Goal: Information Seeking & Learning: Learn about a topic

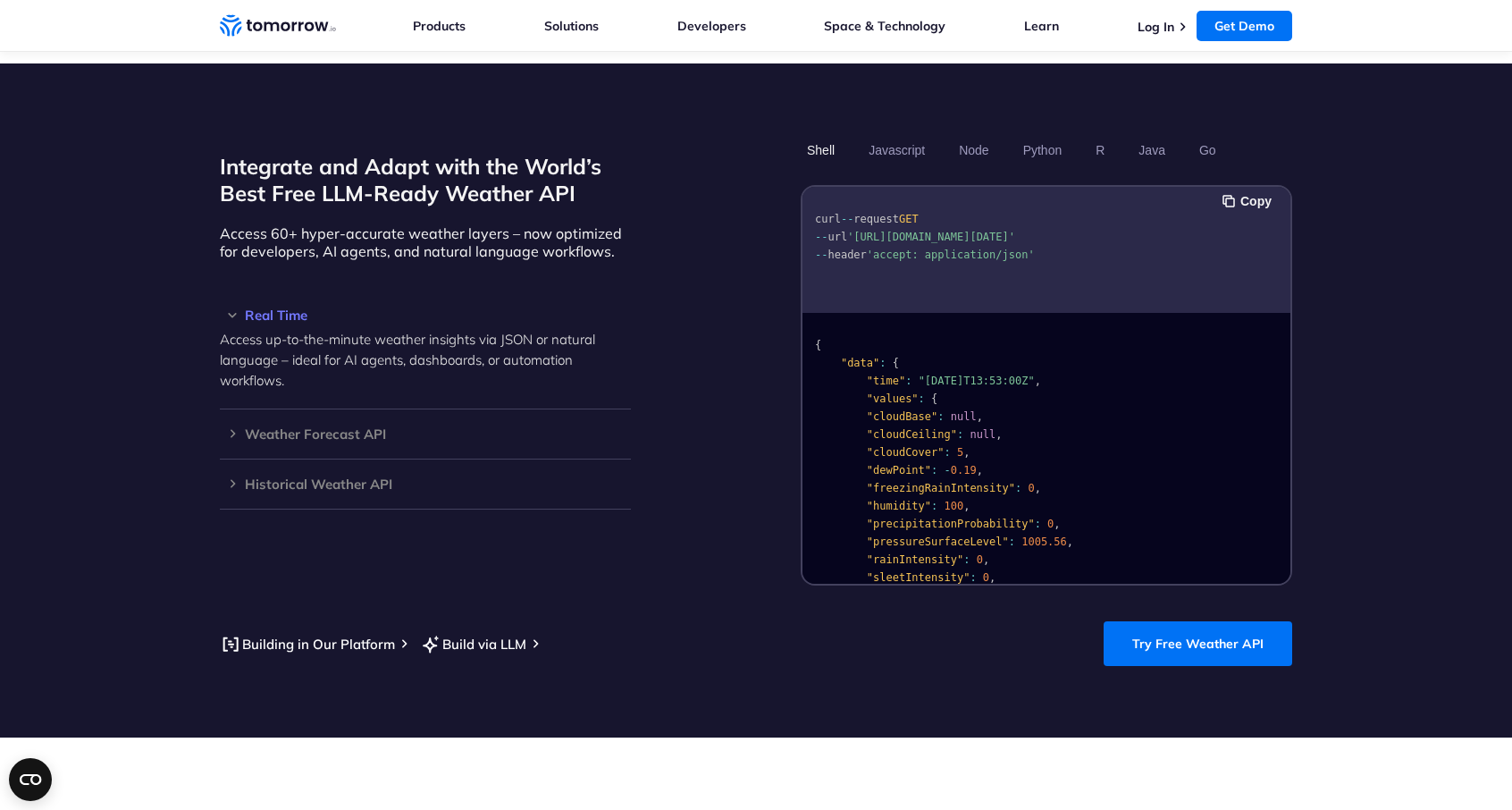
scroll to position [1461, 0]
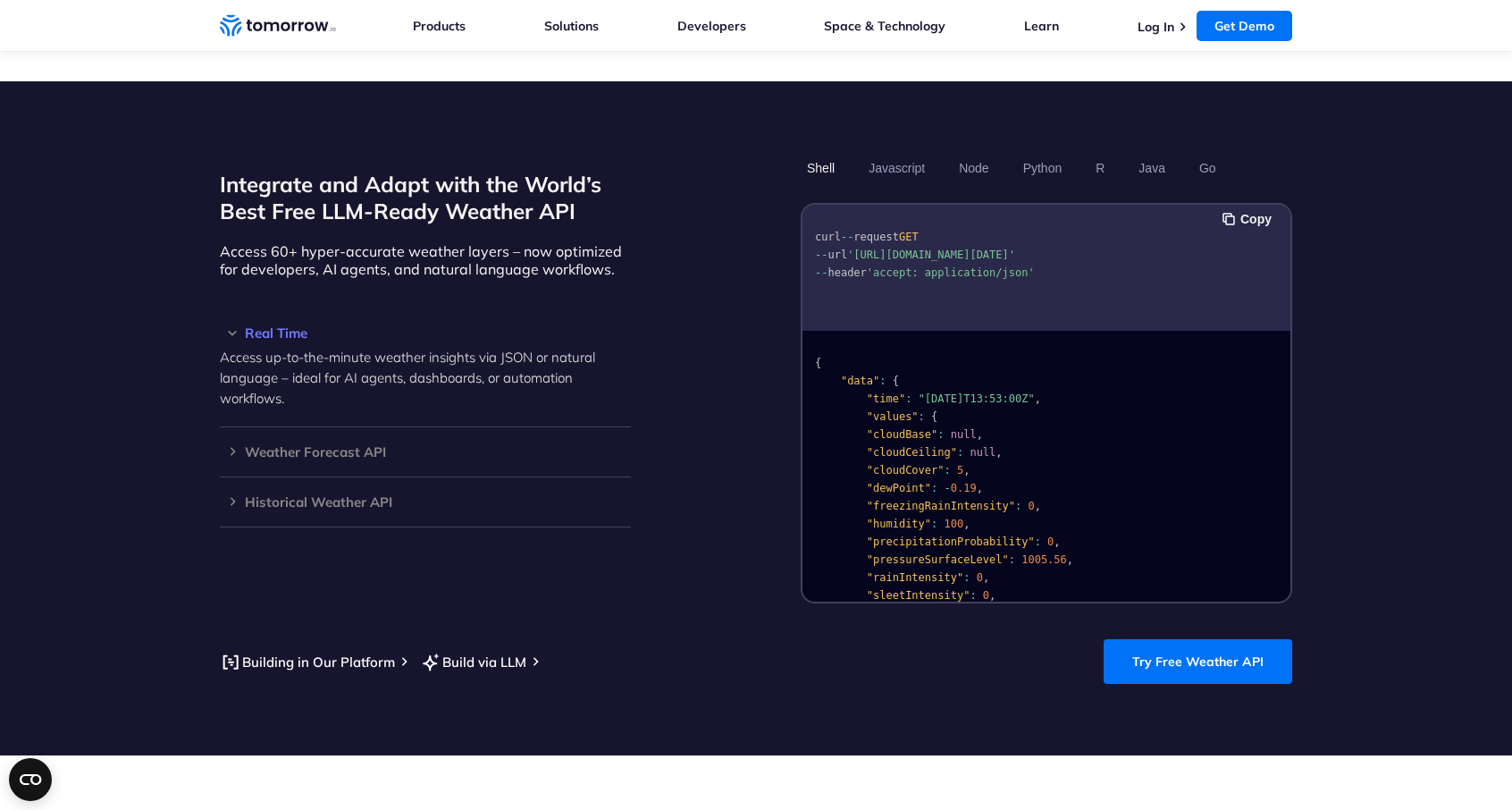
click at [111, 267] on section "Integrate and Adapt with the World’s Best Free LLM-Ready Weather API Access 60+…" at bounding box center [756, 418] width 1512 height 674
click at [358, 188] on h2 "Integrate and Adapt with the World’s Best Free LLM-Ready Weather API" at bounding box center [424, 197] width 411 height 53
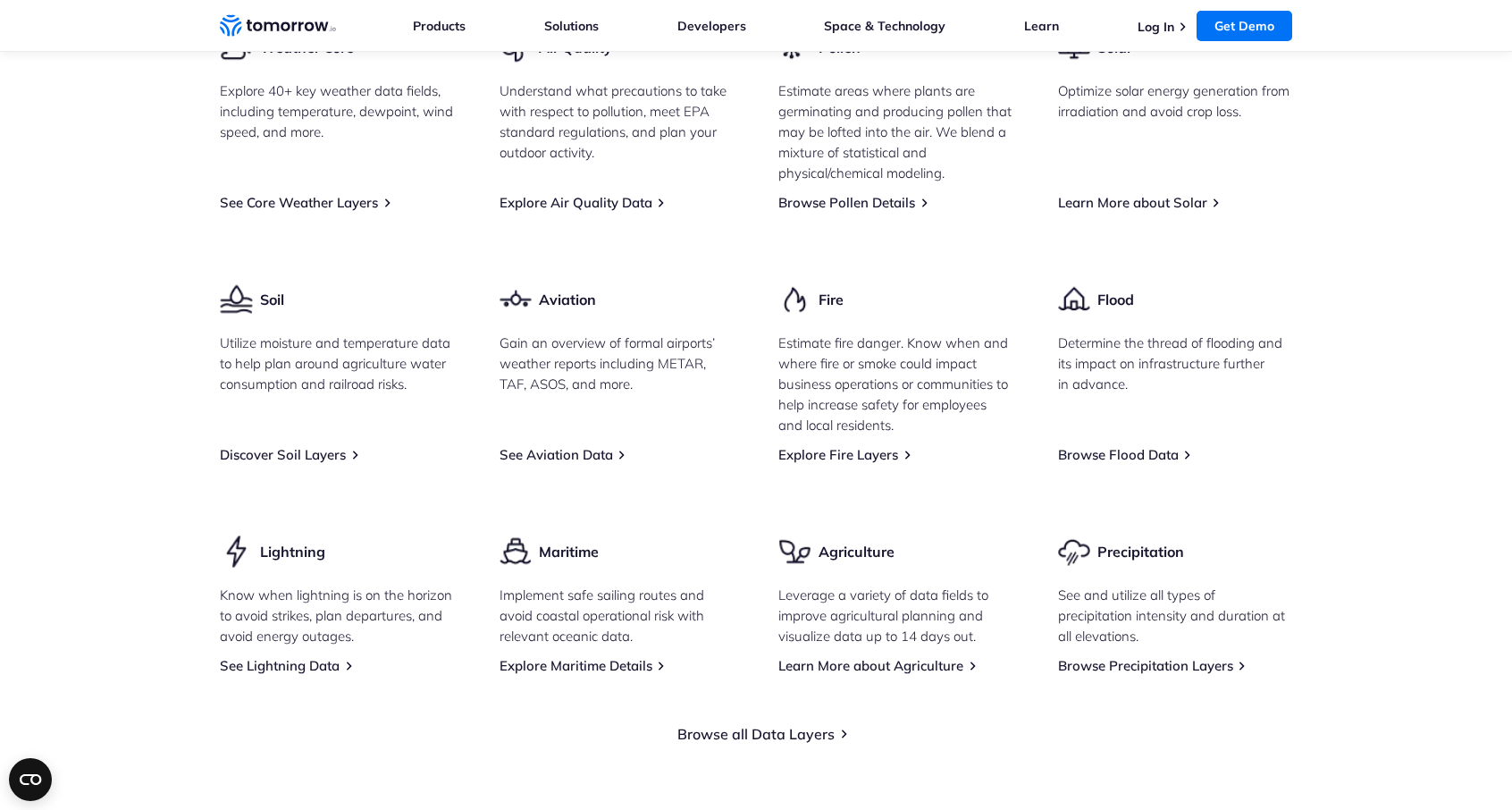
scroll to position [2417, 0]
click at [265, 656] on link "See Lightning Data" at bounding box center [279, 665] width 120 height 17
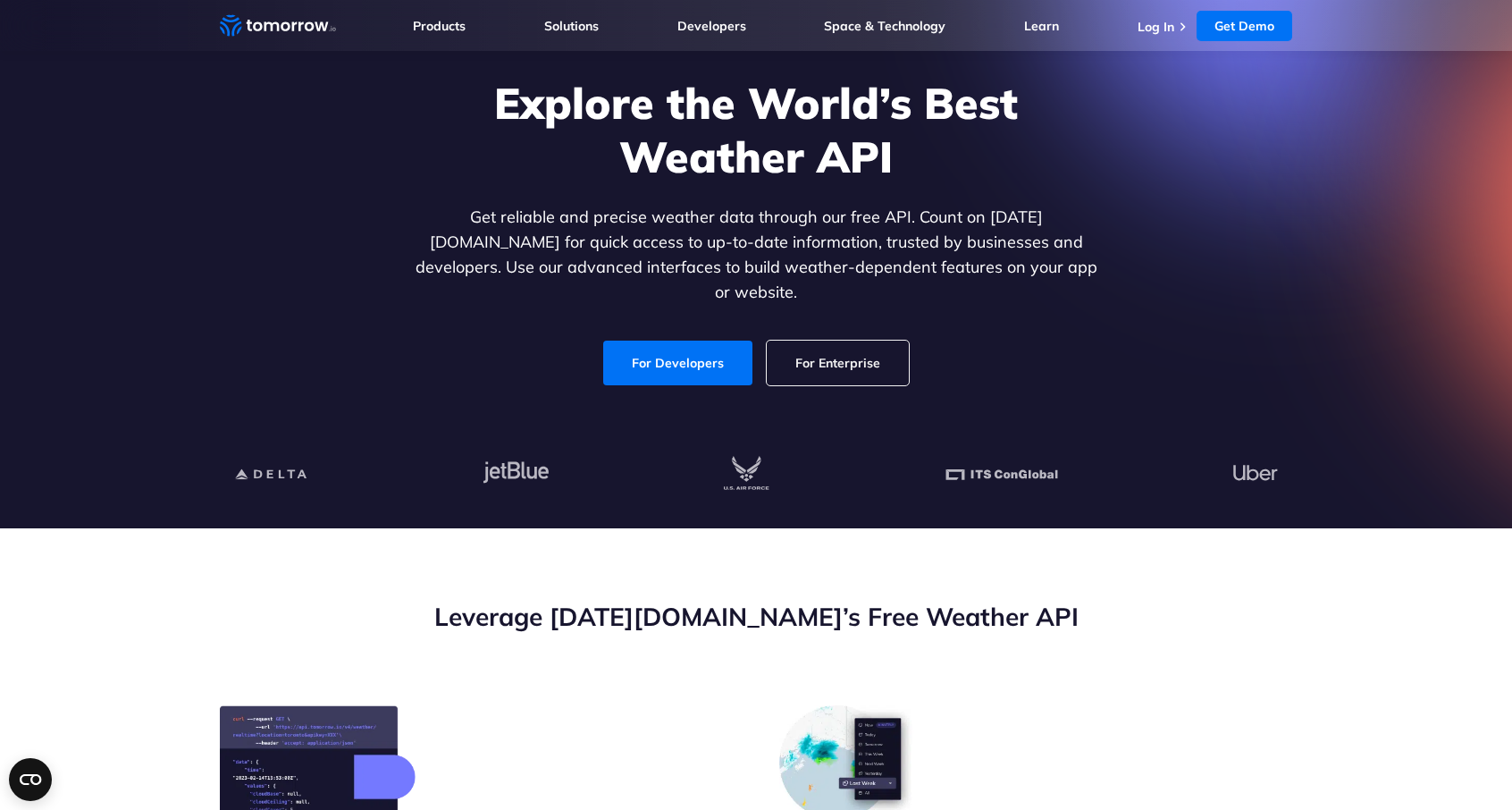
scroll to position [0, 0]
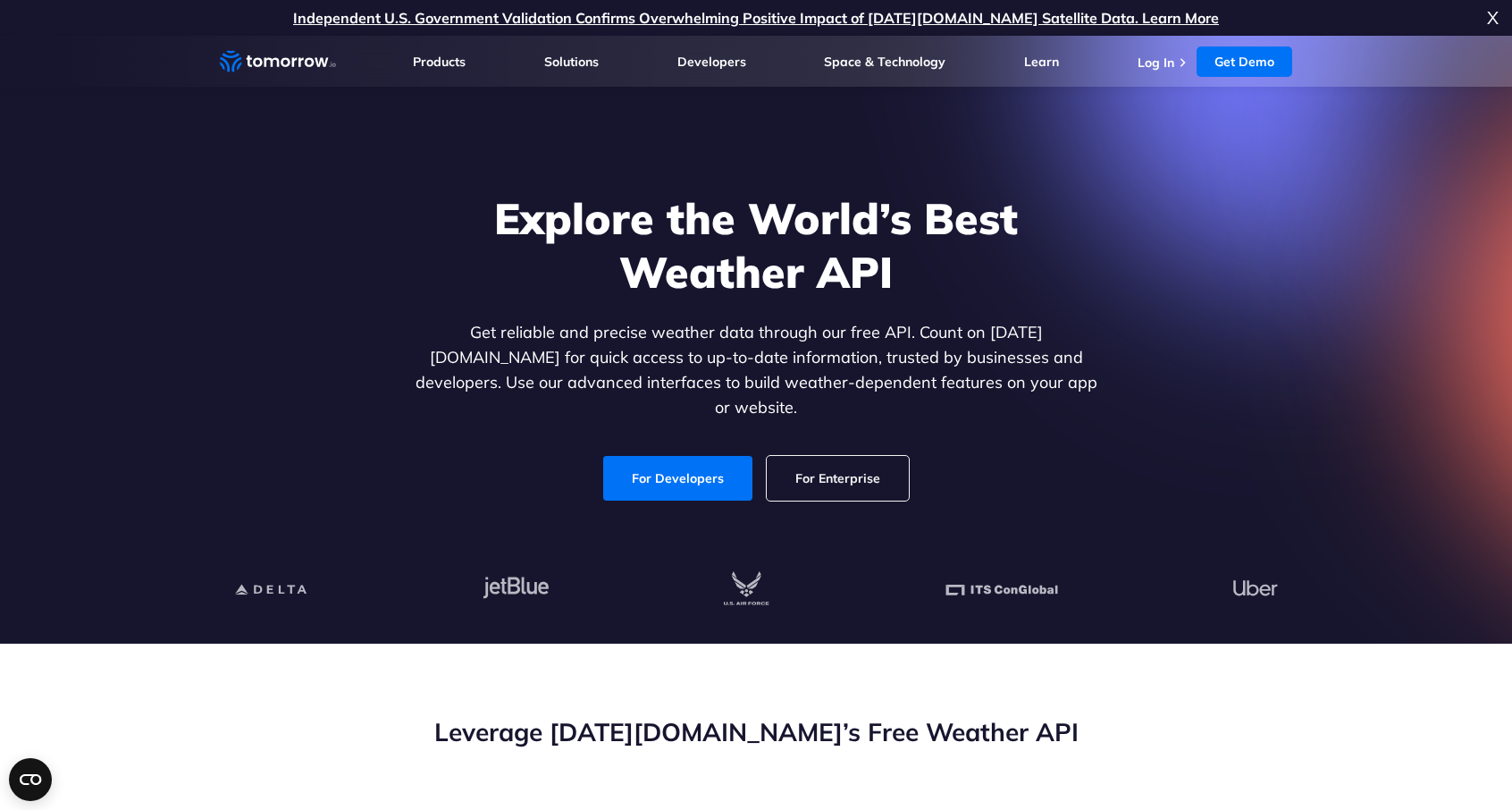
drag, startPoint x: 100, startPoint y: 512, endPoint x: 443, endPoint y: -23, distance: 635.5
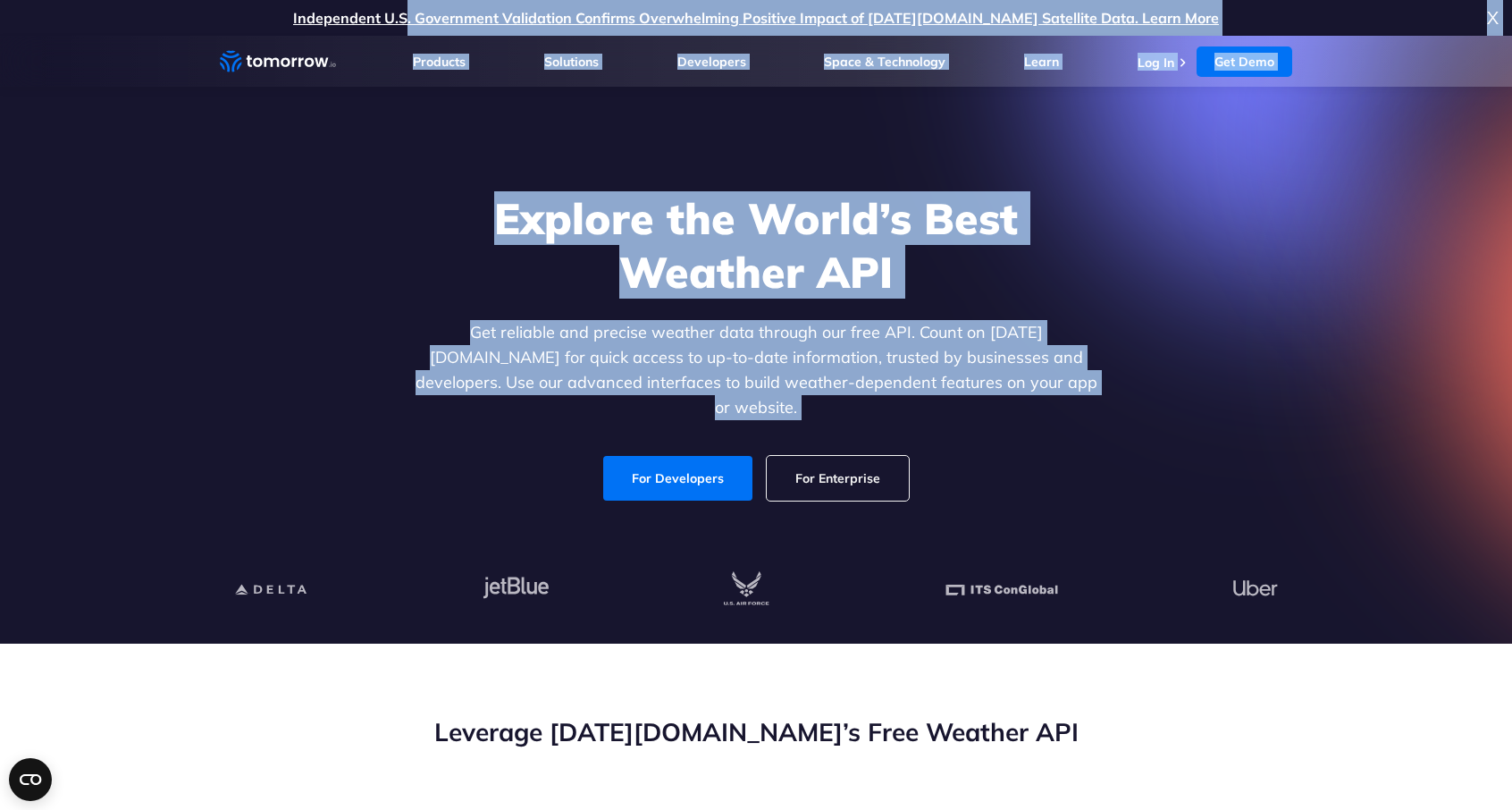
click at [255, 452] on div "Explore the World’s Best Weather API Get reliable and precise weather data thro…" at bounding box center [756, 346] width 1100 height 380
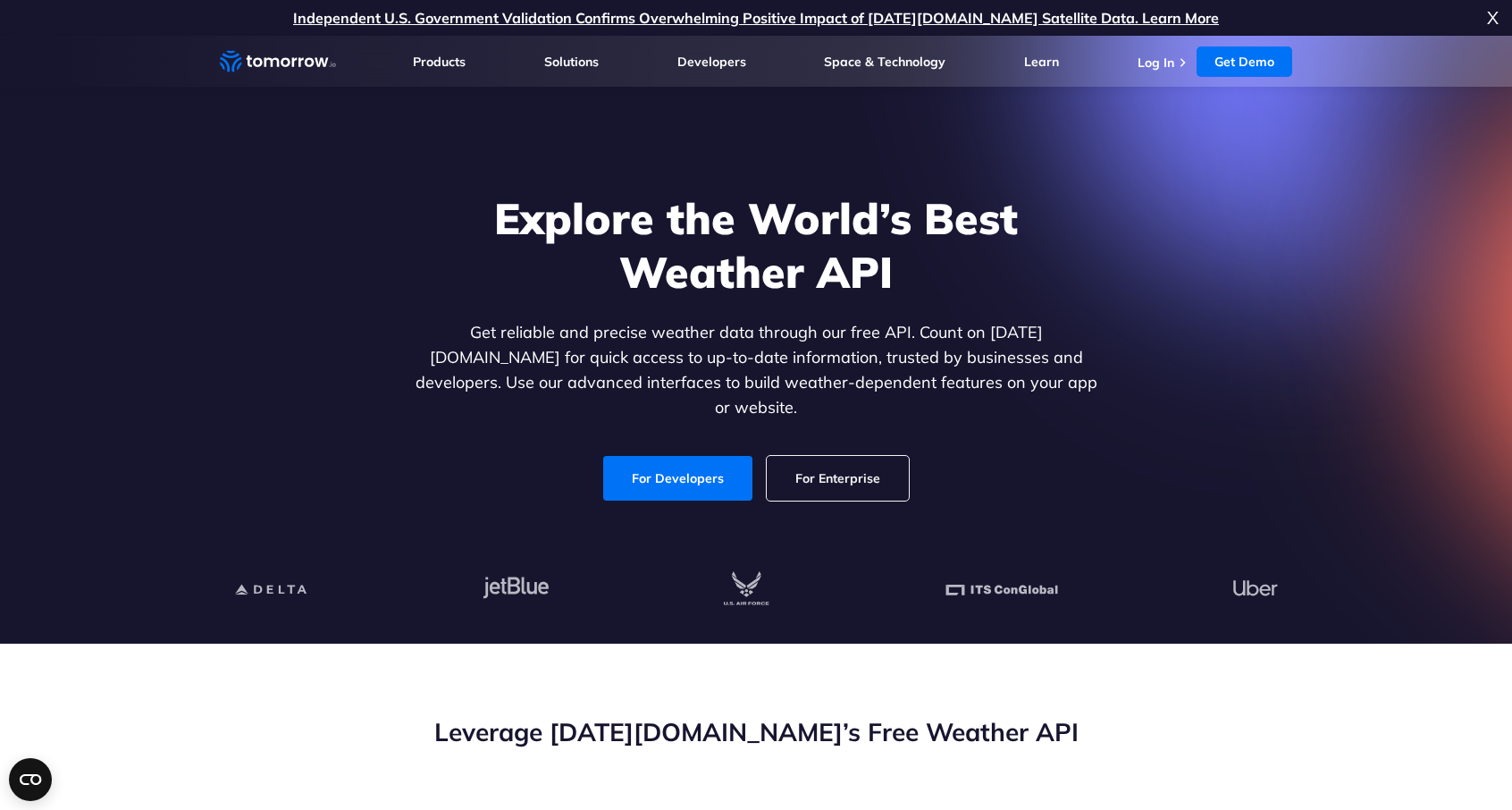
drag, startPoint x: 255, startPoint y: 452, endPoint x: 491, endPoint y: 85, distance: 436.3
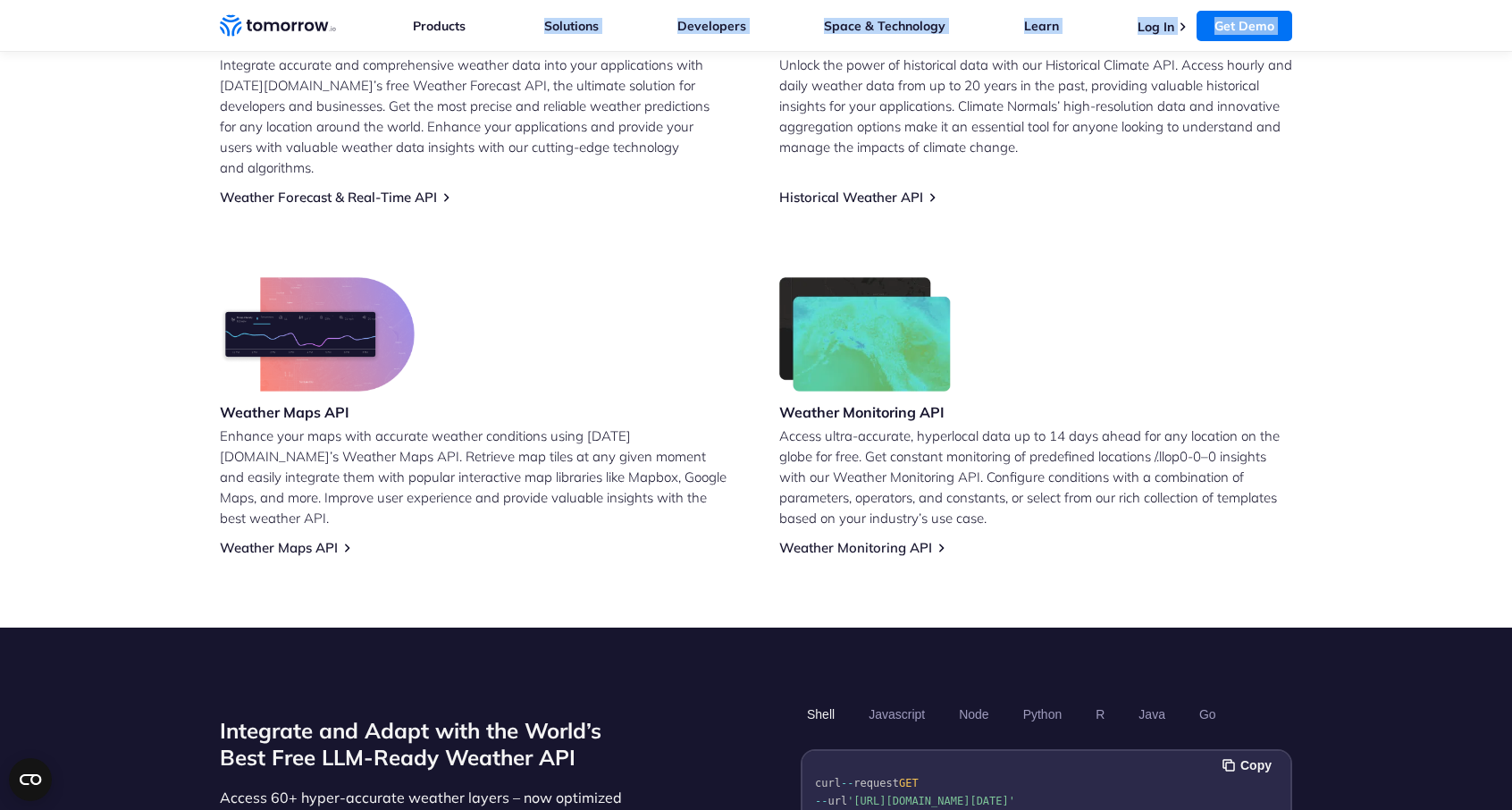
scroll to position [1005, 0]
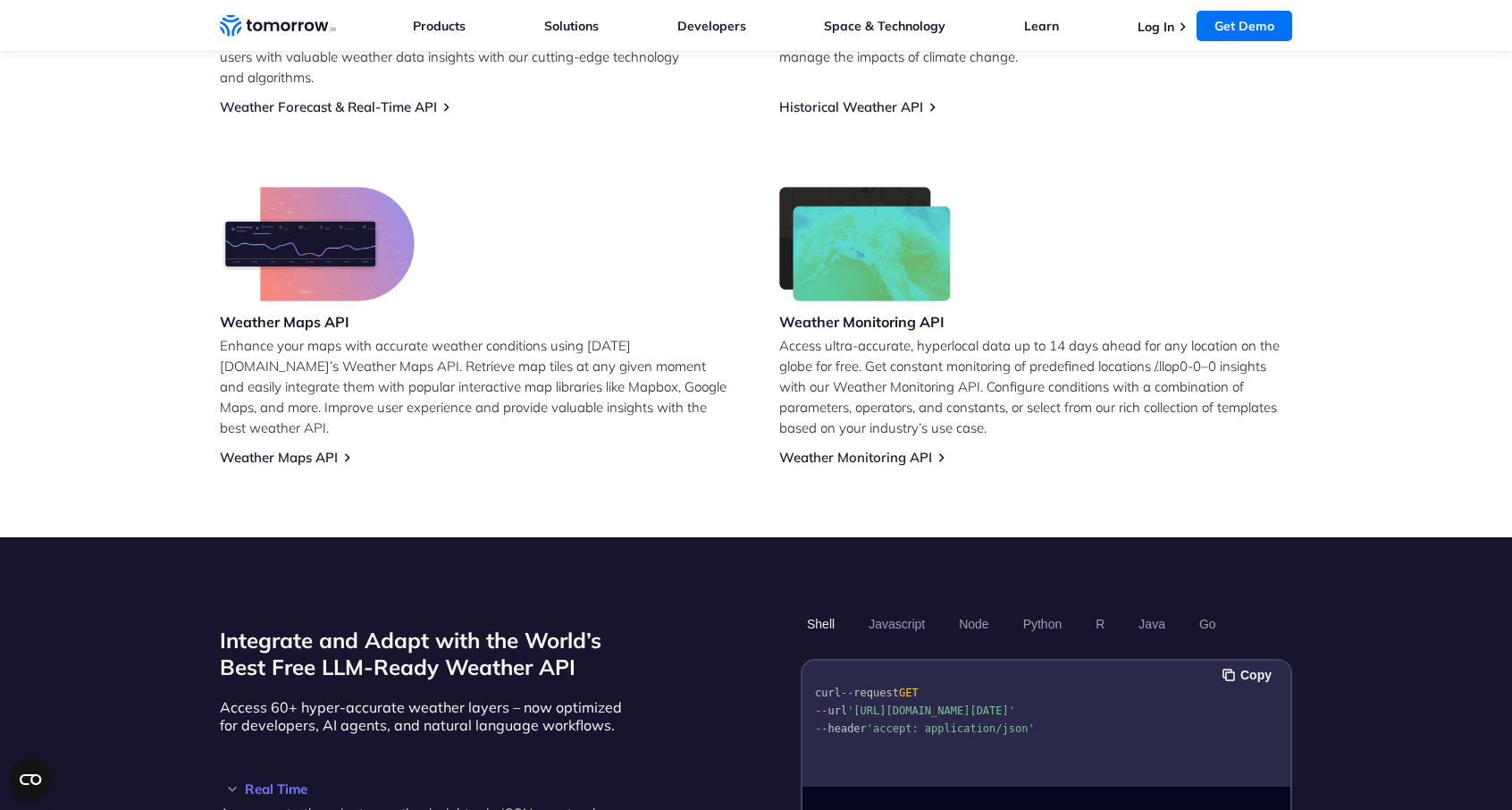
click at [499, 335] on p "Enhance your maps with accurate weather conditions using Tomorrow.io’s Weather …" at bounding box center [475, 387] width 513 height 102
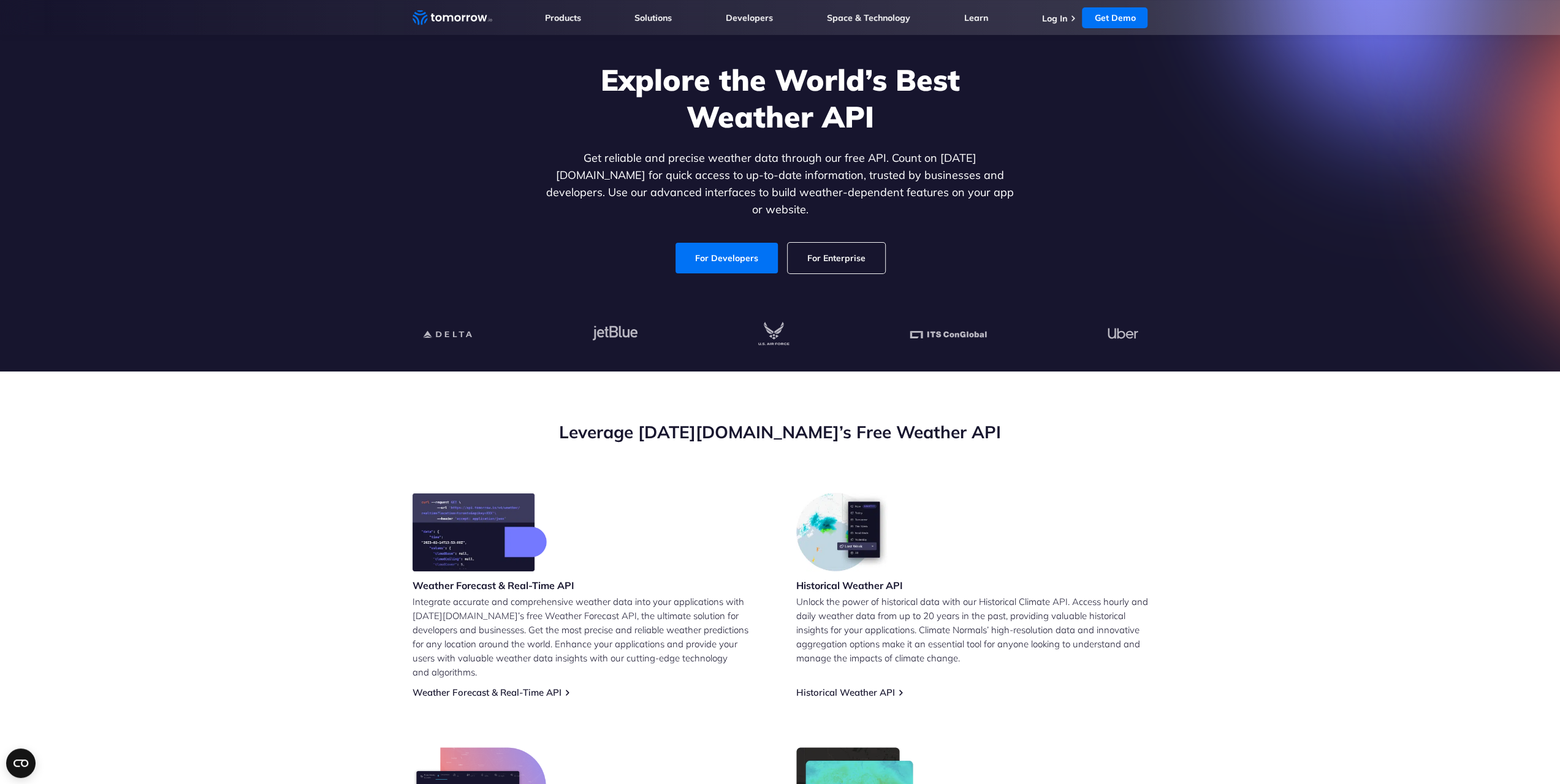
scroll to position [0, 0]
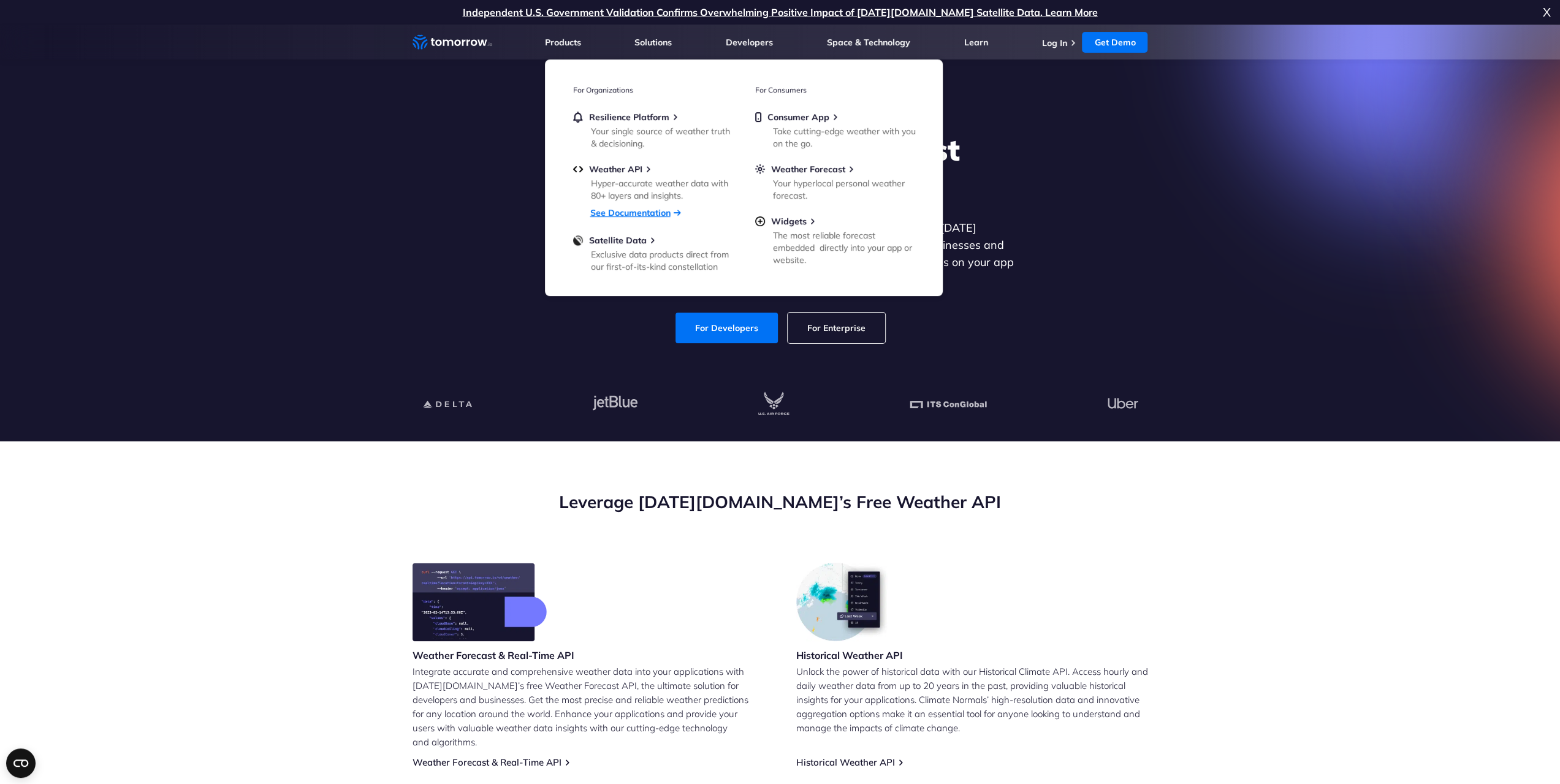
click at [616, 213] on link "See Documentation" at bounding box center [630, 213] width 80 height 11
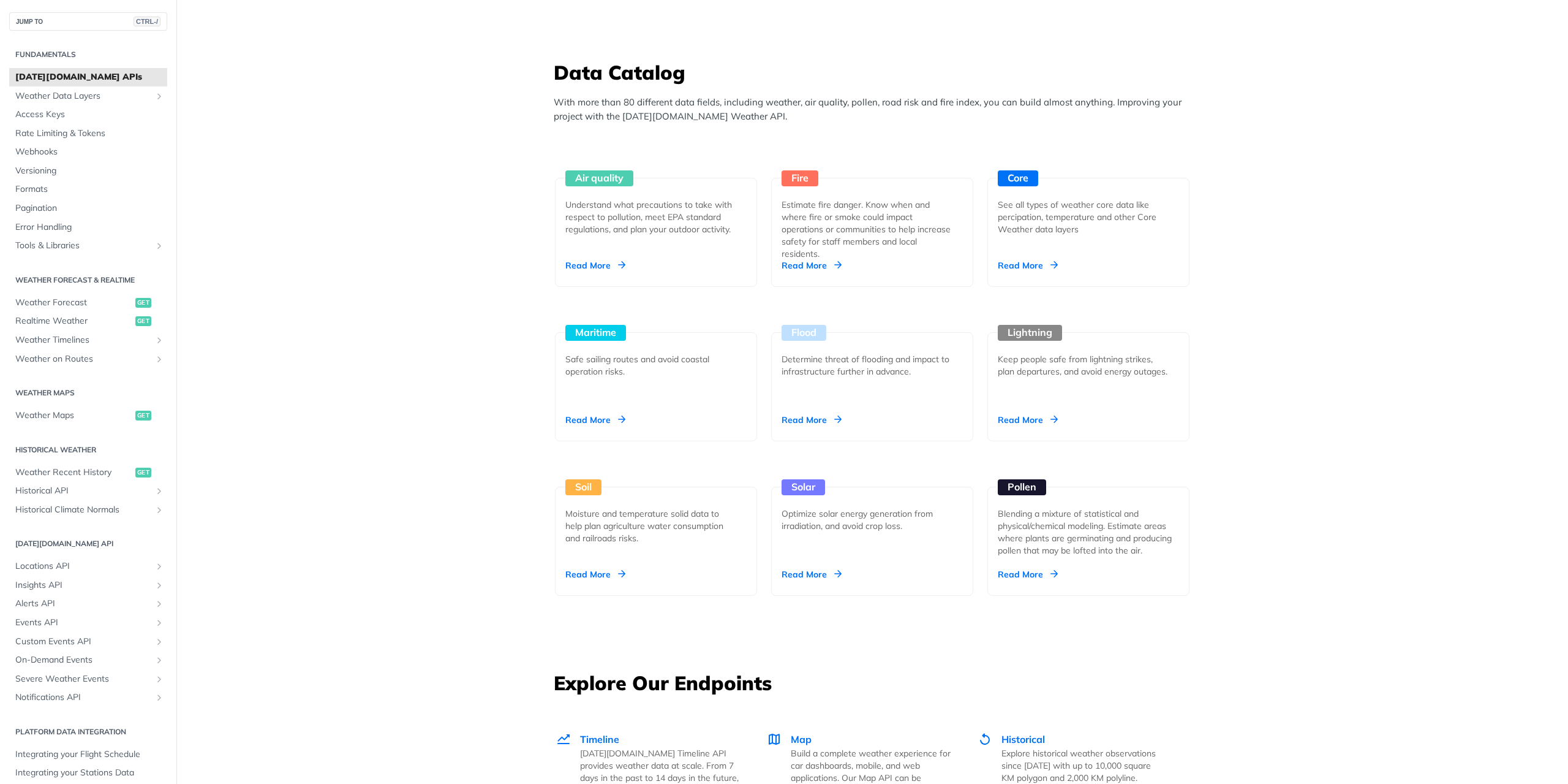
scroll to position [1042, 0]
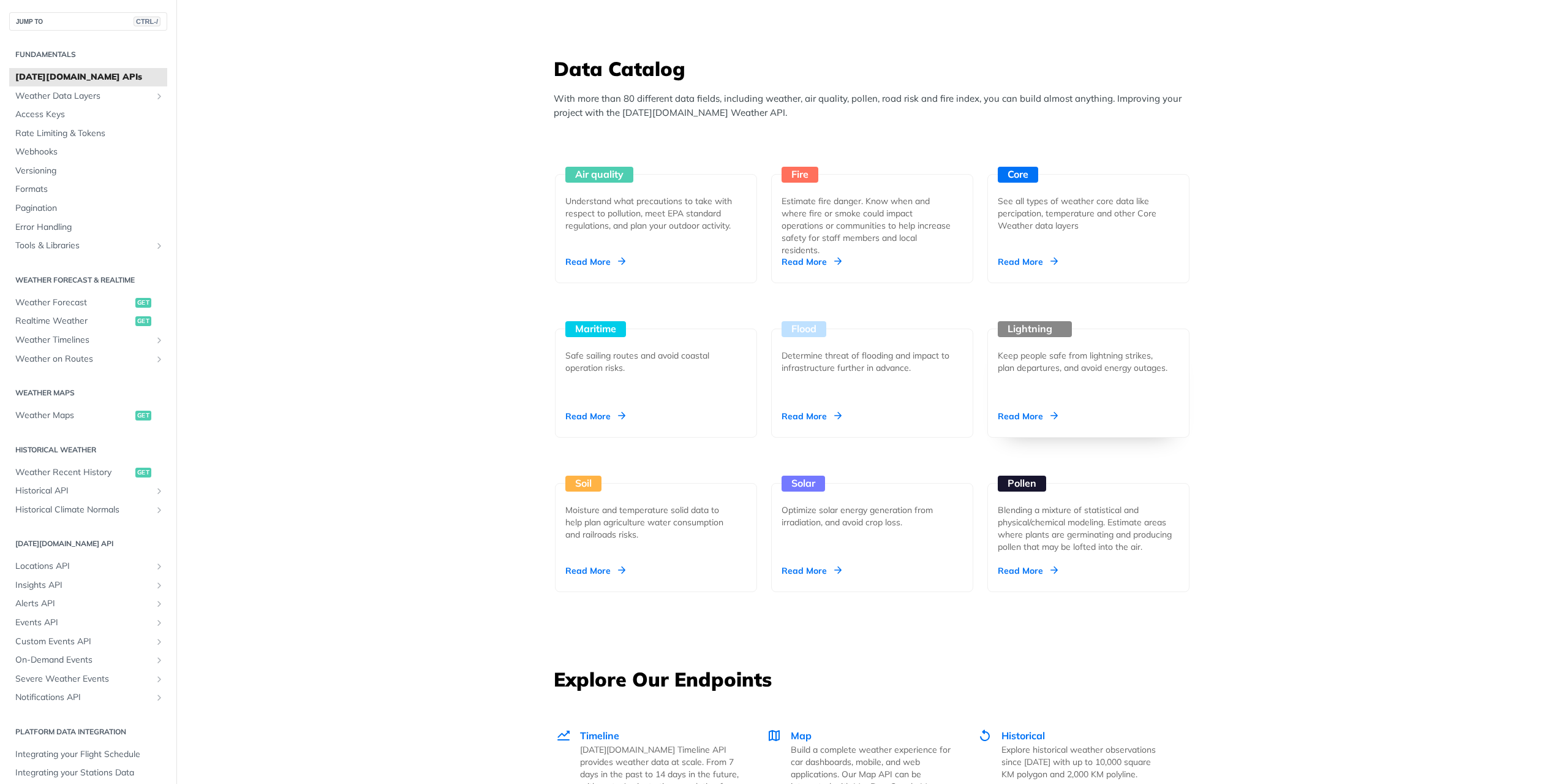
click at [1018, 363] on div "Keep people safe from lightning strikes, plan departures, and avoid energy outa…" at bounding box center [1083, 361] width 172 height 25
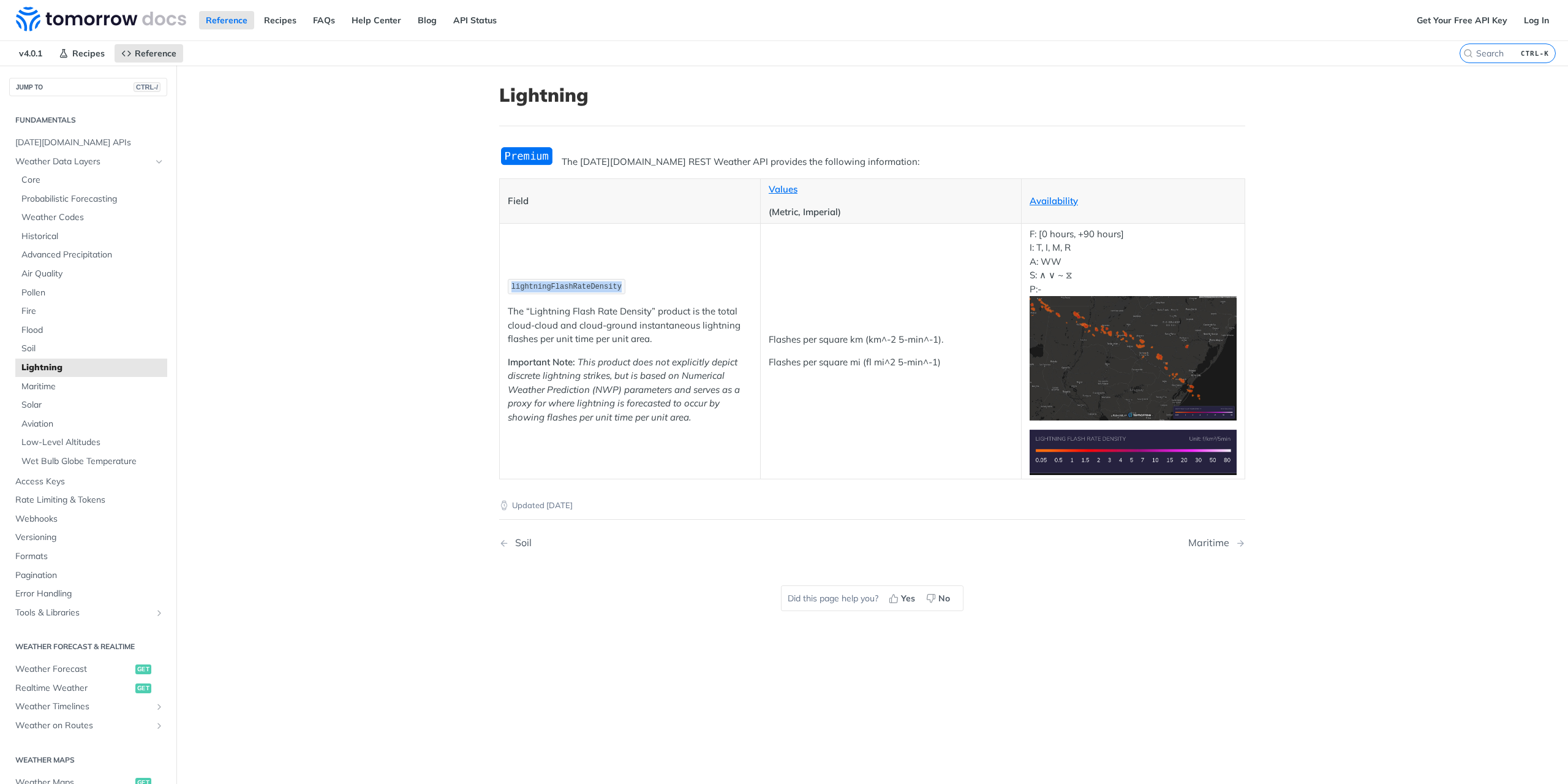
drag, startPoint x: 606, startPoint y: 285, endPoint x: 503, endPoint y: 291, distance: 103.2
click at [508, 291] on code "lightningFlashRateDensity" at bounding box center [567, 286] width 118 height 15
drag, startPoint x: 503, startPoint y: 291, endPoint x: 609, endPoint y: 291, distance: 106.0
click at [609, 291] on code "lightningFlashRateDensity" at bounding box center [567, 286] width 118 height 15
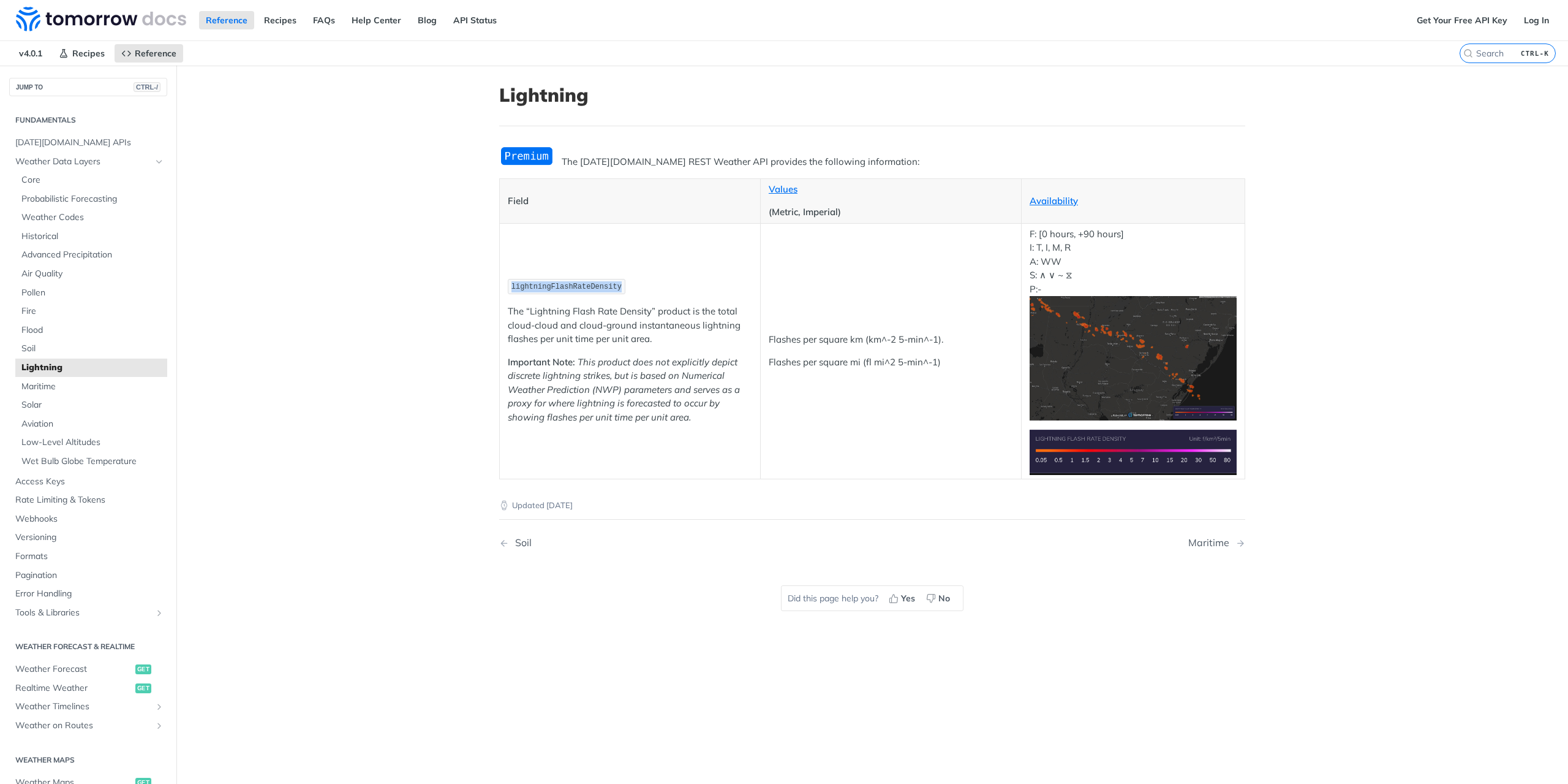
click at [609, 291] on code "lightningFlashRateDensity" at bounding box center [567, 286] width 118 height 15
drag, startPoint x: 566, startPoint y: 321, endPoint x: 714, endPoint y: 323, distance: 148.0
click at [704, 321] on article "Lightning The Tomorrow.io REST Weather API provides the following information: …" at bounding box center [872, 457] width 784 height 784
click at [715, 323] on p "The “Lightning Flash Rate Density” product is the total cloud-cloud and cloud-g…" at bounding box center [630, 325] width 244 height 42
drag, startPoint x: 736, startPoint y: 328, endPoint x: 515, endPoint y: 329, distance: 221.0
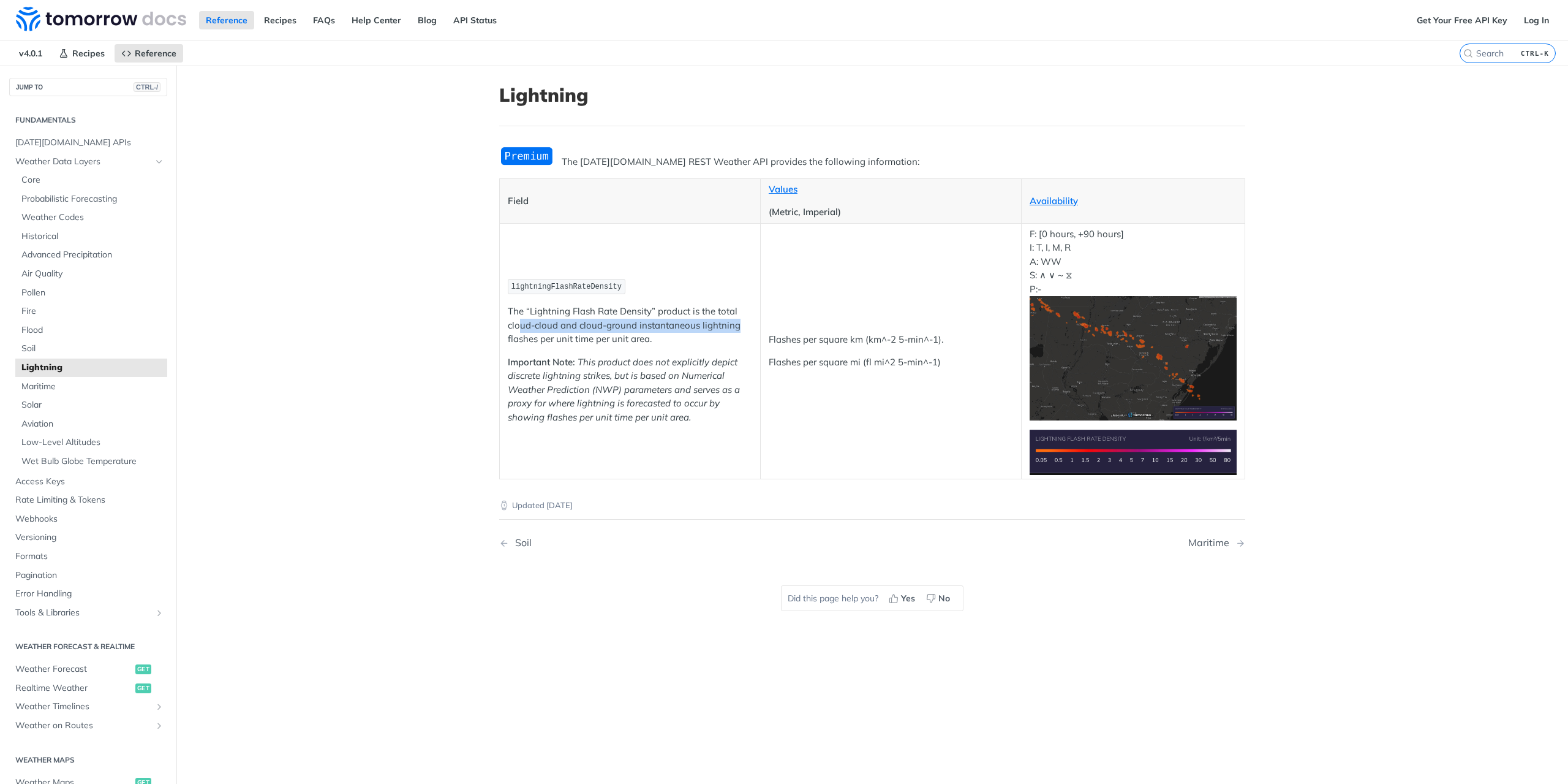
click at [515, 329] on p "The “Lightning Flash Rate Density” product is the total cloud-cloud and cloud-g…" at bounding box center [630, 325] width 244 height 42
drag, startPoint x: 514, startPoint y: 329, endPoint x: 573, endPoint y: 310, distance: 62.0
click at [573, 309] on p "The “Lightning Flash Rate Density” product is the total cloud-cloud and cloud-g…" at bounding box center [630, 325] width 244 height 42
click at [620, 329] on p "The “Lightning Flash Rate Density” product is the total cloud-cloud and cloud-g…" at bounding box center [630, 325] width 244 height 42
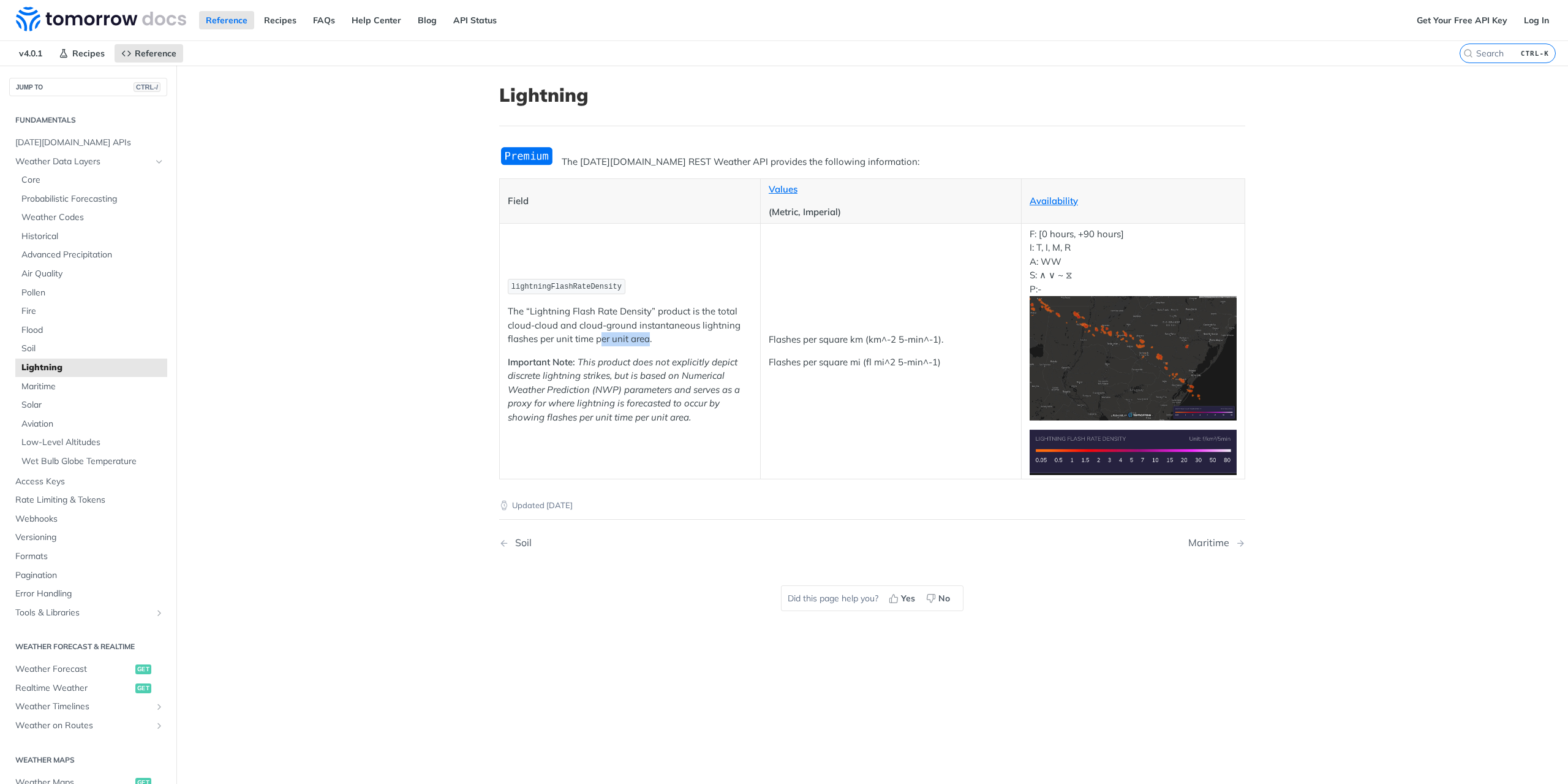
drag, startPoint x: 594, startPoint y: 340, endPoint x: 643, endPoint y: 339, distance: 49.0
click at [643, 339] on p "The “Lightning Flash Rate Density” product is the total cloud-cloud and cloud-g…" at bounding box center [630, 325] width 244 height 42
drag, startPoint x: 611, startPoint y: 376, endPoint x: 659, endPoint y: 389, distance: 49.7
click at [659, 389] on em "This product does not explicitly depict discrete lightning strikes, but is base…" at bounding box center [624, 389] width 232 height 67
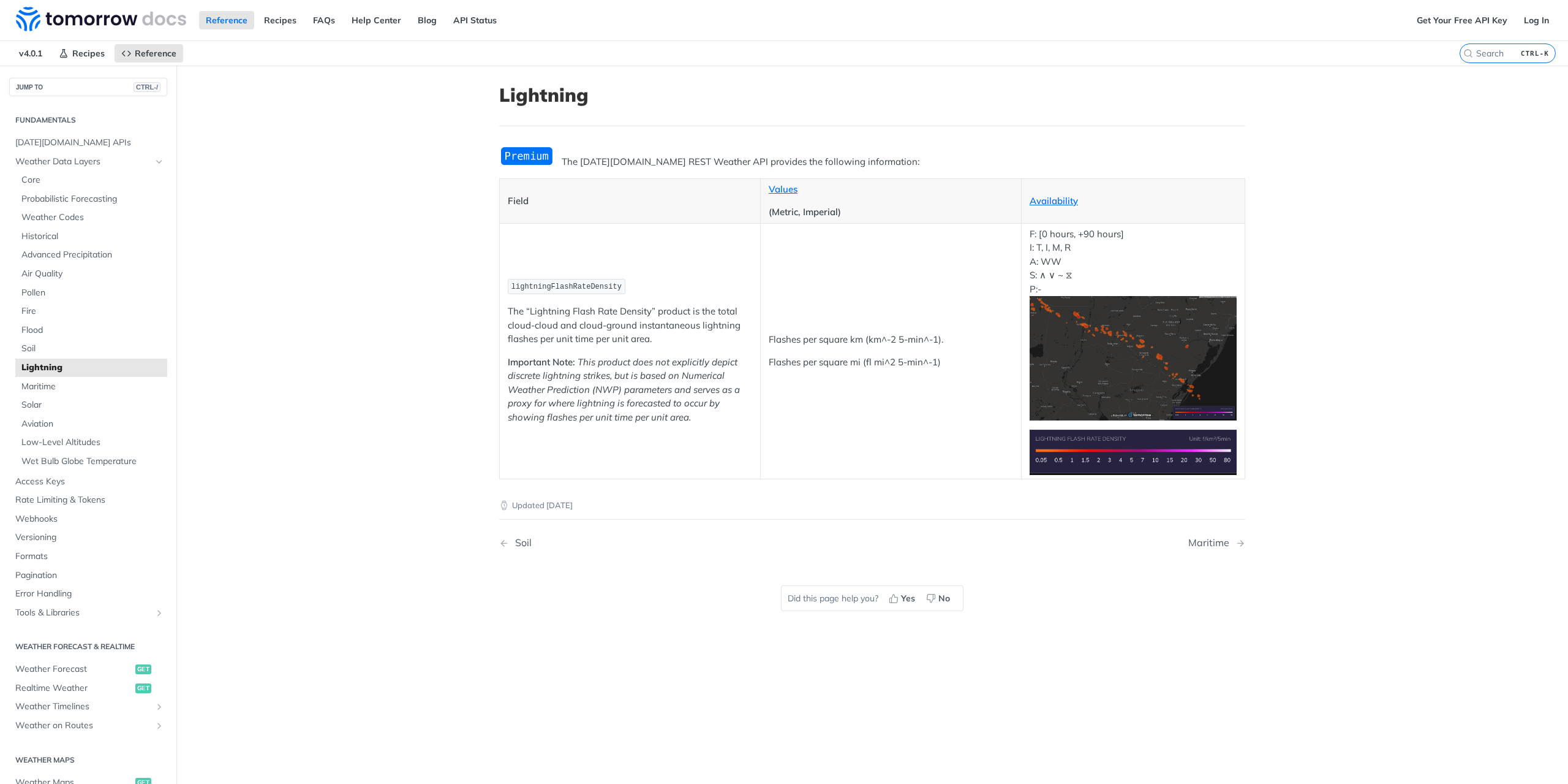
click at [695, 394] on em "This product does not explicitly depict discrete lightning strikes, but is base…" at bounding box center [624, 389] width 232 height 67
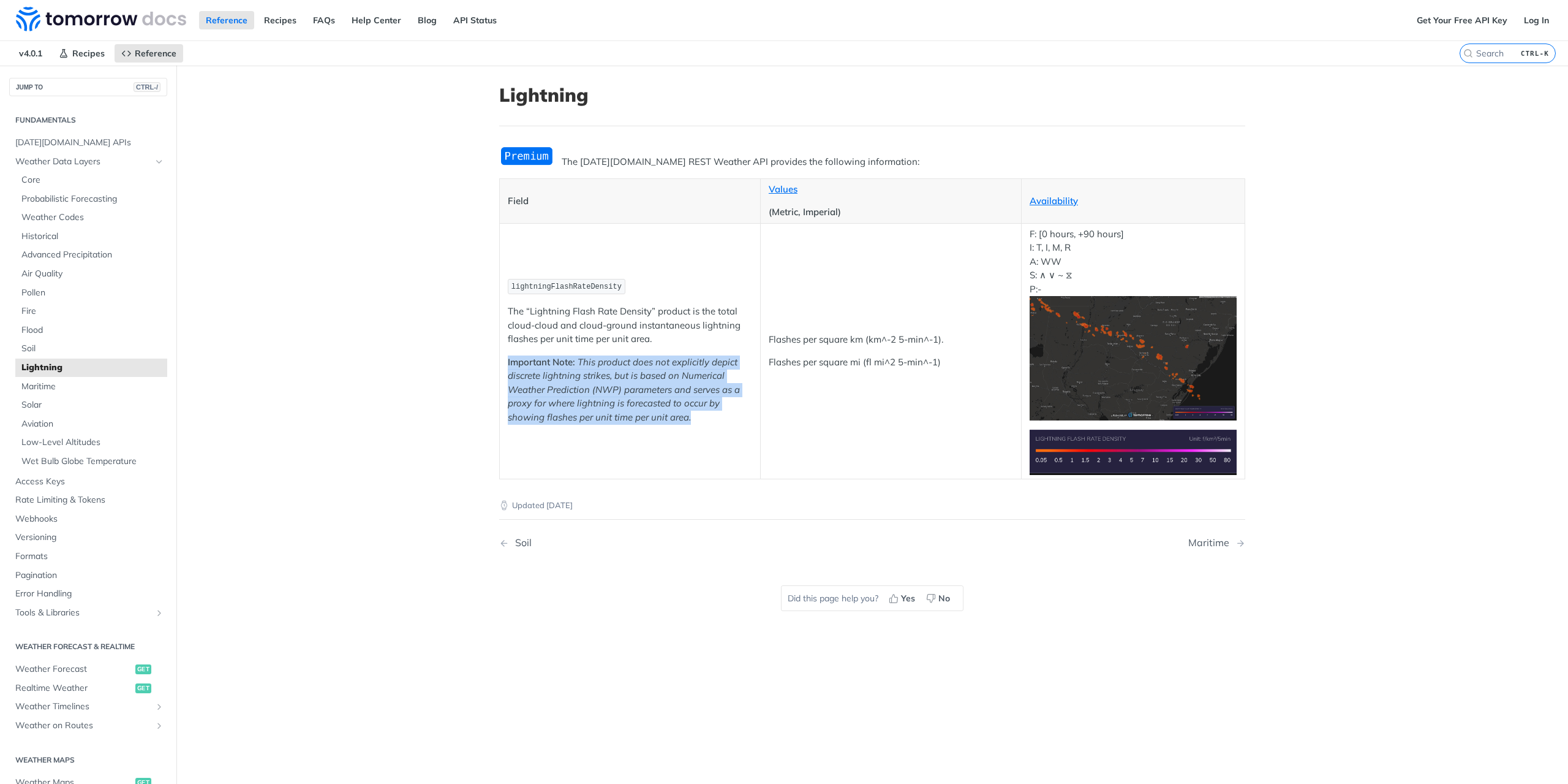
drag, startPoint x: 703, startPoint y: 411, endPoint x: 501, endPoint y: 356, distance: 209.4
click at [501, 356] on td "lightningFlashRateDensity The “Lightning Flash Rate Density” product is the tot…" at bounding box center [631, 351] width 261 height 256
drag, startPoint x: 501, startPoint y: 359, endPoint x: 706, endPoint y: 418, distance: 213.3
click at [706, 418] on td "lightningFlashRateDensity The “Lightning Flash Rate Density” product is the tot…" at bounding box center [631, 351] width 261 height 256
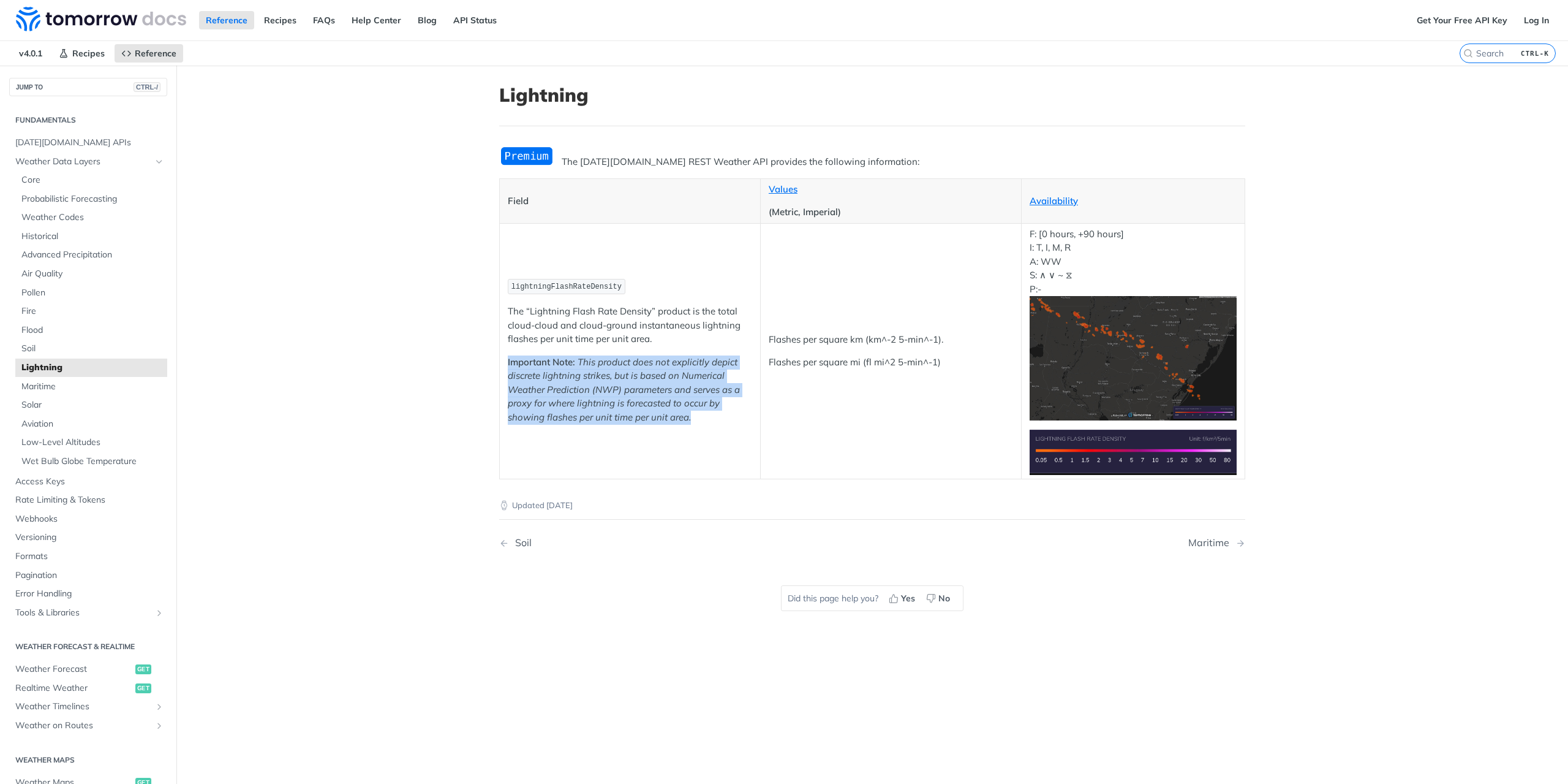
click at [706, 418] on p "Important Note: This product does not explicitly depict discrete lightning stri…" at bounding box center [630, 390] width 244 height 69
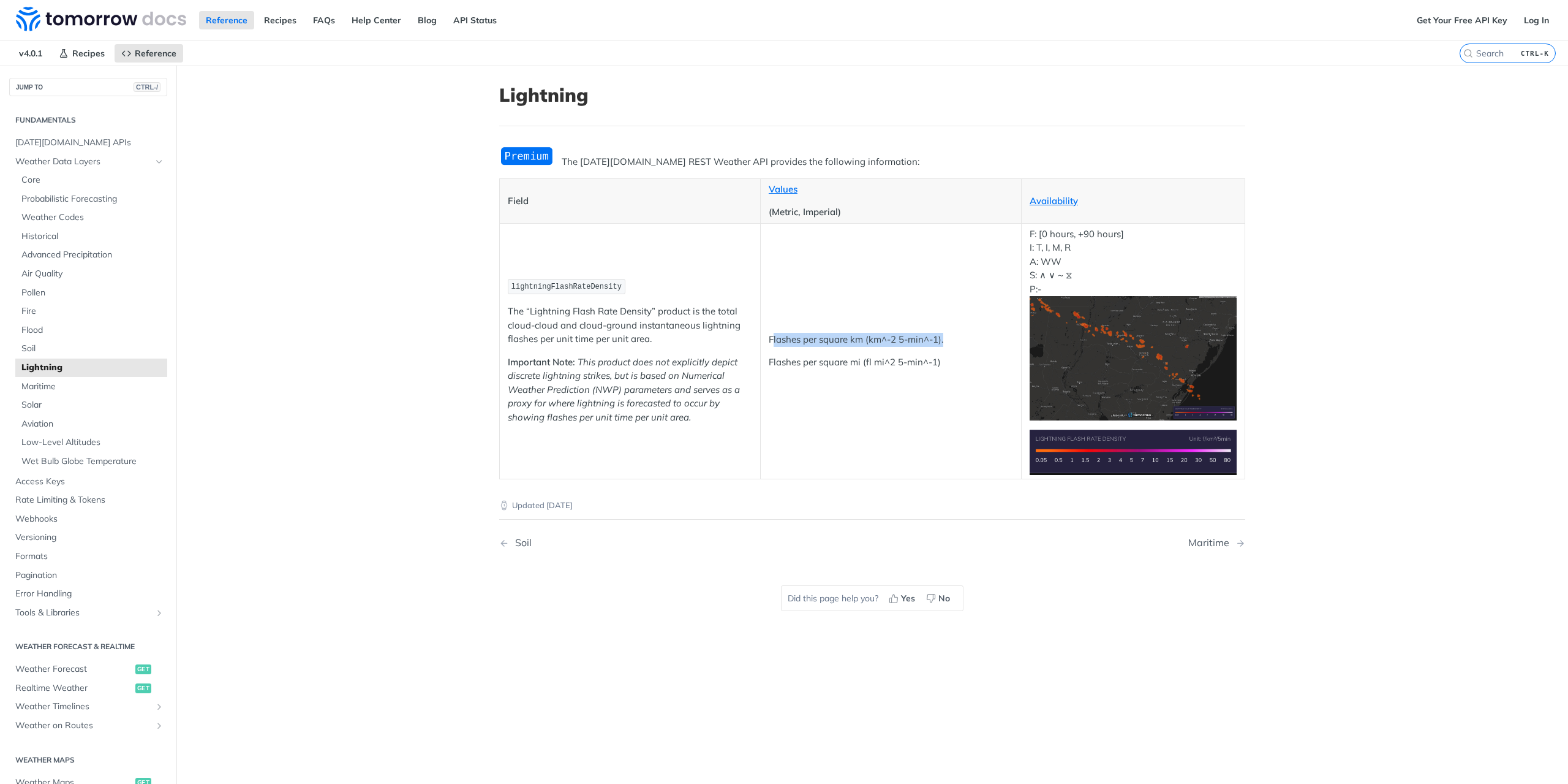
drag, startPoint x: 767, startPoint y: 338, endPoint x: 972, endPoint y: 339, distance: 205.0
click at [972, 339] on p "Flashes per square km (km^-2 5-min^-1)." at bounding box center [891, 339] width 244 height 14
click at [953, 344] on p "Flashes per square km (km^-2 5-min^-1)." at bounding box center [891, 339] width 244 height 14
drag, startPoint x: 760, startPoint y: 345, endPoint x: 964, endPoint y: 354, distance: 204.2
click at [923, 351] on td "Flashes per square km (km^-2 5-min^-1). Flashes per square mi (fl mi^2 5-min^-1)" at bounding box center [891, 351] width 261 height 256
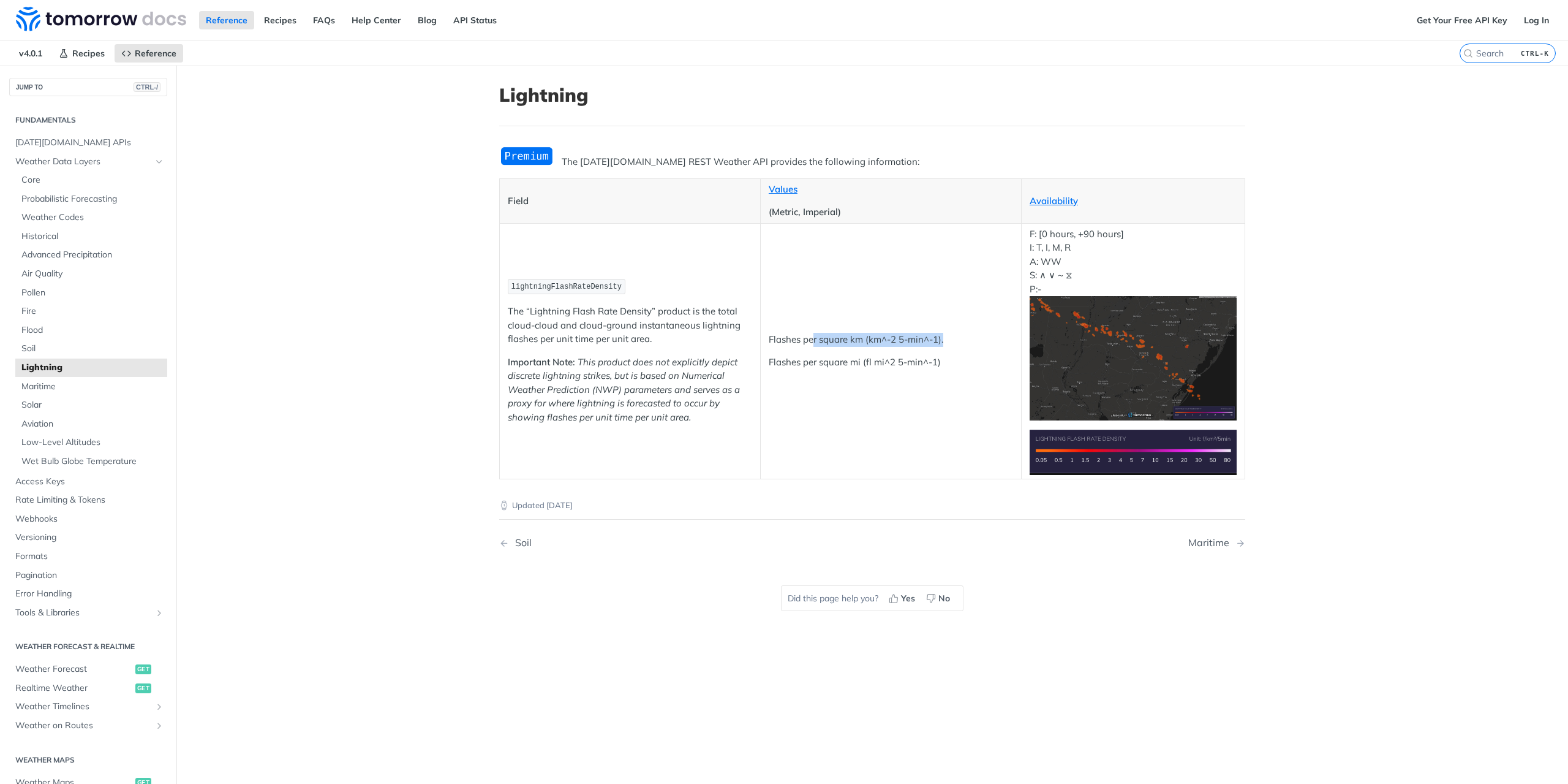
drag, startPoint x: 957, startPoint y: 342, endPoint x: 810, endPoint y: 337, distance: 147.1
click at [810, 337] on p "Flashes per square km (km^-2 5-min^-1)." at bounding box center [891, 339] width 244 height 14
click at [40, 327] on span "Flood" at bounding box center [92, 330] width 142 height 12
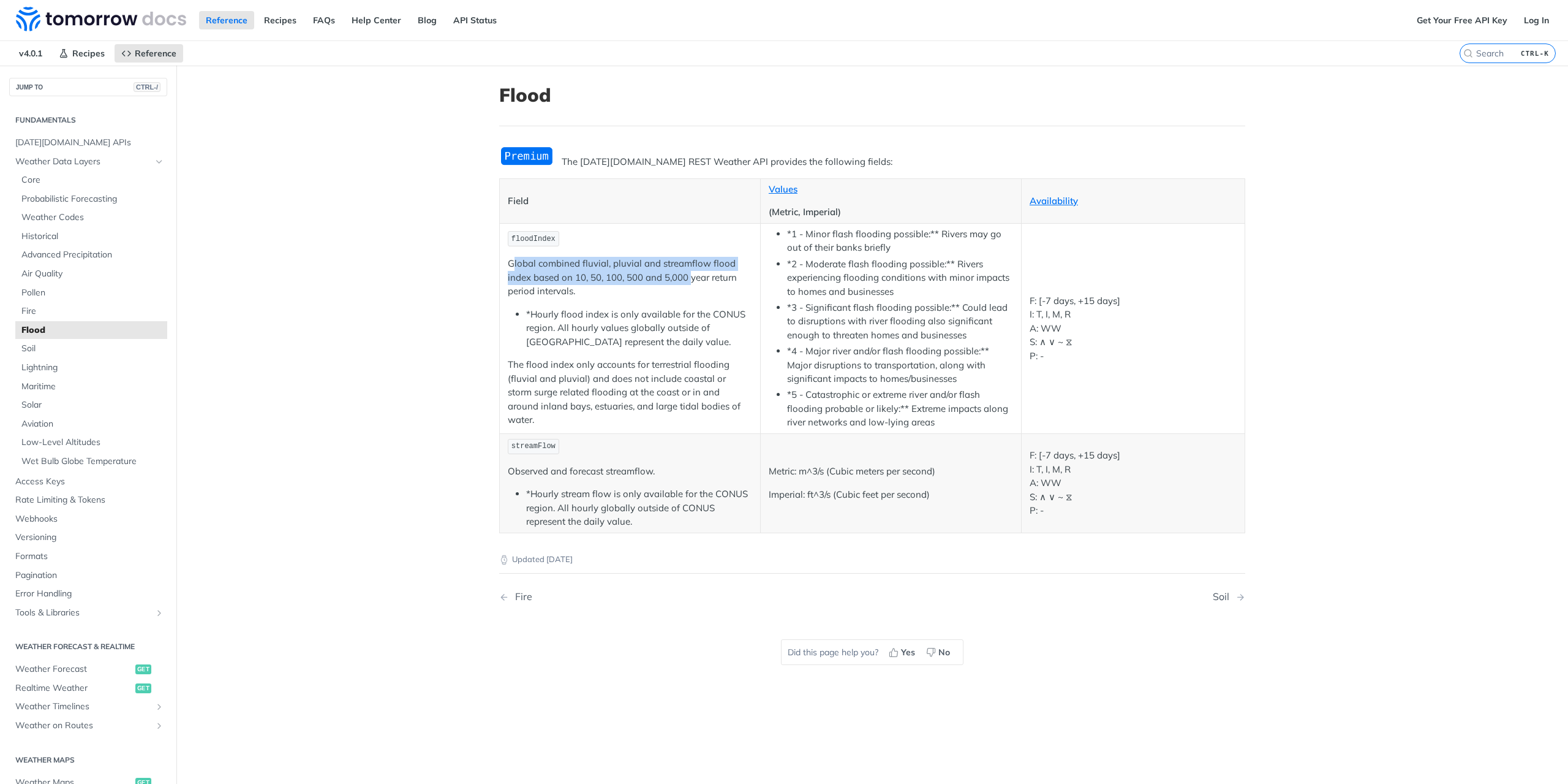
drag, startPoint x: 509, startPoint y: 263, endPoint x: 689, endPoint y: 280, distance: 180.8
click at [689, 280] on p "Global combined fluvial, pluvial and streamflow flood index based on 10, 50, 10…" at bounding box center [630, 277] width 244 height 42
click at [689, 281] on p "Global combined fluvial, pluvial and streamflow flood index based on 10, 50, 10…" at bounding box center [630, 277] width 244 height 42
drag, startPoint x: 689, startPoint y: 281, endPoint x: 587, endPoint y: 280, distance: 102.0
click at [587, 280] on p "Global combined fluvial, pluvial and streamflow flood index based on 10, 50, 10…" at bounding box center [630, 277] width 244 height 42
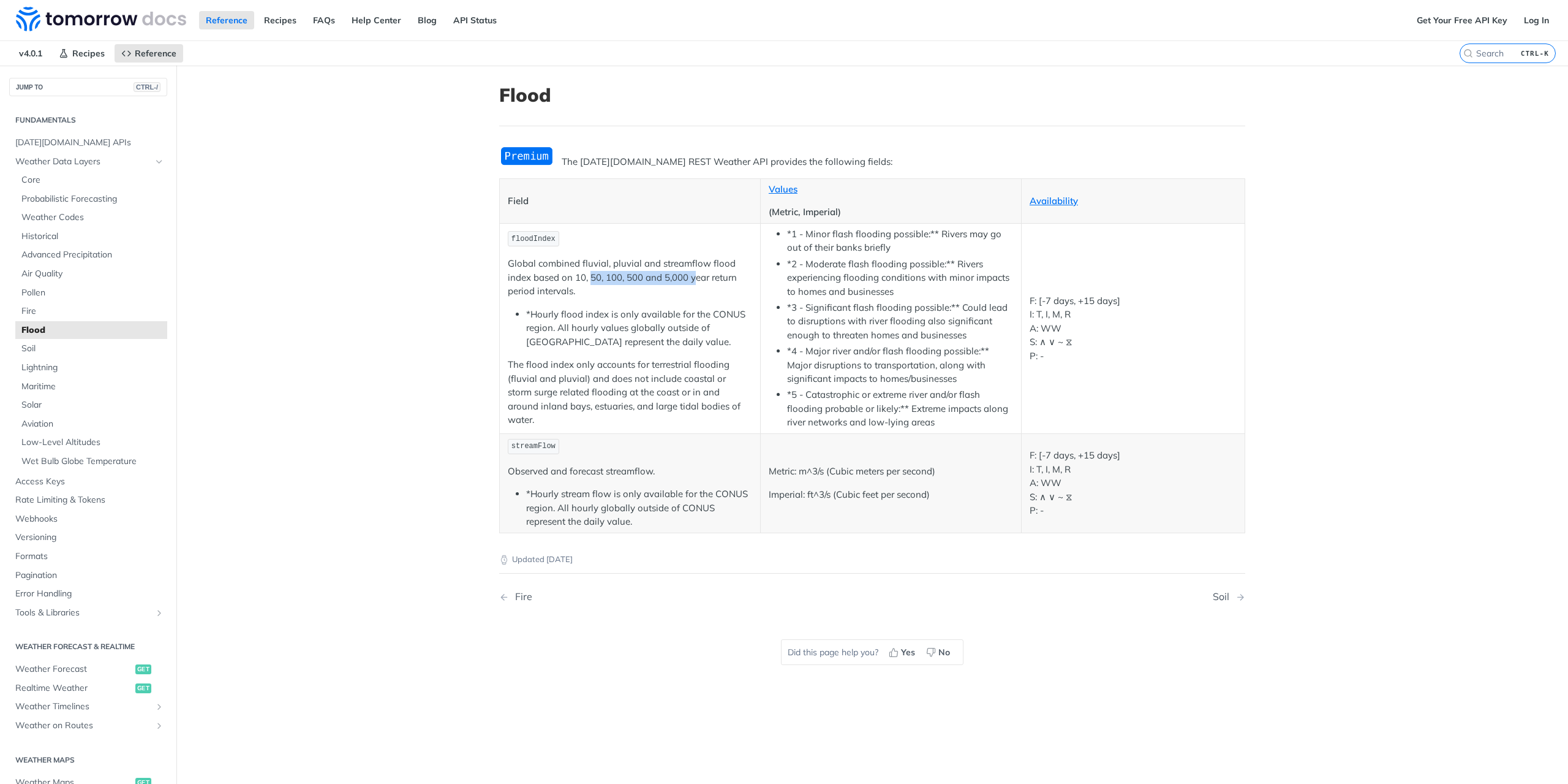
click at [587, 280] on p "Global combined fluvial, pluvial and streamflow flood index based on 10, 50, 10…" at bounding box center [630, 277] width 244 height 42
click at [40, 405] on span "Solar" at bounding box center [92, 405] width 142 height 12
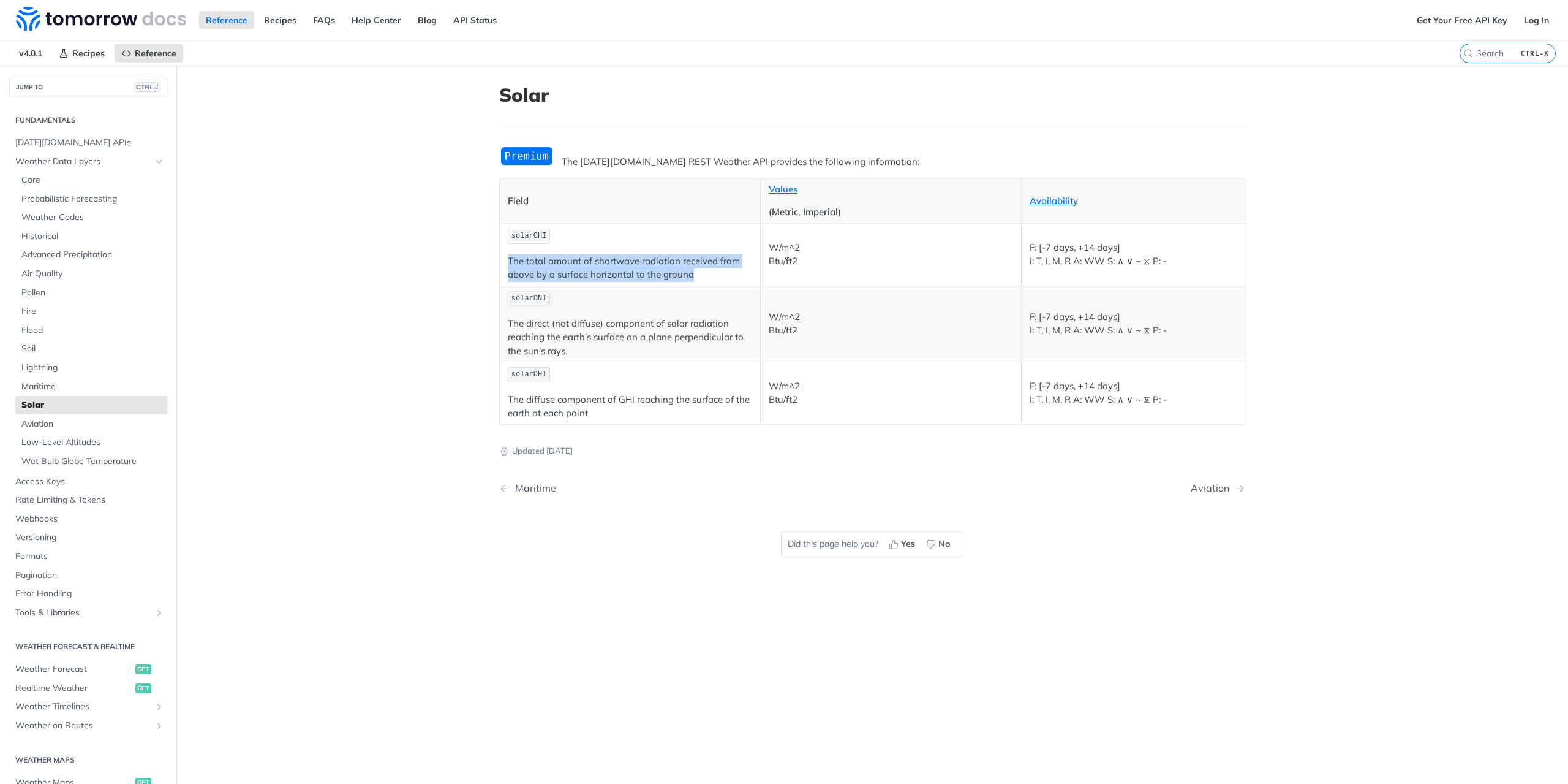
drag, startPoint x: 499, startPoint y: 256, endPoint x: 713, endPoint y: 276, distance: 214.9
click at [713, 276] on td "solarGHI The total amount of shortwave radiation received from above by a surfa…" at bounding box center [631, 254] width 261 height 62
click at [713, 276] on p "The total amount of shortwave radiation received from above by a surface horizo…" at bounding box center [630, 268] width 244 height 28
drag, startPoint x: 715, startPoint y: 275, endPoint x: 500, endPoint y: 258, distance: 215.7
click at [500, 258] on td "solarGHI The total amount of shortwave radiation received from above by a surfa…" at bounding box center [631, 254] width 261 height 62
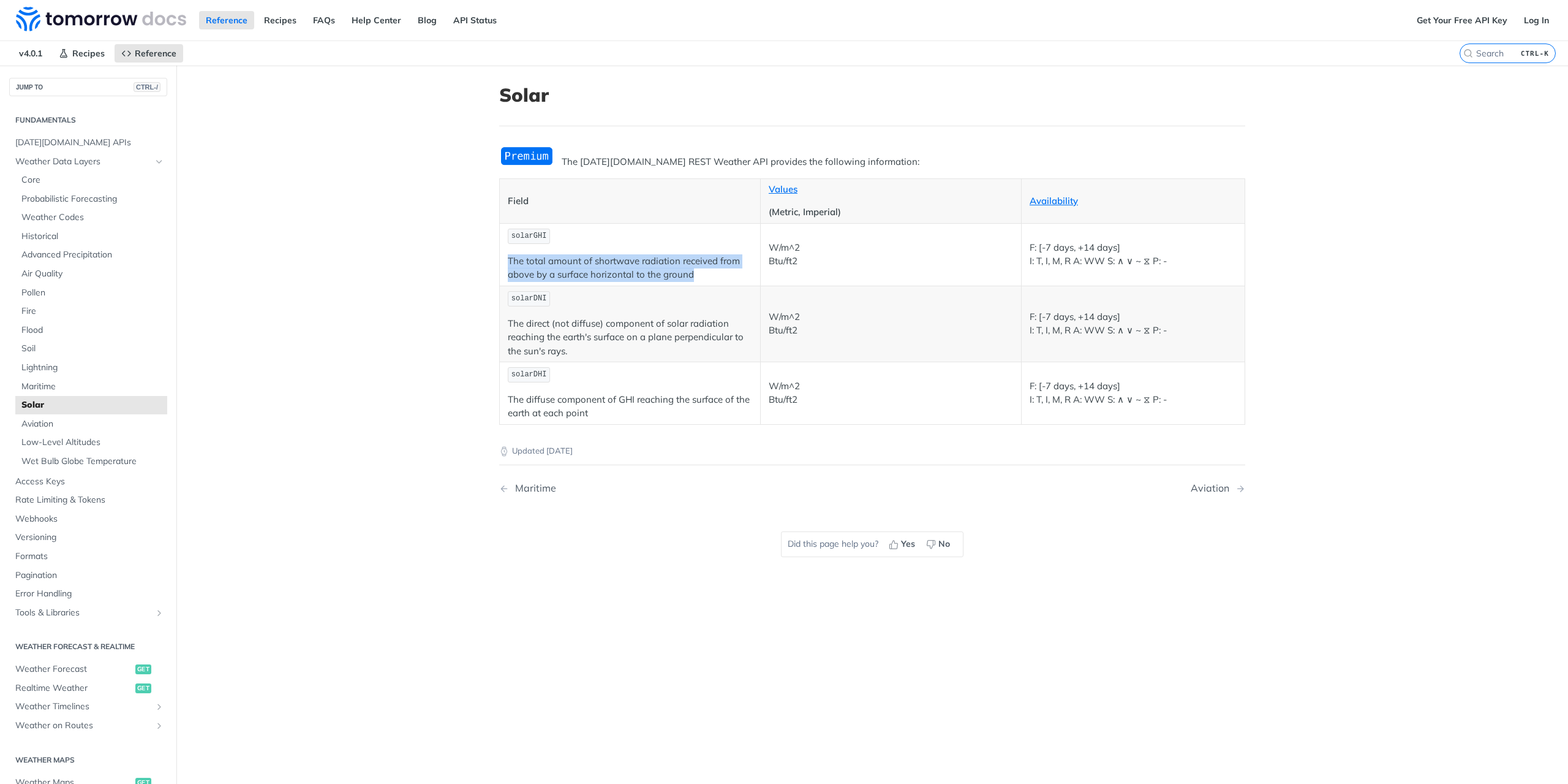
click at [500, 258] on td "solarGHI The total amount of shortwave radiation received from above by a surfa…" at bounding box center [631, 254] width 261 height 62
drag, startPoint x: 500, startPoint y: 258, endPoint x: 675, endPoint y: 301, distance: 180.2
click at [609, 292] on tbody "solarGHI The total amount of shortwave radiation received from above by a surfa…" at bounding box center [872, 323] width 745 height 201
click at [678, 301] on p "solarDNI" at bounding box center [630, 298] width 244 height 18
click at [54, 445] on span "Low-Level Altitudes" at bounding box center [92, 442] width 142 height 12
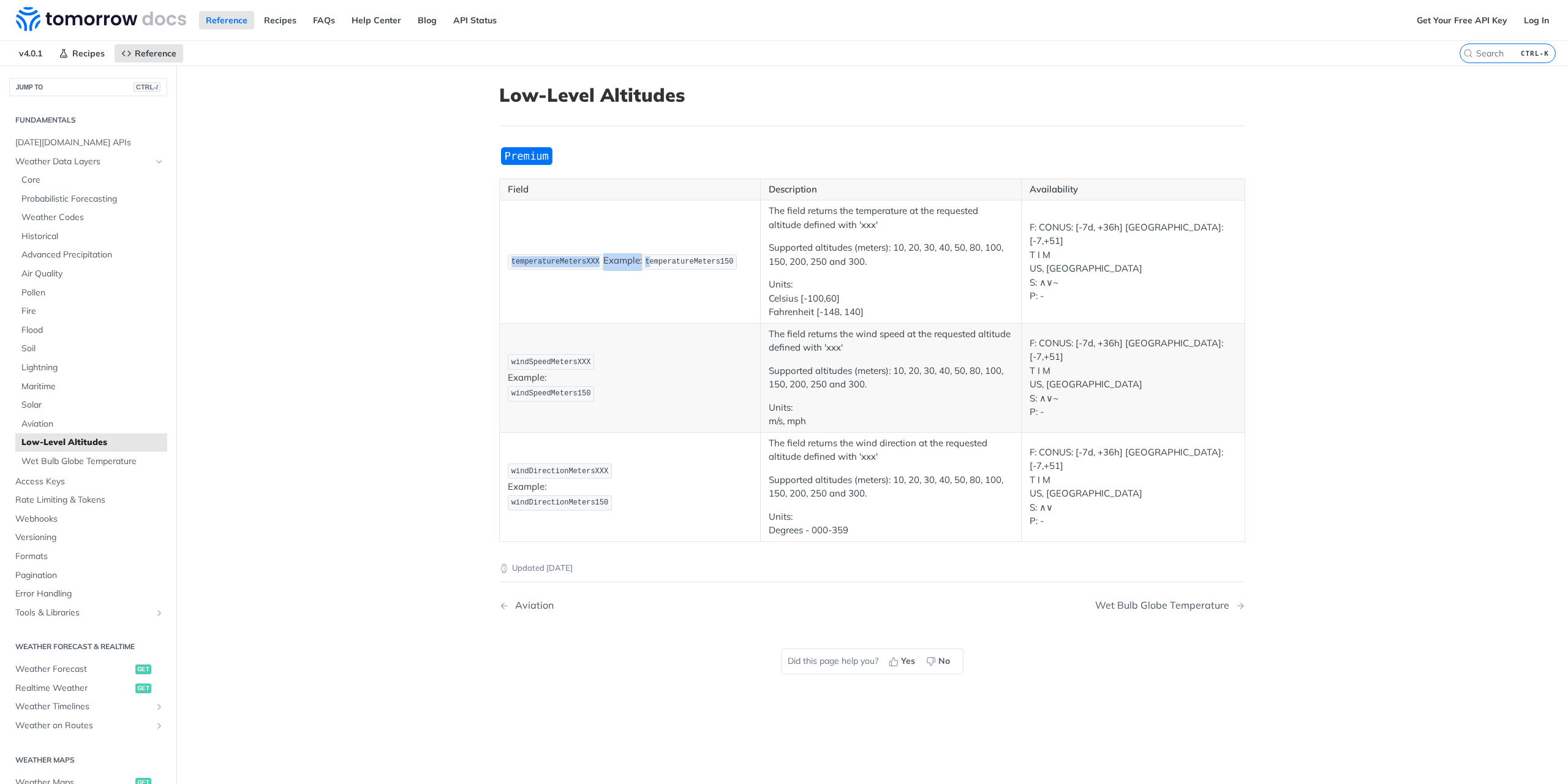
drag, startPoint x: 509, startPoint y: 258, endPoint x: 658, endPoint y: 256, distance: 149.0
click at [658, 256] on p "temperatureMetersXXX Example: temperatureMeters150" at bounding box center [630, 262] width 244 height 18
click at [684, 262] on span "temperatureMeters150" at bounding box center [689, 261] width 88 height 9
click at [713, 257] on span "temperatureMeters150" at bounding box center [689, 261] width 88 height 9
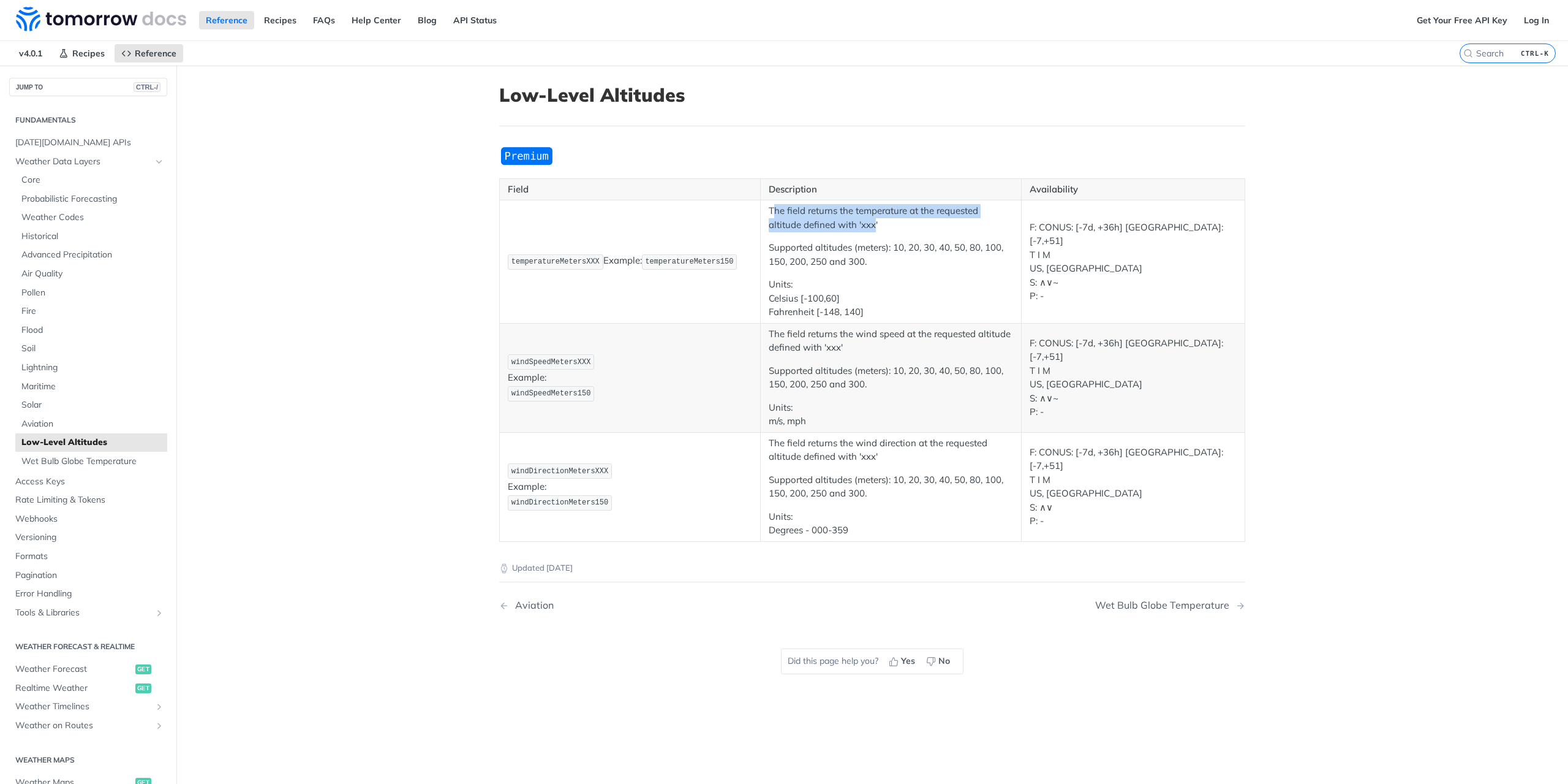
drag, startPoint x: 769, startPoint y: 210, endPoint x: 868, endPoint y: 223, distance: 99.8
click at [868, 223] on p "The field returns the temperature at the requested altitude defined with 'xxx'" at bounding box center [891, 218] width 244 height 28
click at [882, 227] on p "The field returns the temperature at the requested altitude defined with 'xxx'" at bounding box center [891, 218] width 244 height 28
drag, startPoint x: 876, startPoint y: 221, endPoint x: 751, endPoint y: 230, distance: 125.3
click at [753, 231] on tr "temperatureMetersXXX Example: temperatureMeters150 The field returns the temper…" at bounding box center [872, 262] width 745 height 123
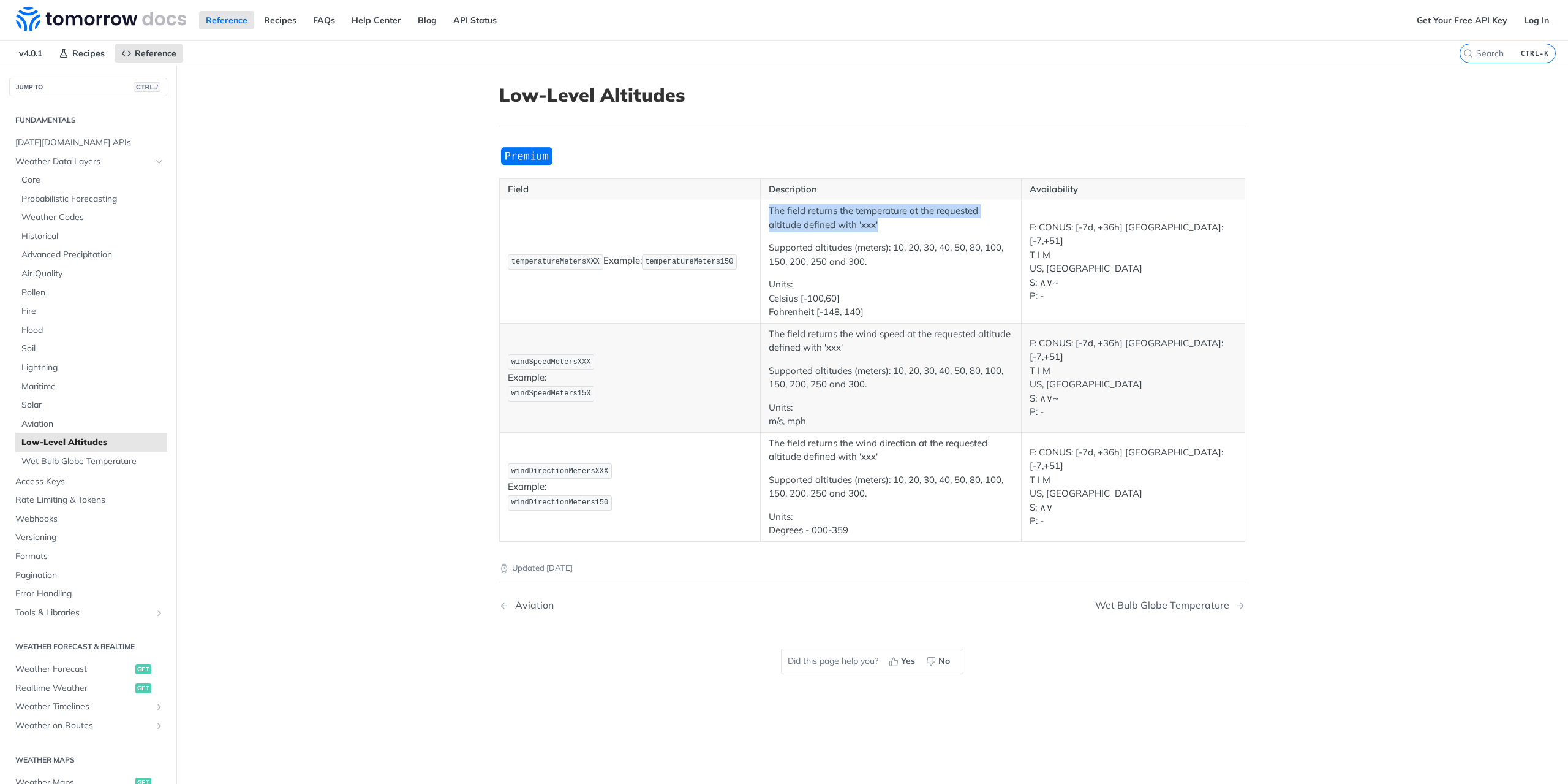
click at [772, 214] on p "The field returns the temperature at the requested altitude defined with 'xxx'" at bounding box center [891, 218] width 244 height 28
drag, startPoint x: 770, startPoint y: 247, endPoint x: 1021, endPoint y: 264, distance: 251.6
click at [1019, 264] on tr "temperatureMetersXXX Example: temperatureMeters150 The field returns the temper…" at bounding box center [872, 262] width 745 height 123
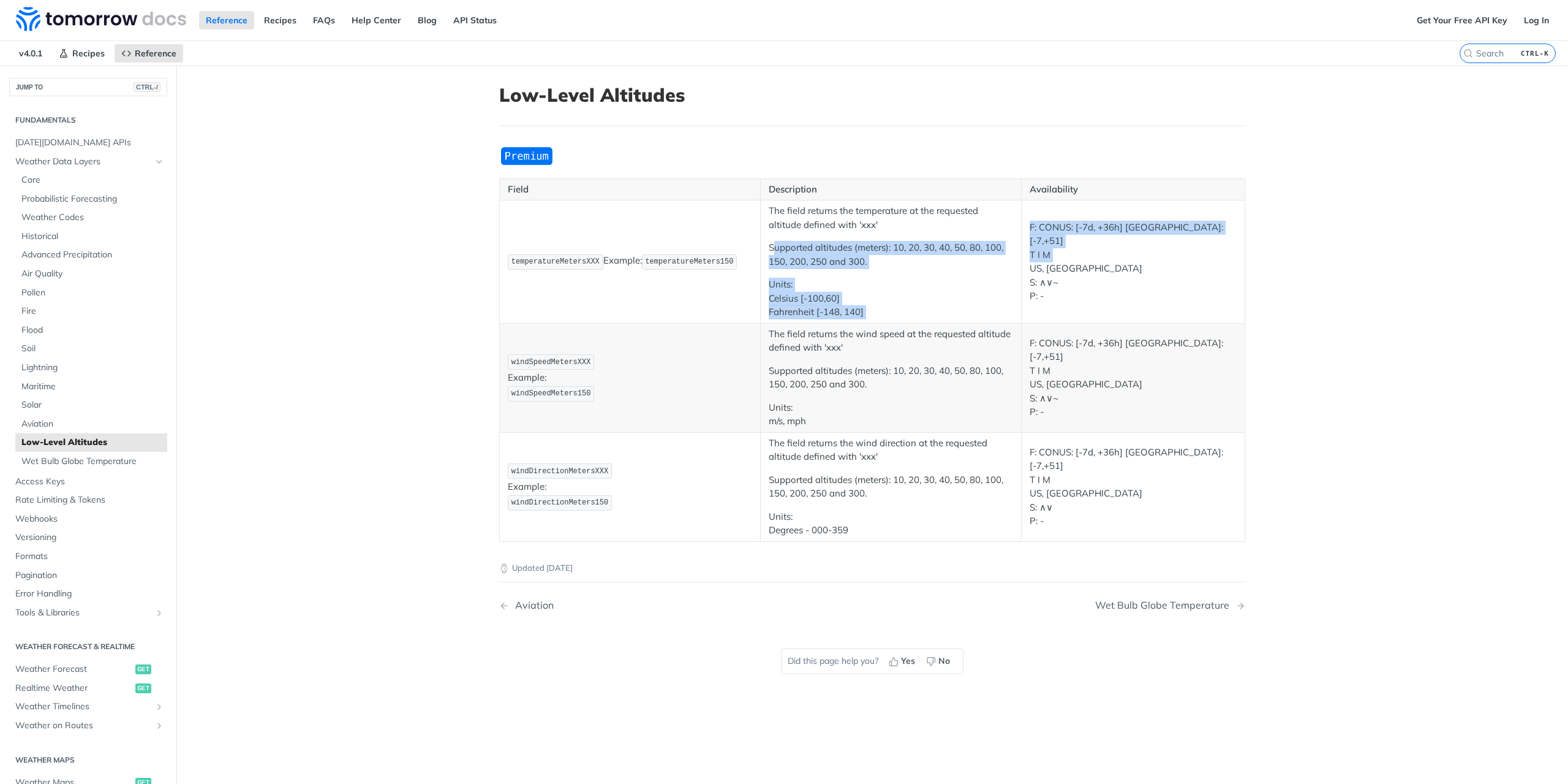
click at [853, 249] on p "Supported altitudes (meters): 10, 20, 30, 40, 50, 80, 100, 150, 200, 250 and 30…" at bounding box center [891, 254] width 244 height 28
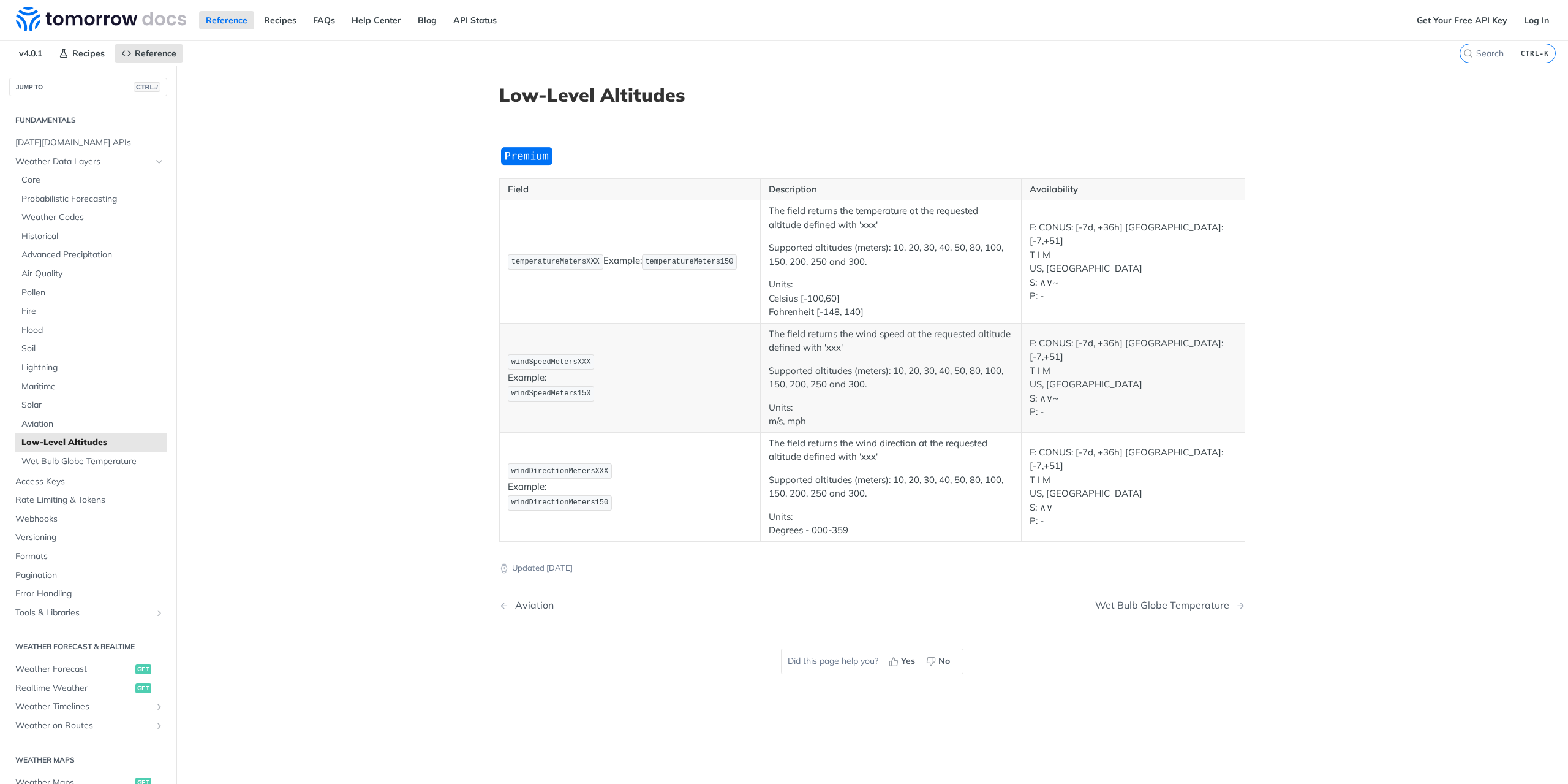
drag, startPoint x: 890, startPoint y: 261, endPoint x: 713, endPoint y: 229, distance: 179.9
click at [812, 247] on p "Supported altitudes (meters): 10, 20, 30, 40, 50, 80, 100, 150, 200, 250 and 30…" at bounding box center [891, 254] width 244 height 28
click at [837, 282] on p "Units: Celsius [-100,60] Fahrenheit [-148, 140]" at bounding box center [891, 298] width 244 height 42
click at [547, 476] on p "windDirectionMetersXXX Example: windDirectionMeters150" at bounding box center [630, 486] width 244 height 49
click at [33, 346] on span "Soil" at bounding box center [92, 349] width 142 height 12
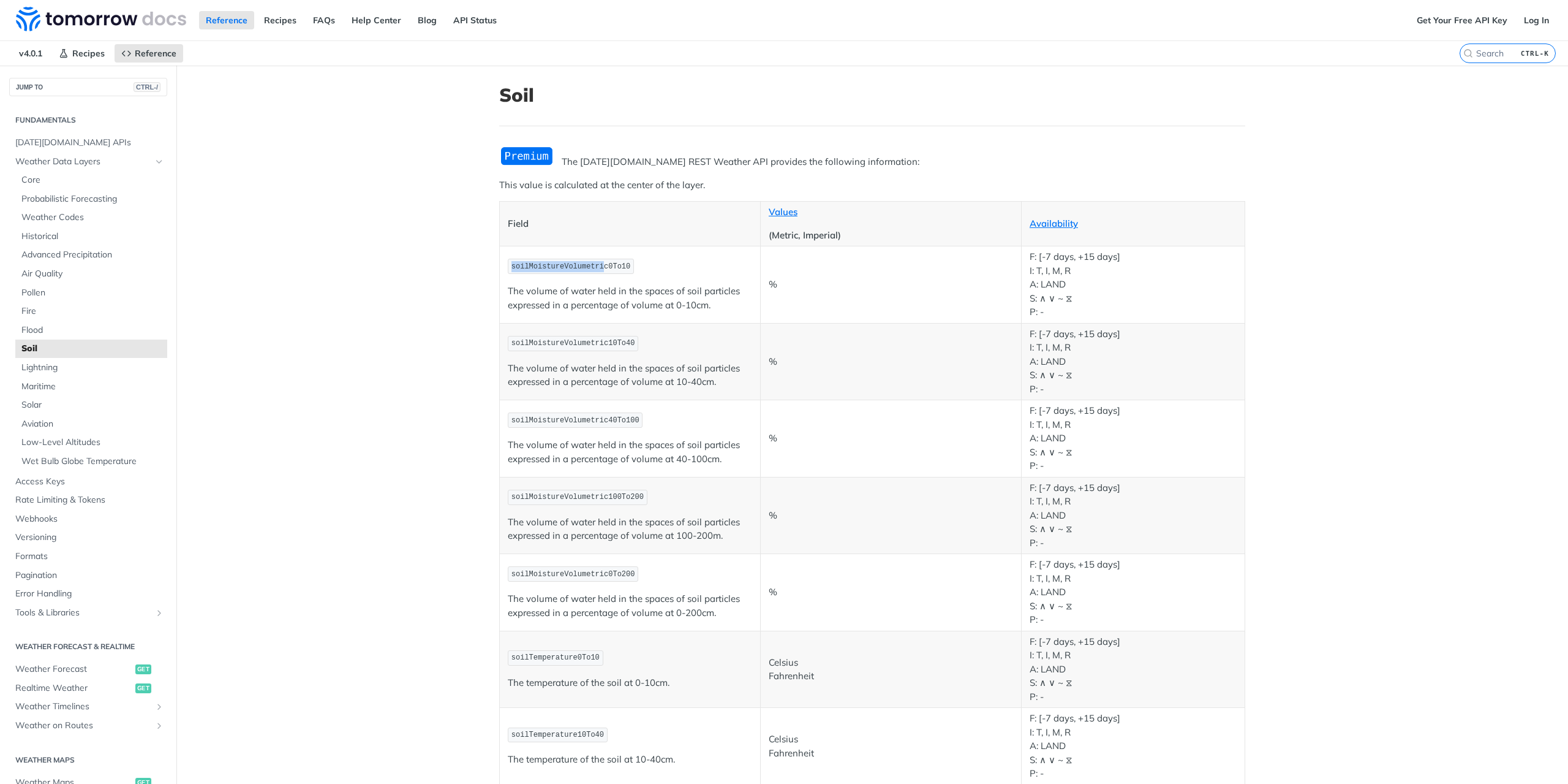
drag, startPoint x: 498, startPoint y: 264, endPoint x: 590, endPoint y: 266, distance: 92.0
click at [590, 266] on td "soilMoistureVolumetric0To10 The volume of water held in the spaces of soil part…" at bounding box center [631, 285] width 261 height 78
click at [590, 266] on span "soilMoistureVolumetric0To10" at bounding box center [570, 266] width 119 height 9
drag, startPoint x: 584, startPoint y: 283, endPoint x: 715, endPoint y: 288, distance: 131.1
click at [714, 288] on p "The volume of water held in the spaces of soil particles expressed in a percent…" at bounding box center [630, 298] width 244 height 28
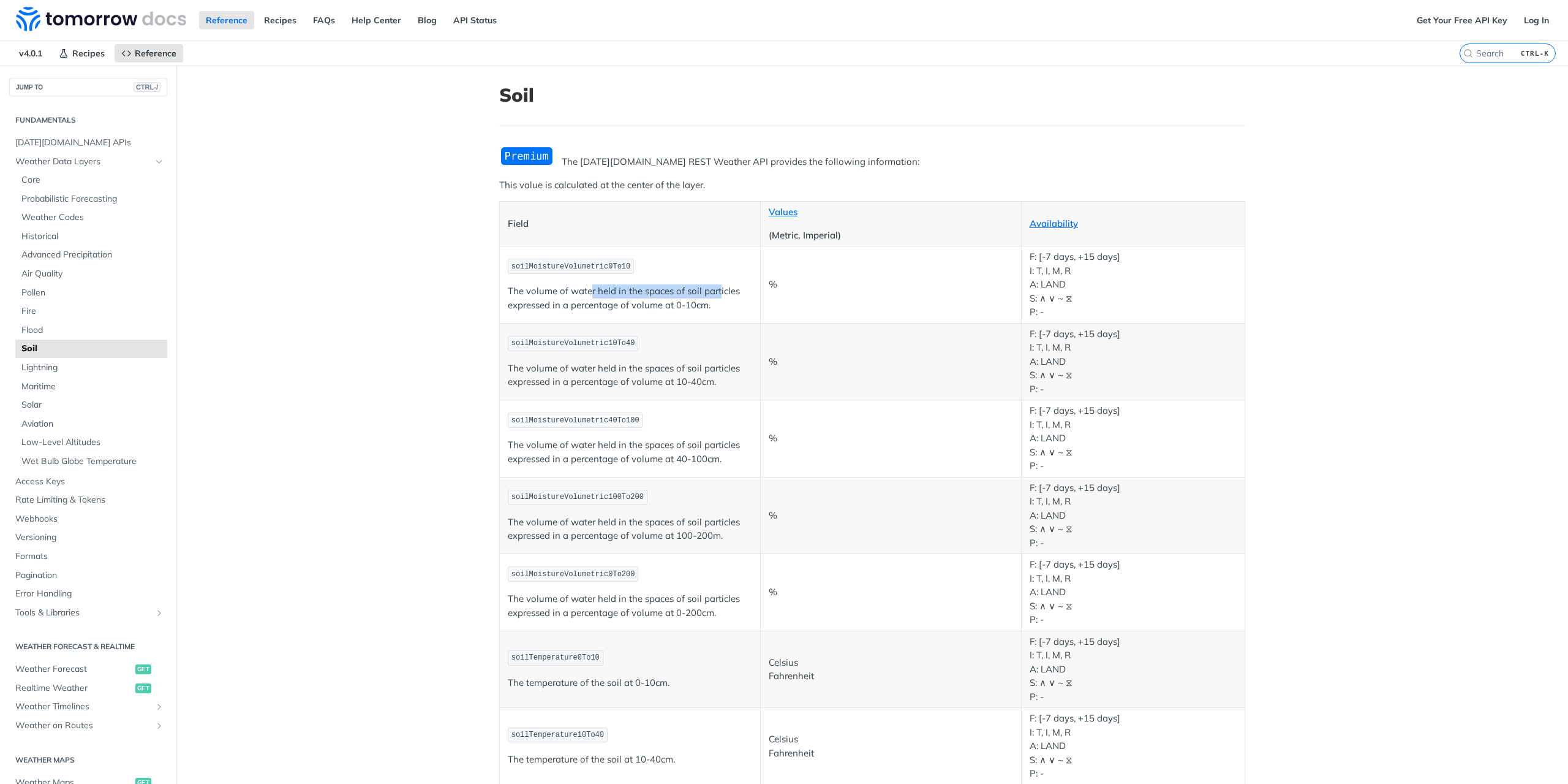
click at [715, 289] on p "The volume of water held in the spaces of soil particles expressed in a percent…" at bounding box center [630, 298] width 244 height 28
drag, startPoint x: 712, startPoint y: 304, endPoint x: 495, endPoint y: 288, distance: 217.6
click at [500, 288] on td "soilMoistureVolumetric0To10 The volume of water held in the spaces of soil part…" at bounding box center [631, 285] width 261 height 78
drag, startPoint x: 500, startPoint y: 288, endPoint x: 727, endPoint y: 317, distance: 228.8
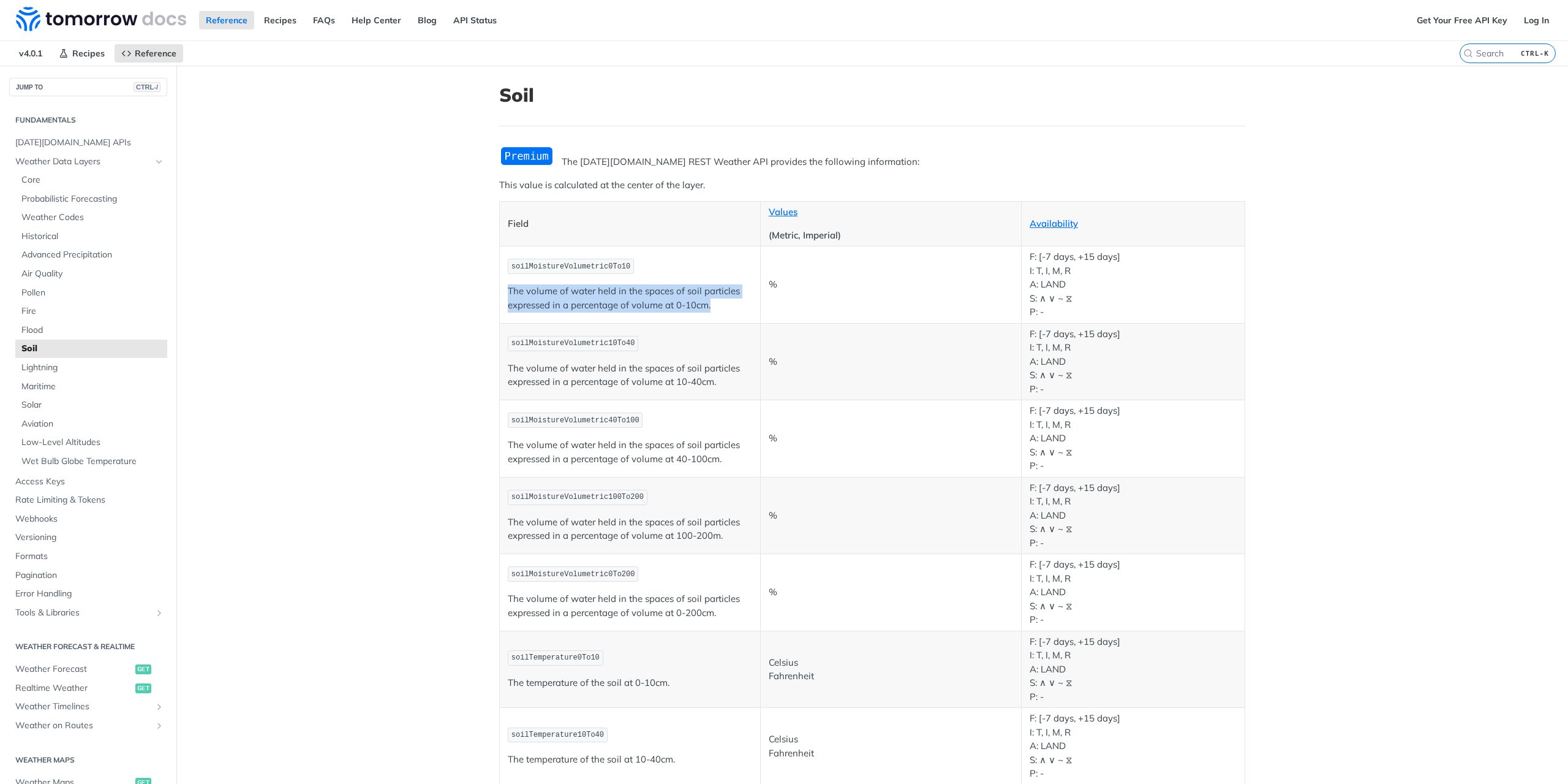
click at [727, 317] on td "soilMoistureVolumetric0To10 The volume of water held in the spaces of soil part…" at bounding box center [631, 285] width 261 height 78
click at [725, 311] on td "soilMoistureVolumetric0To10 The volume of water held in the spaces of soil part…" at bounding box center [631, 285] width 261 height 78
drag, startPoint x: 725, startPoint y: 309, endPoint x: 502, endPoint y: 285, distance: 224.3
click at [508, 285] on p "The volume of water held in the spaces of soil particles expressed in a percent…" at bounding box center [630, 298] width 244 height 28
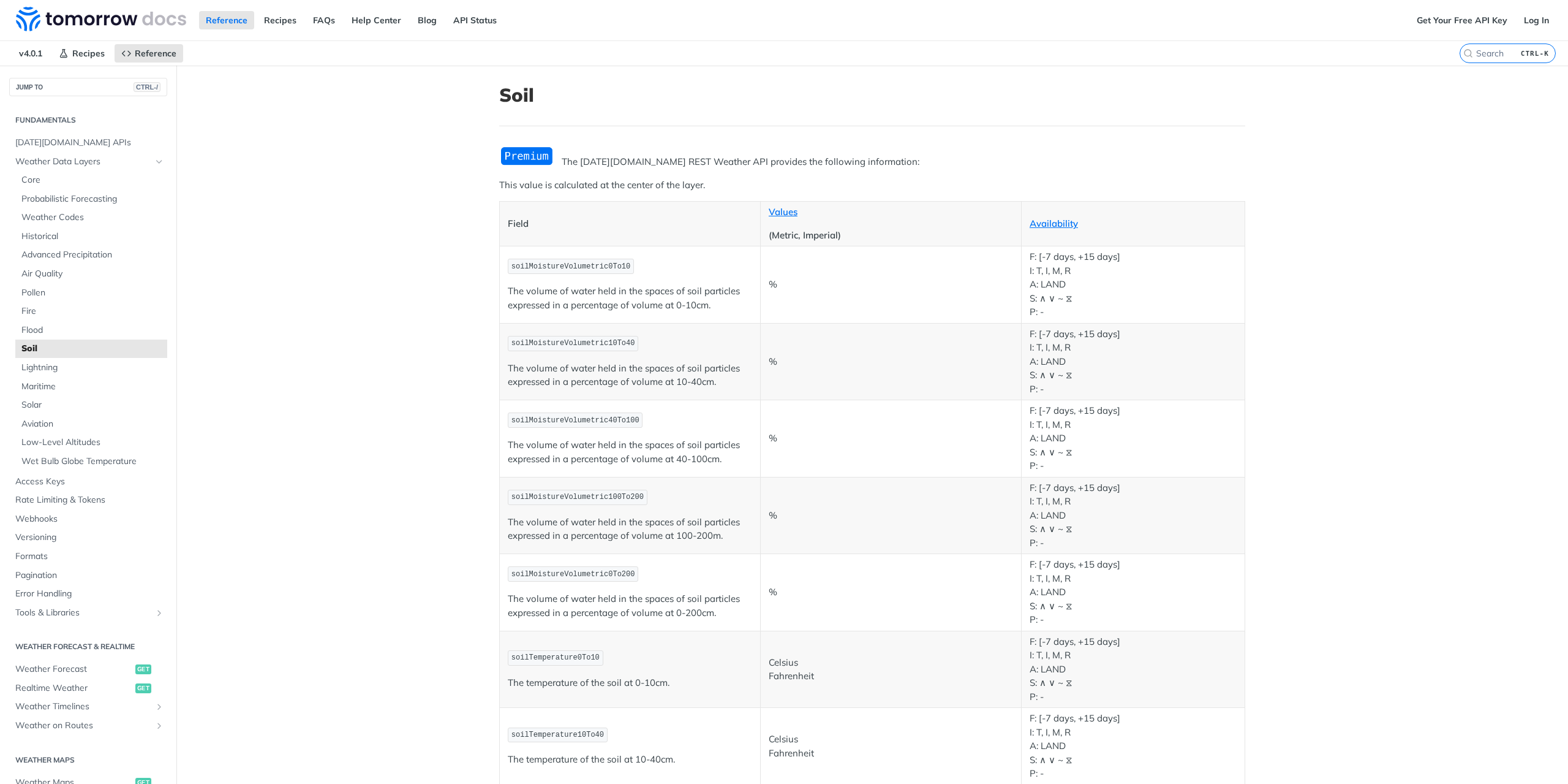
click at [501, 285] on td "soilMoistureVolumetric0To10 The volume of water held in the spaces of soil part…" at bounding box center [631, 285] width 261 height 78
click at [34, 372] on span "Lightning" at bounding box center [92, 368] width 142 height 12
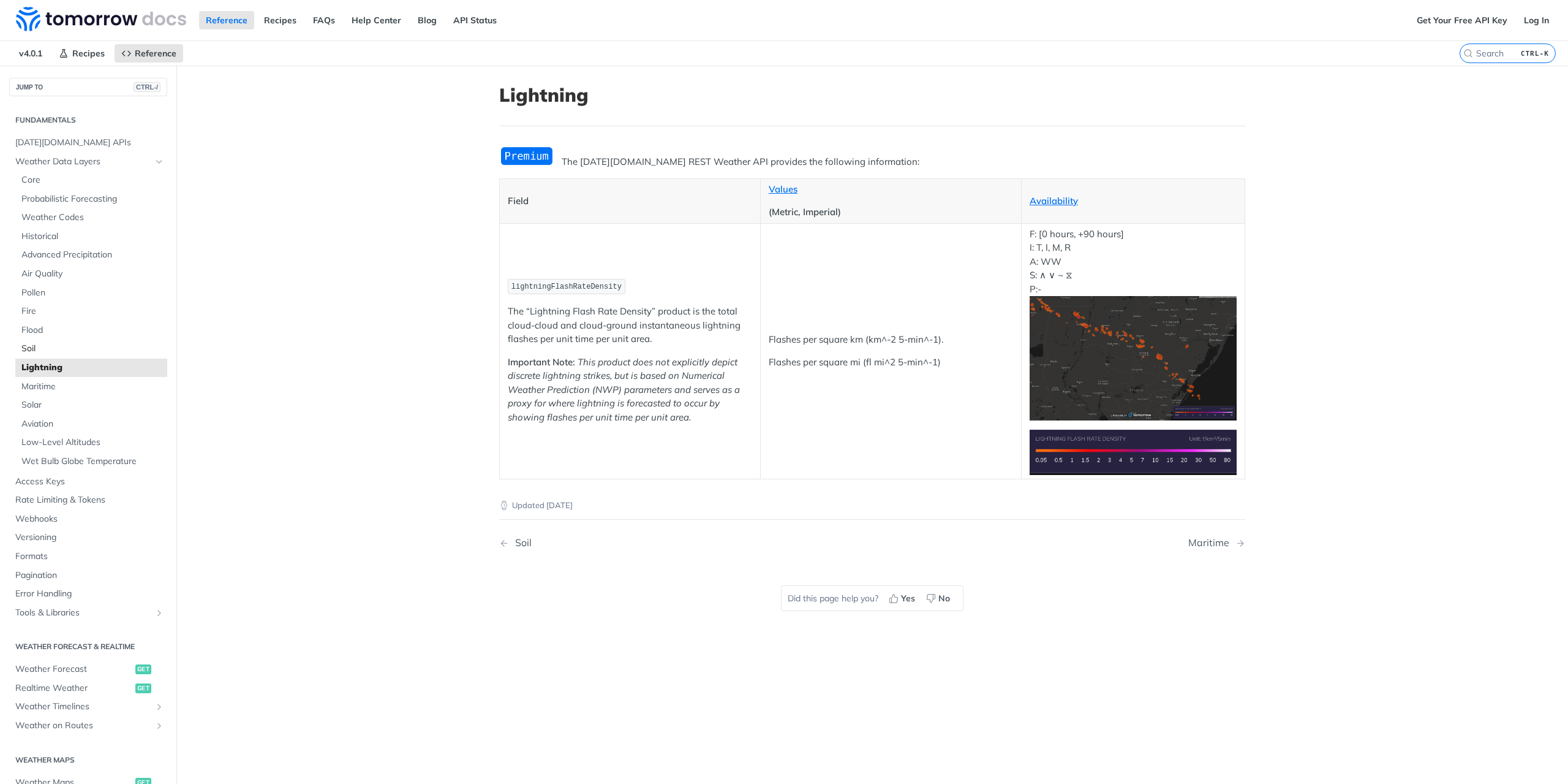
click at [35, 351] on span "Soil" at bounding box center [92, 349] width 142 height 12
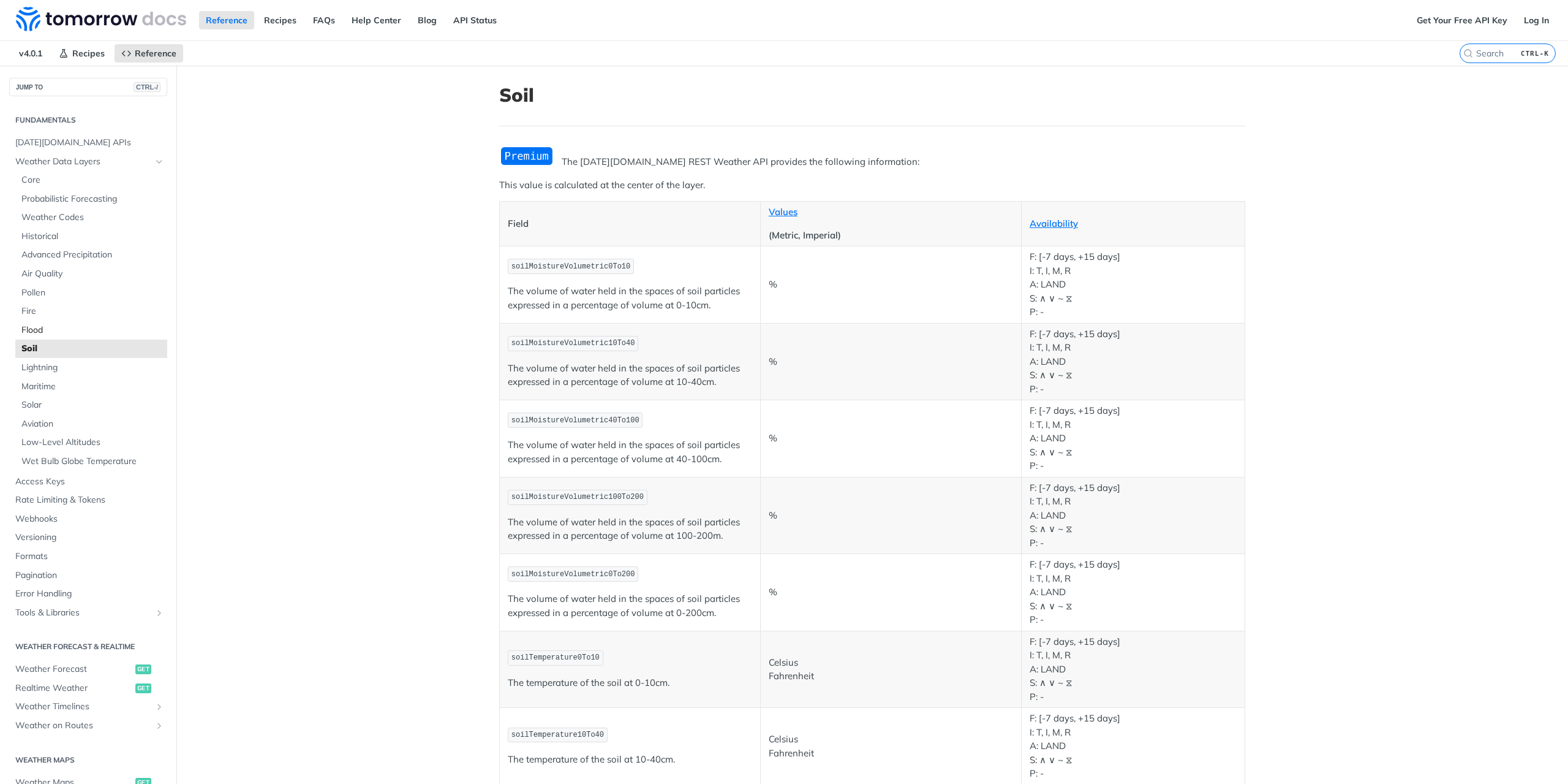
click at [34, 329] on span "Flood" at bounding box center [92, 330] width 142 height 12
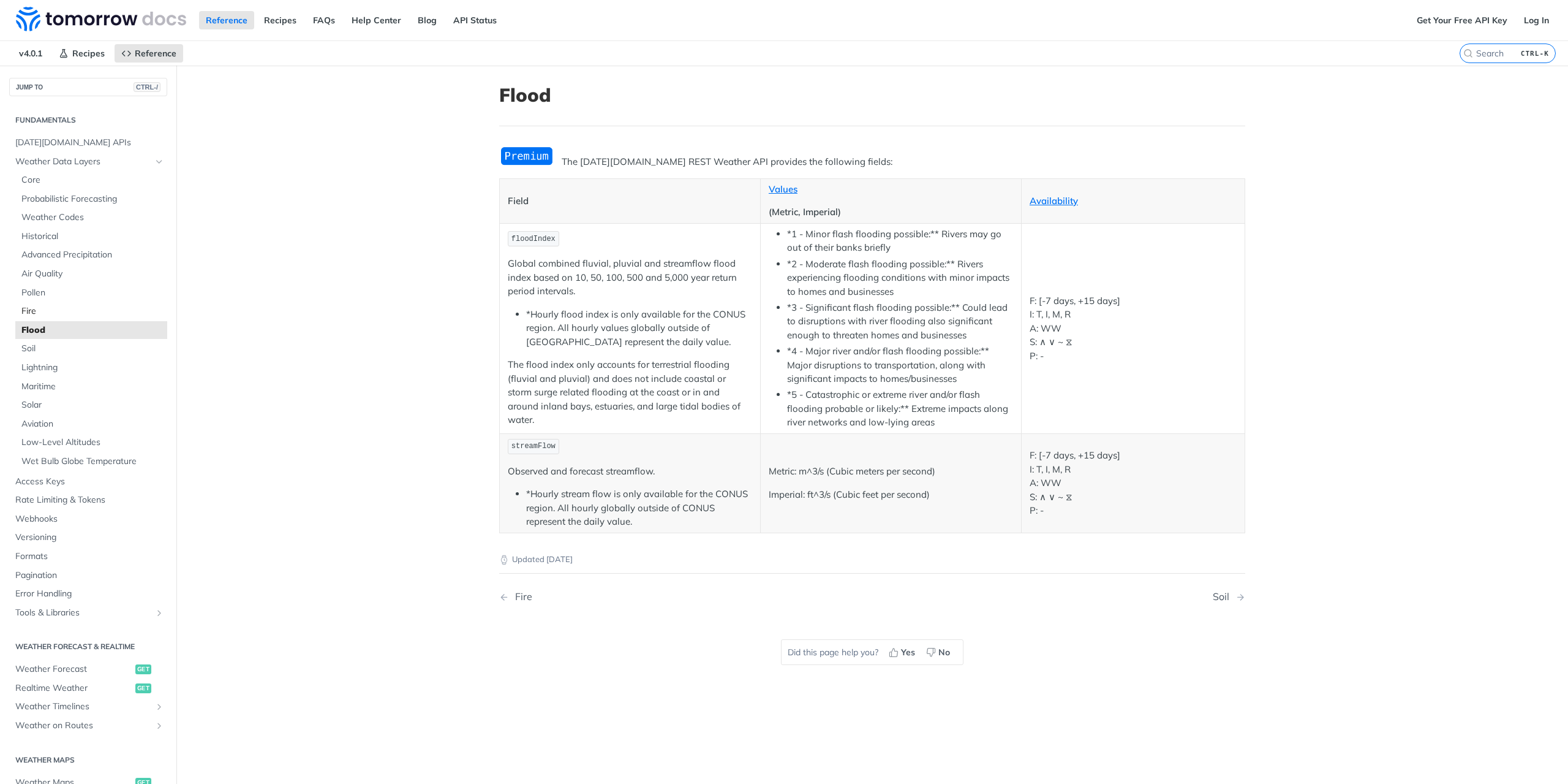
click at [37, 315] on span "Fire" at bounding box center [92, 311] width 142 height 12
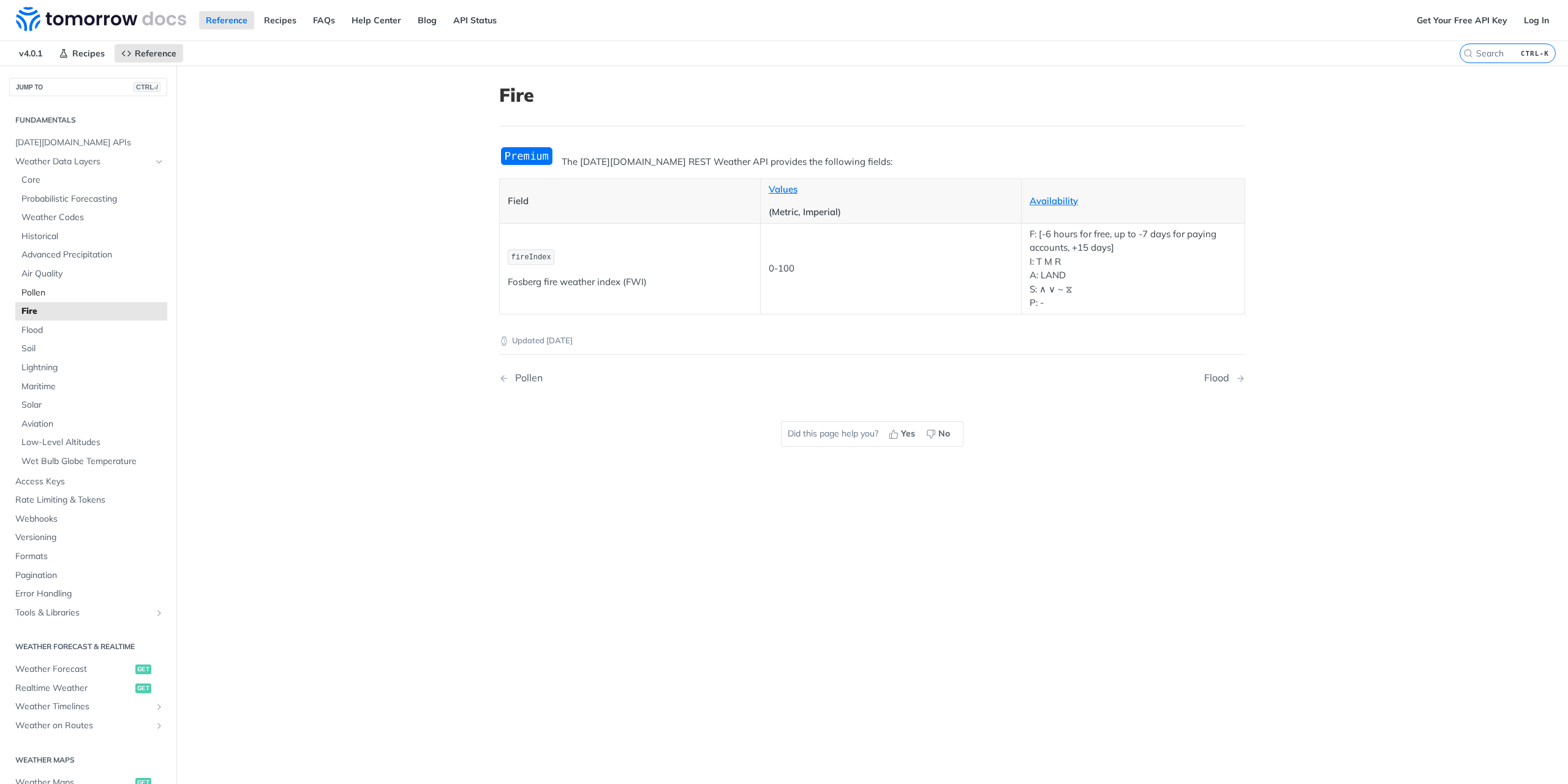
click at [39, 296] on span "Pollen" at bounding box center [92, 293] width 142 height 12
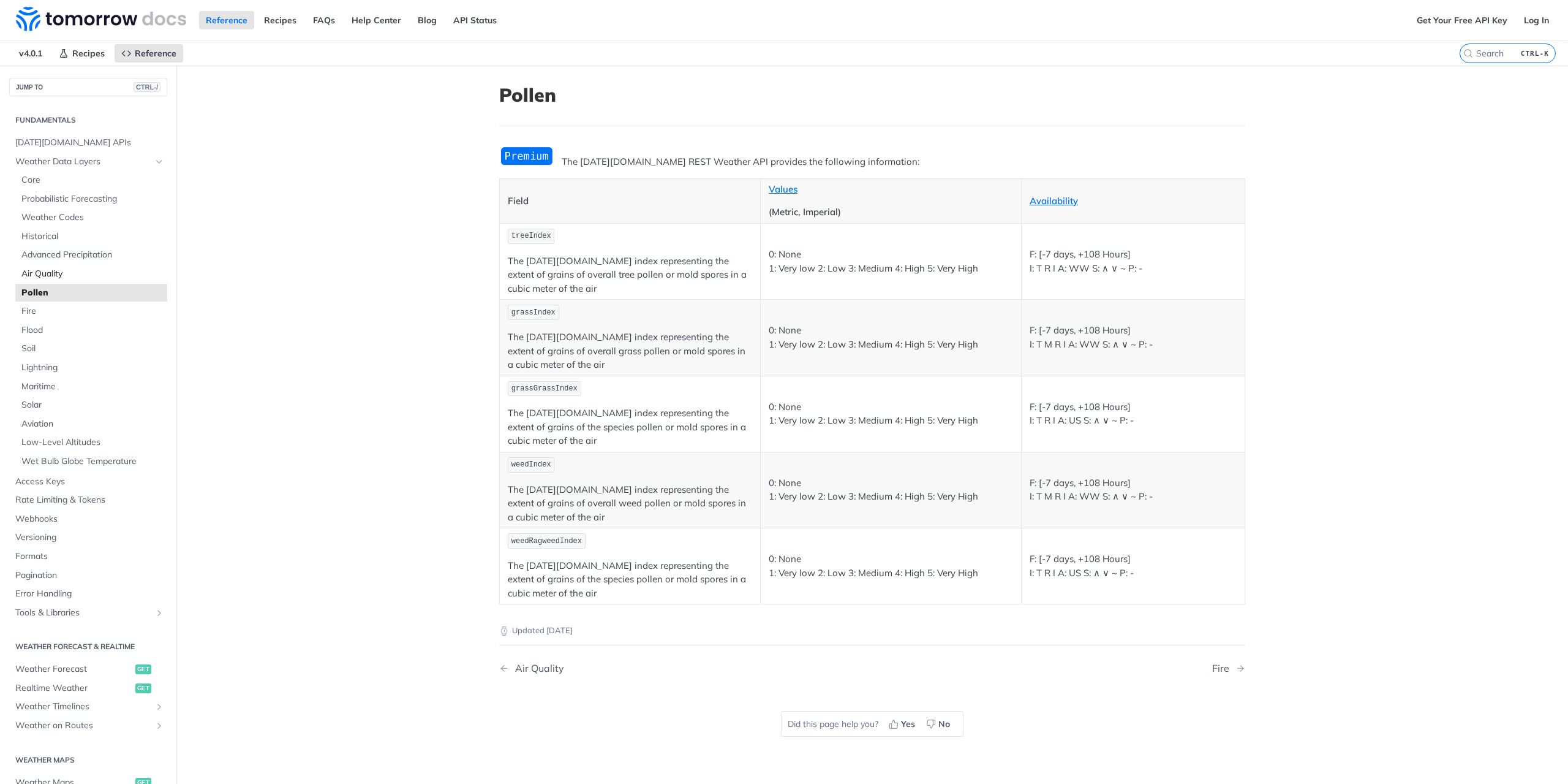
click at [48, 276] on span "Air Quality" at bounding box center [92, 274] width 142 height 12
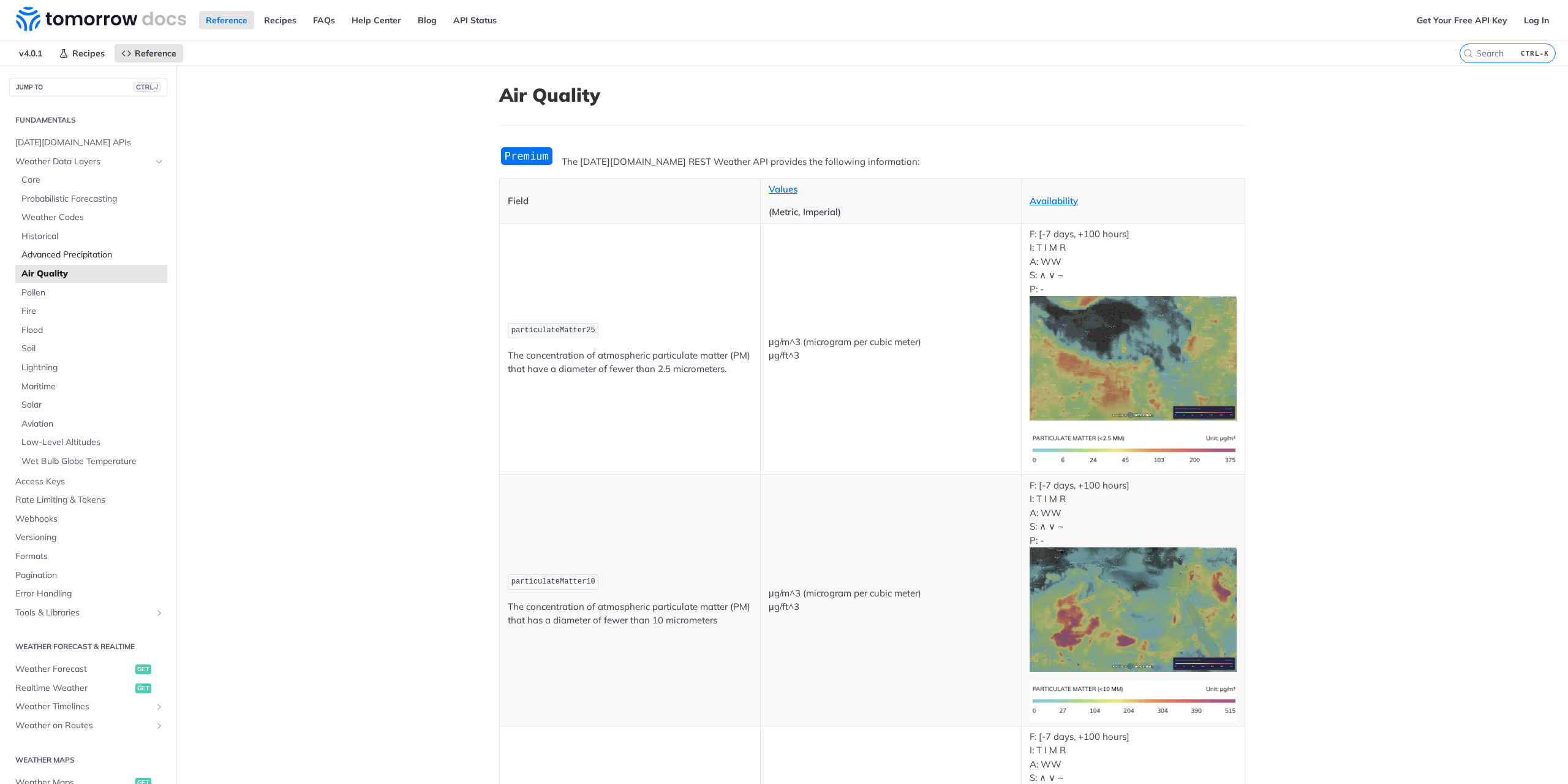
click at [55, 259] on span "Advanced Precipitation" at bounding box center [92, 254] width 142 height 12
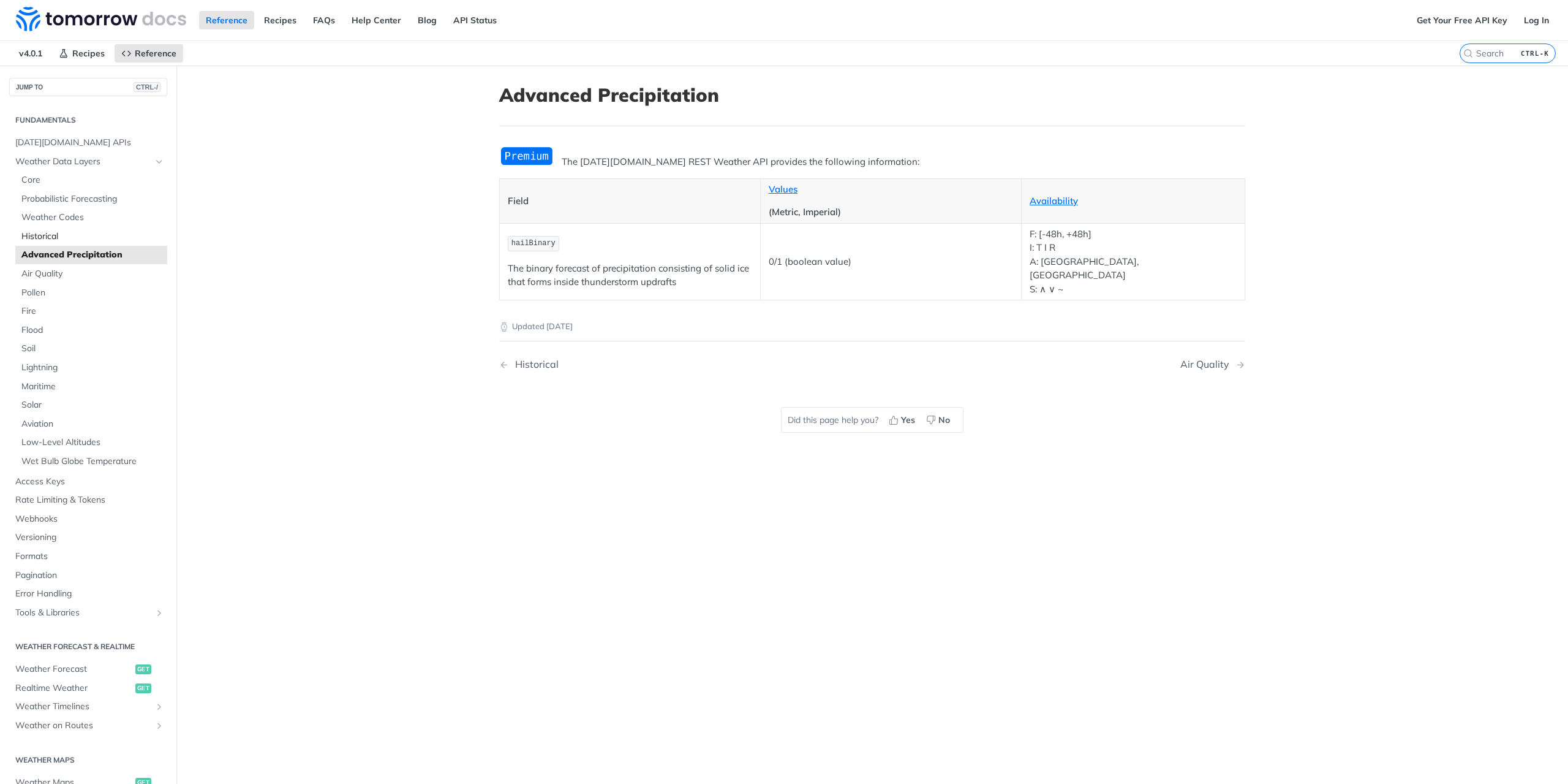
click at [56, 237] on span "Historical" at bounding box center [92, 237] width 142 height 12
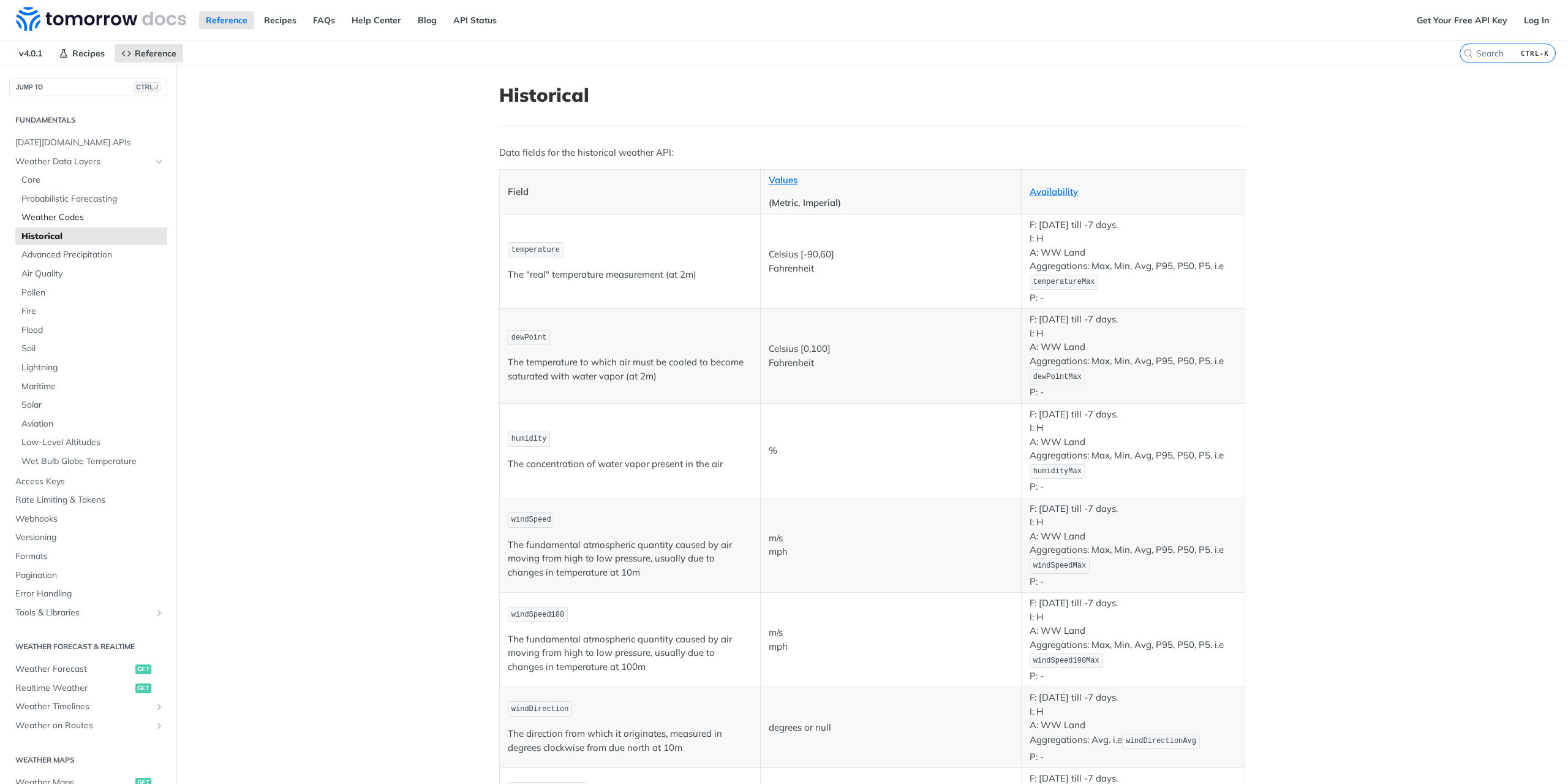
click at [60, 220] on span "Weather Codes" at bounding box center [92, 217] width 142 height 12
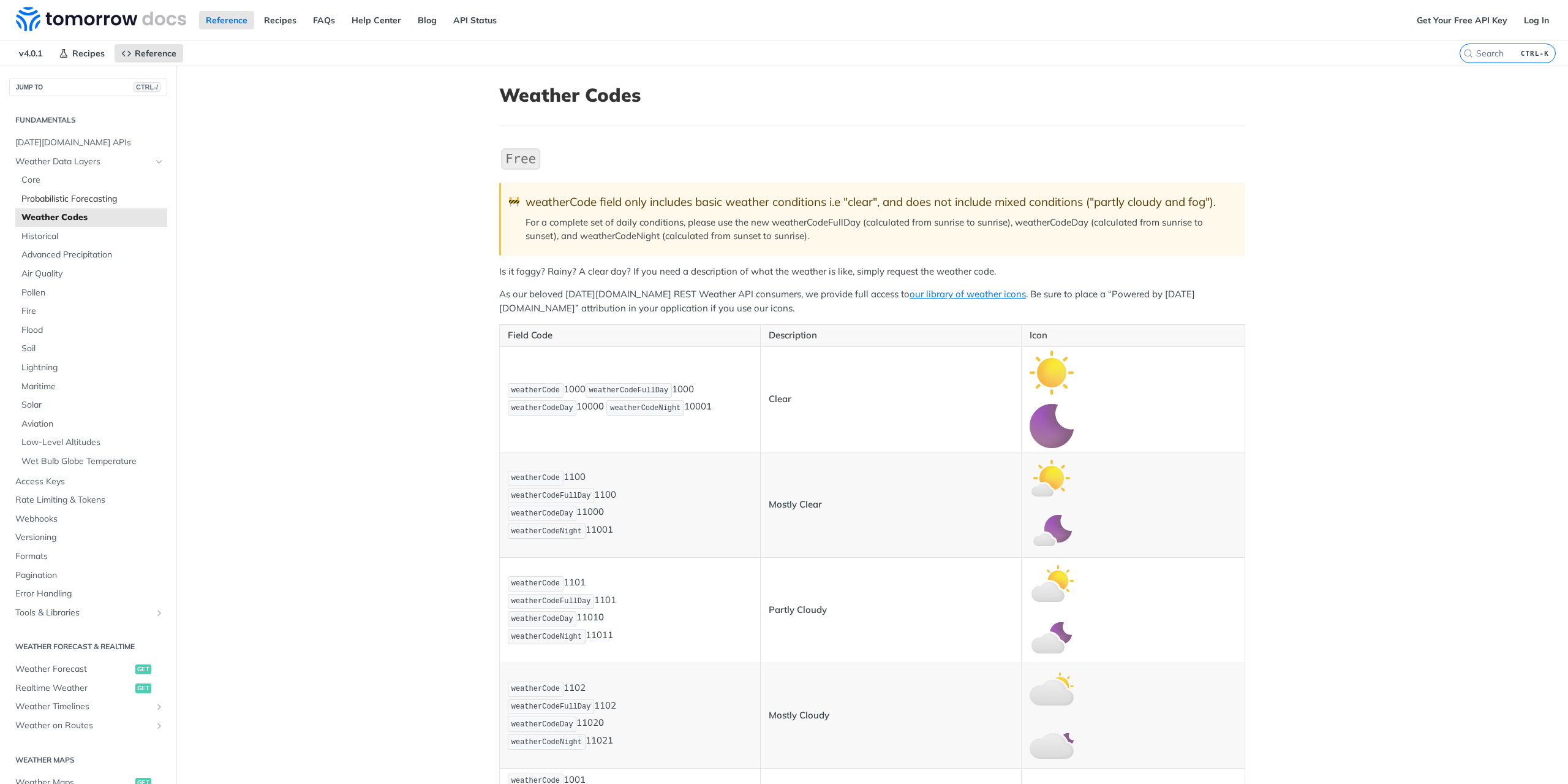
click at [66, 203] on span "Probabilistic Forecasting" at bounding box center [92, 199] width 142 height 12
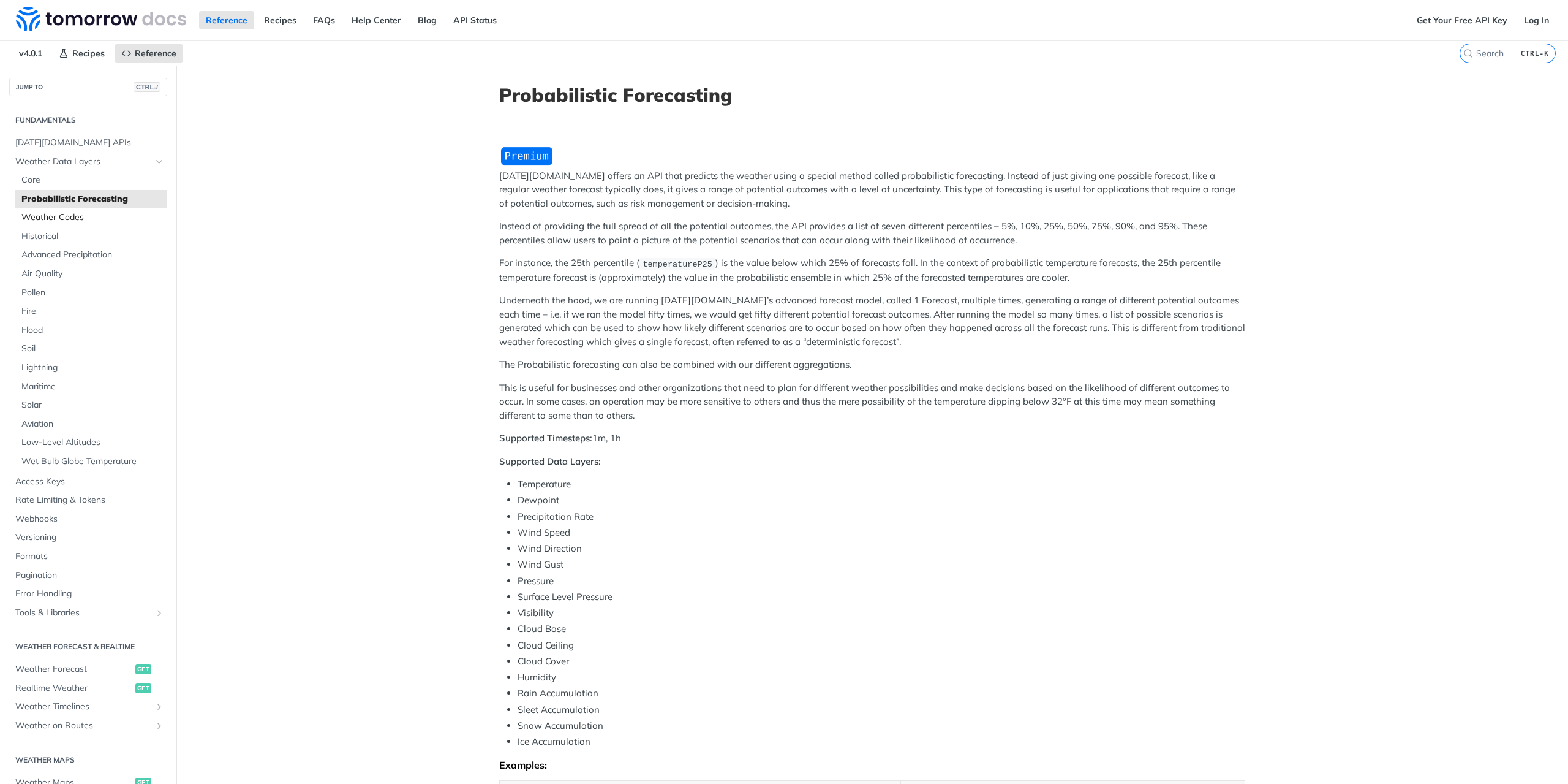
click at [64, 216] on span "Weather Codes" at bounding box center [92, 217] width 142 height 12
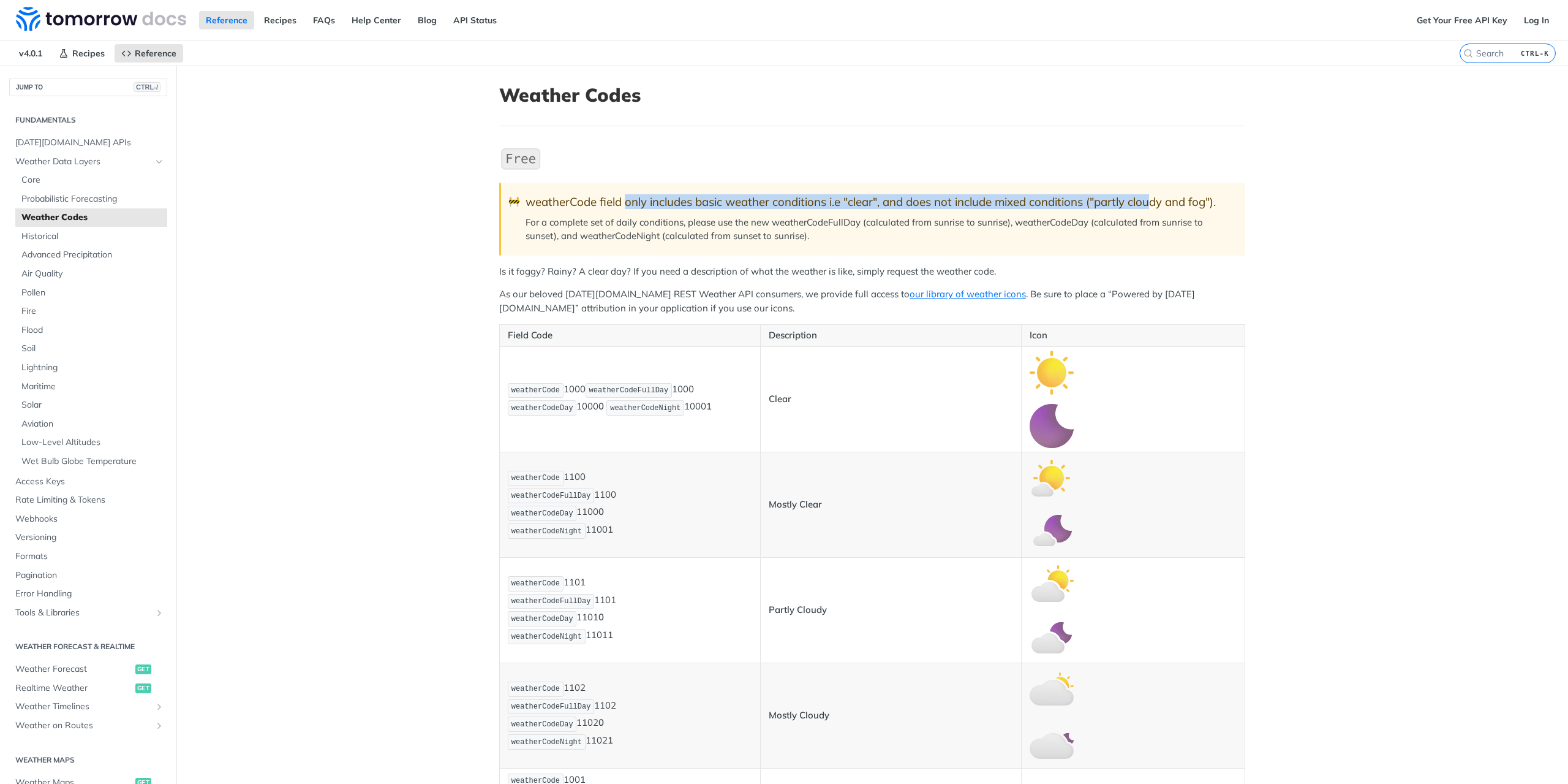
drag, startPoint x: 622, startPoint y: 199, endPoint x: 1153, endPoint y: 192, distance: 531.0
click at [1153, 192] on blockquote "🚧 weatherCode field only includes basic weather conditions i.e "clear", and doe…" at bounding box center [872, 219] width 746 height 72
click at [1119, 215] on p "For a complete set of daily conditions, please use the new weatherCodeFullDay (…" at bounding box center [879, 229] width 707 height 28
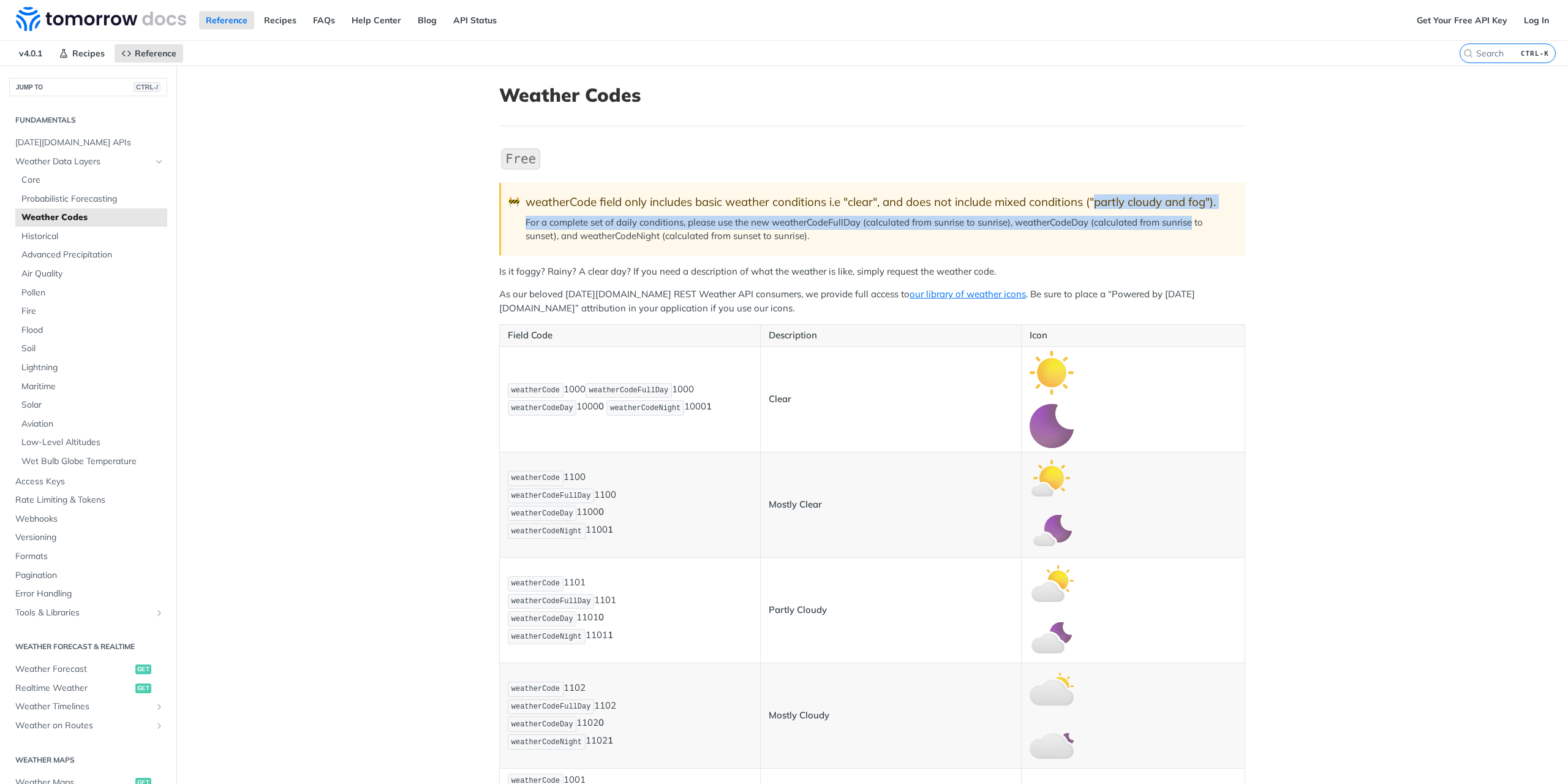
drag, startPoint x: 1098, startPoint y: 203, endPoint x: 1188, endPoint y: 215, distance: 90.8
click at [1188, 215] on blockquote "🚧 weatherCode field only includes basic weather conditions i.e "clear", and doe…" at bounding box center [872, 219] width 746 height 72
click at [1188, 215] on p "For a complete set of daily conditions, please use the new weatherCodeFullDay (…" at bounding box center [879, 229] width 707 height 28
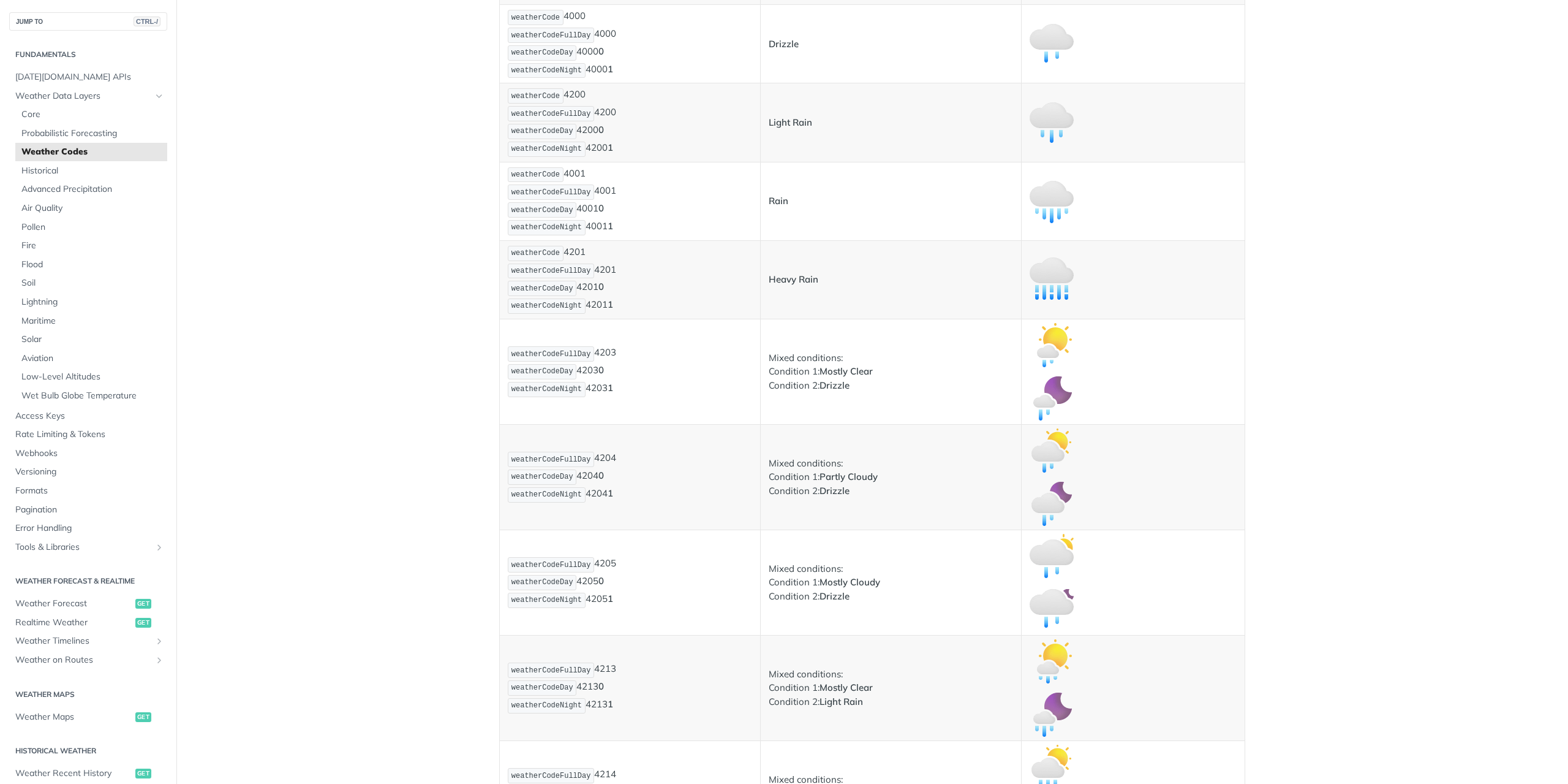
scroll to position [1471, 0]
drag, startPoint x: 814, startPoint y: 209, endPoint x: 854, endPoint y: 207, distance: 40.0
drag, startPoint x: 847, startPoint y: 228, endPoint x: 762, endPoint y: 188, distance: 93.9
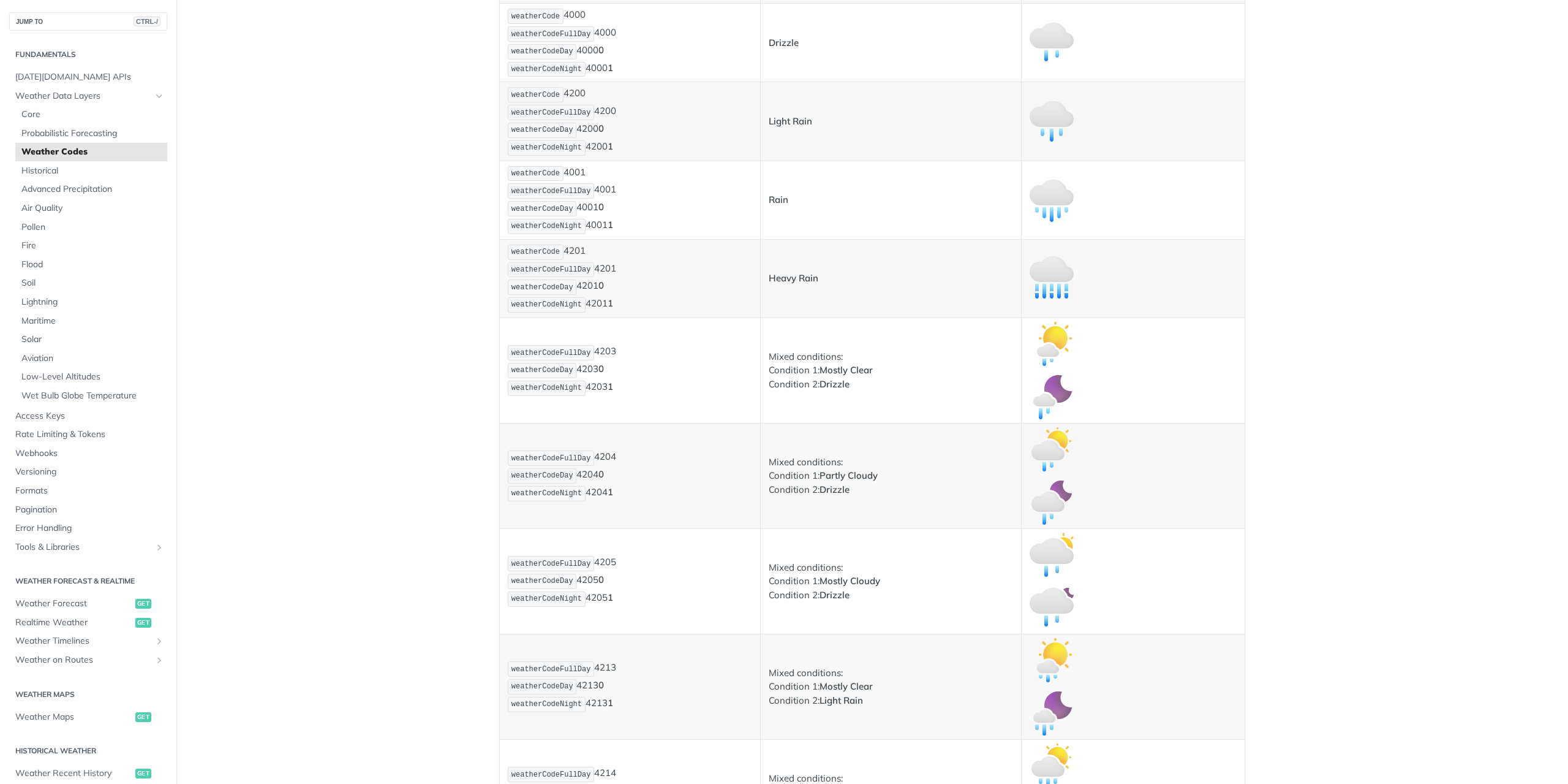
drag, startPoint x: 765, startPoint y: 213, endPoint x: 906, endPoint y: 210, distance: 141.0
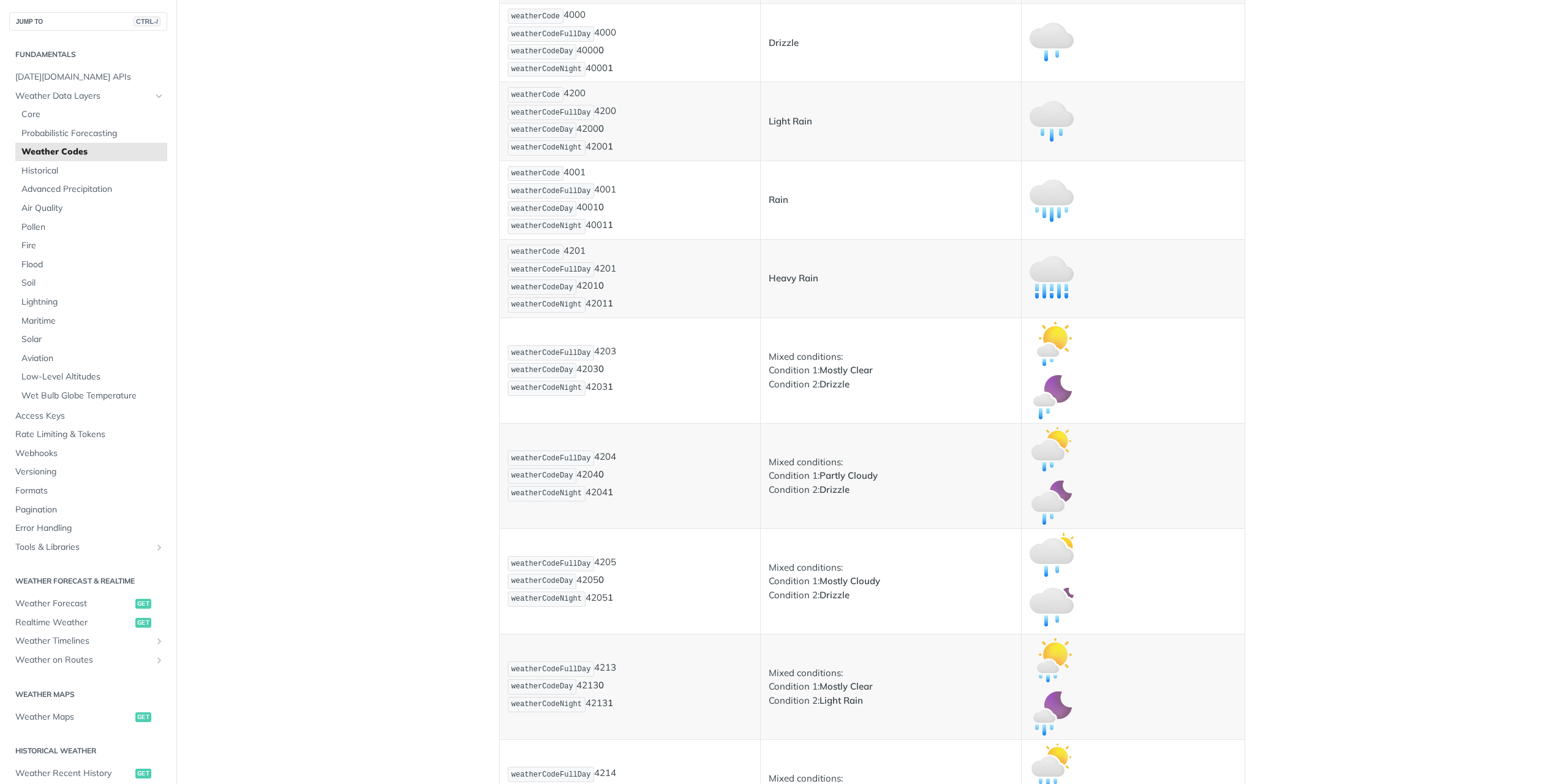
drag, startPoint x: 872, startPoint y: 221, endPoint x: 757, endPoint y: 217, distance: 115.1
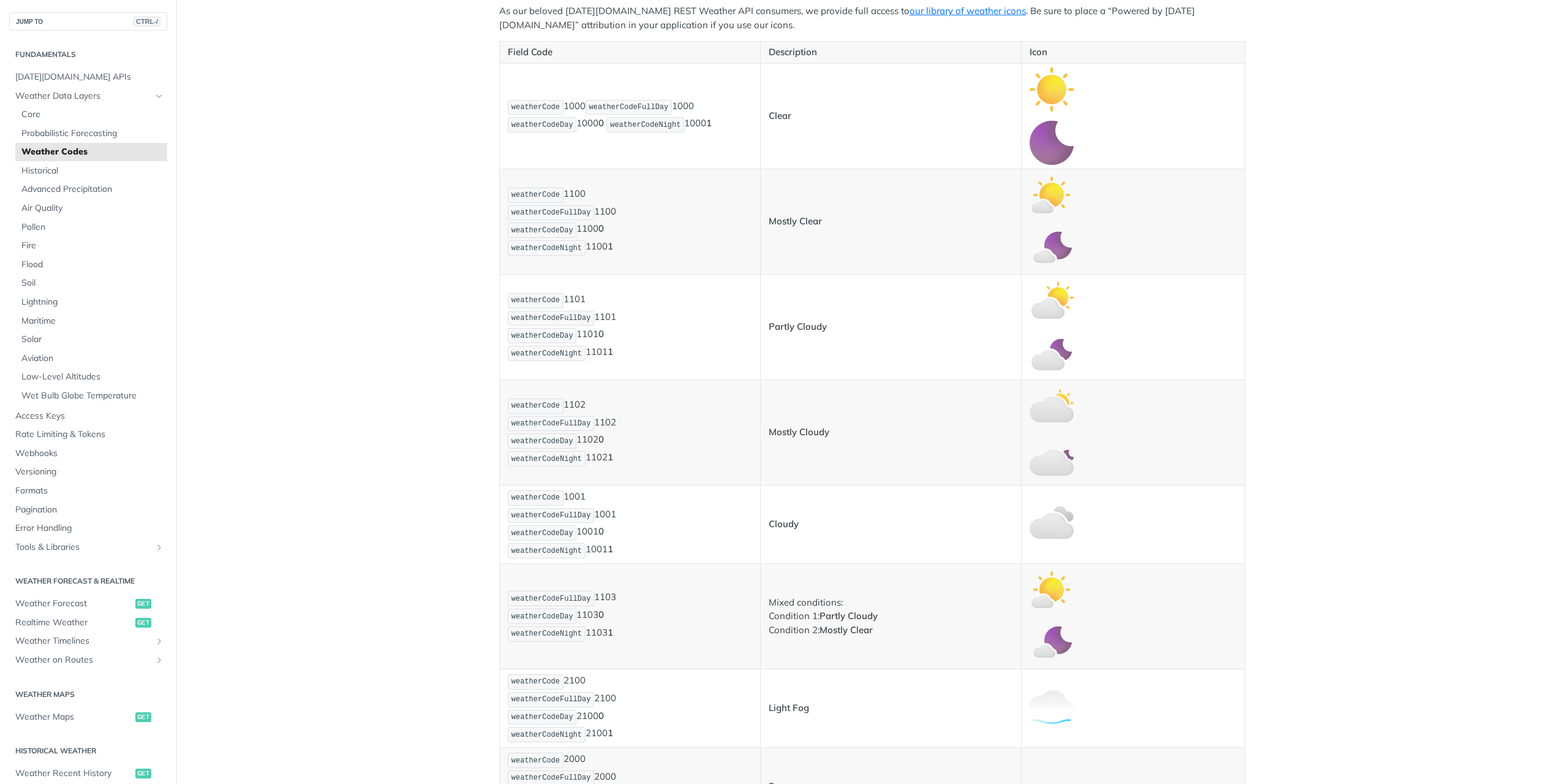
scroll to position [245, 0]
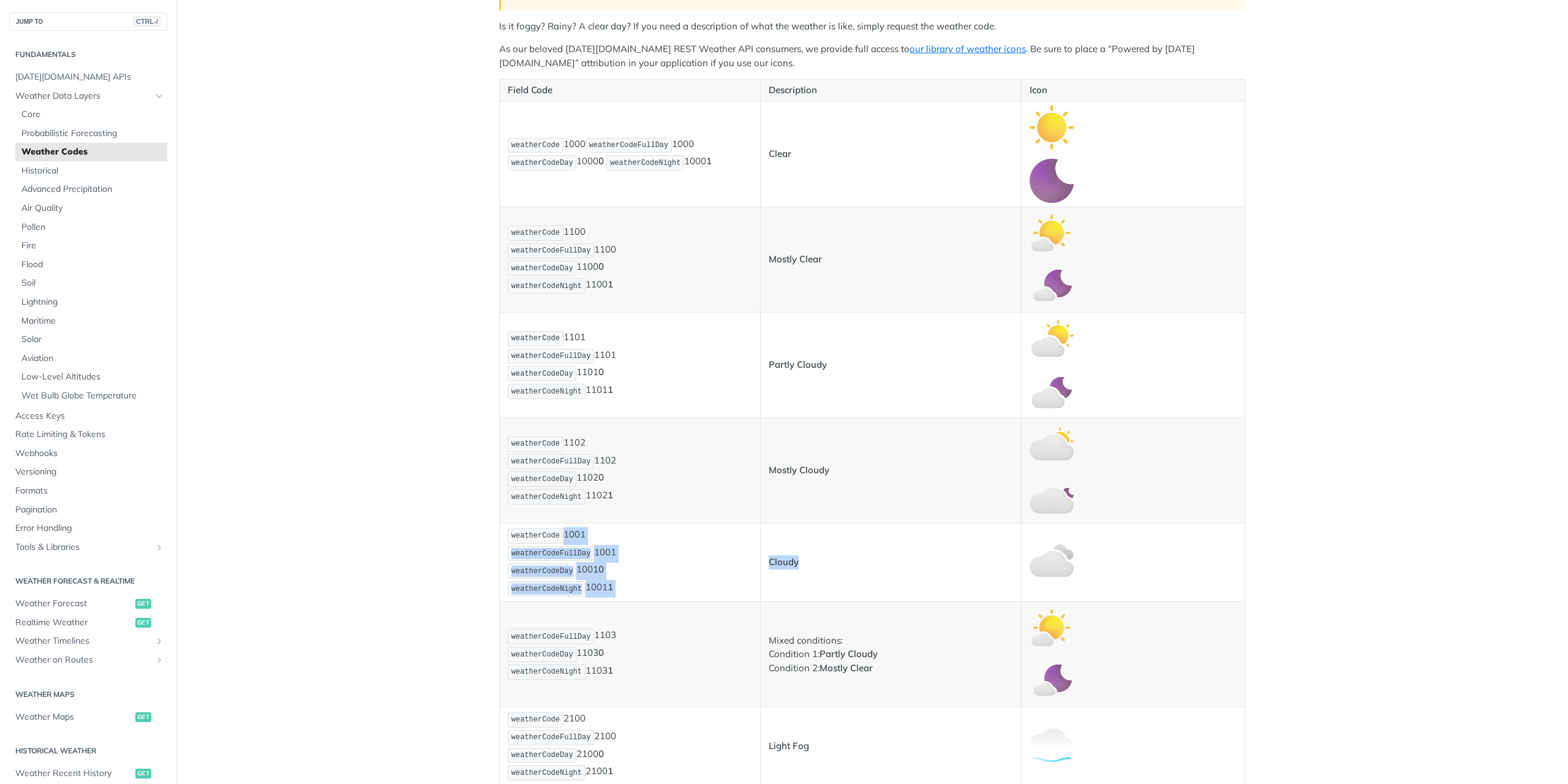
drag, startPoint x: 816, startPoint y: 567, endPoint x: 753, endPoint y: 497, distance: 94.2
click at [706, 523] on tr "weatherCode 1001 weatherCodeFullDay 1001 weatherCodeDay 1001 0 weatherCodeNight…" at bounding box center [872, 562] width 745 height 78
click at [817, 435] on td "Mostly Cloudy" at bounding box center [891, 470] width 261 height 105
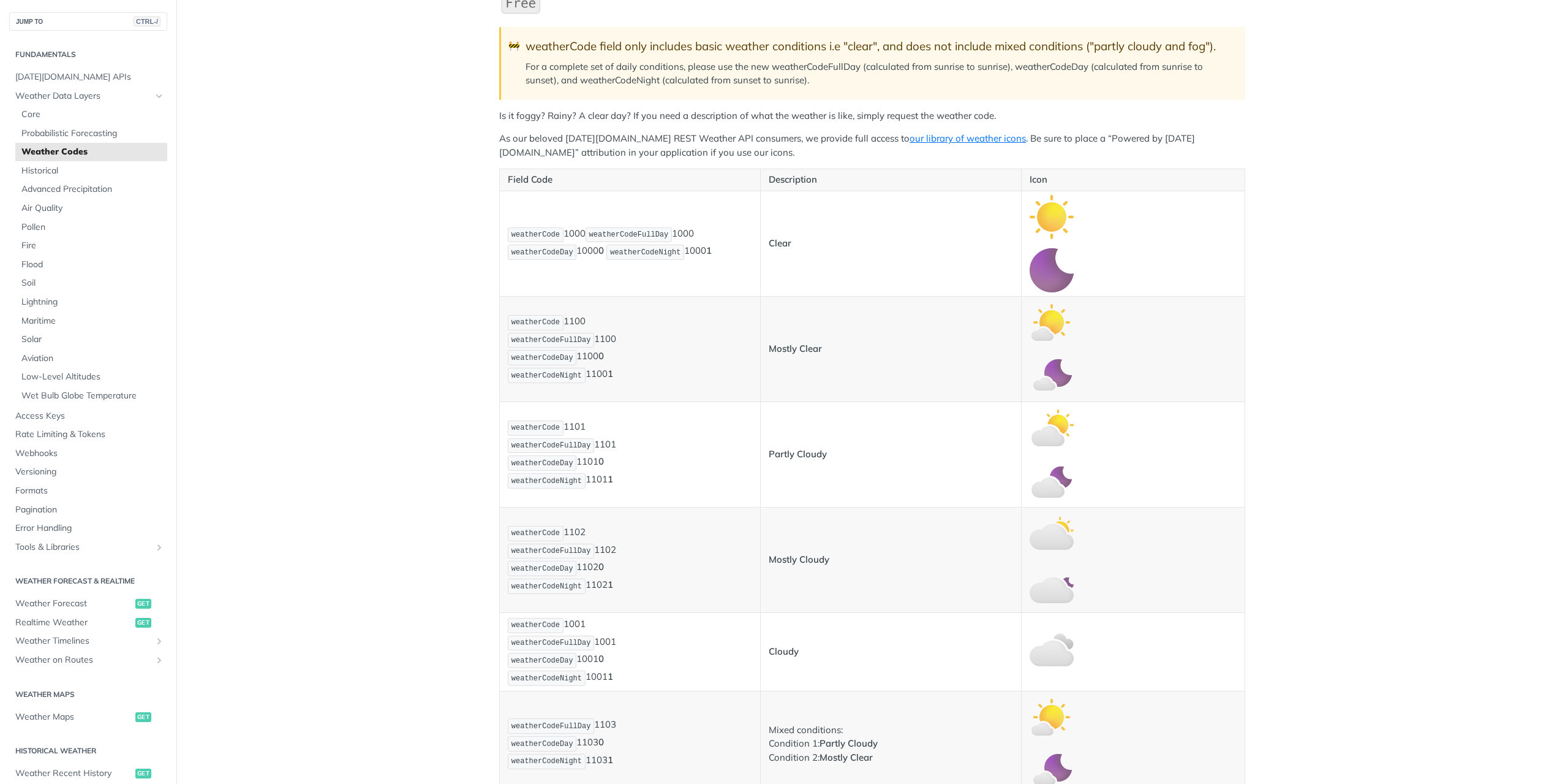
scroll to position [0, 0]
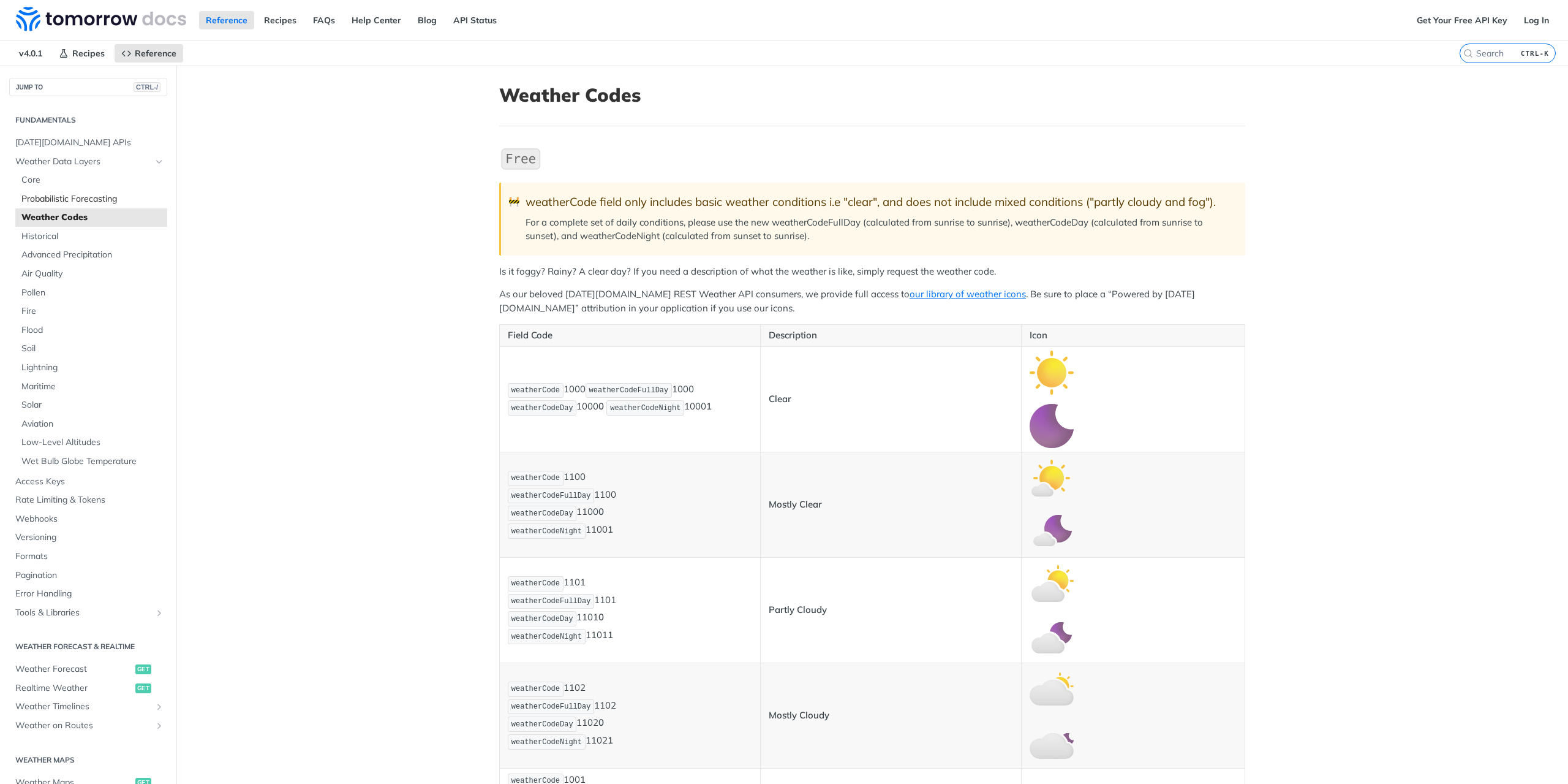
click at [67, 203] on span "Probabilistic Forecasting" at bounding box center [92, 199] width 142 height 12
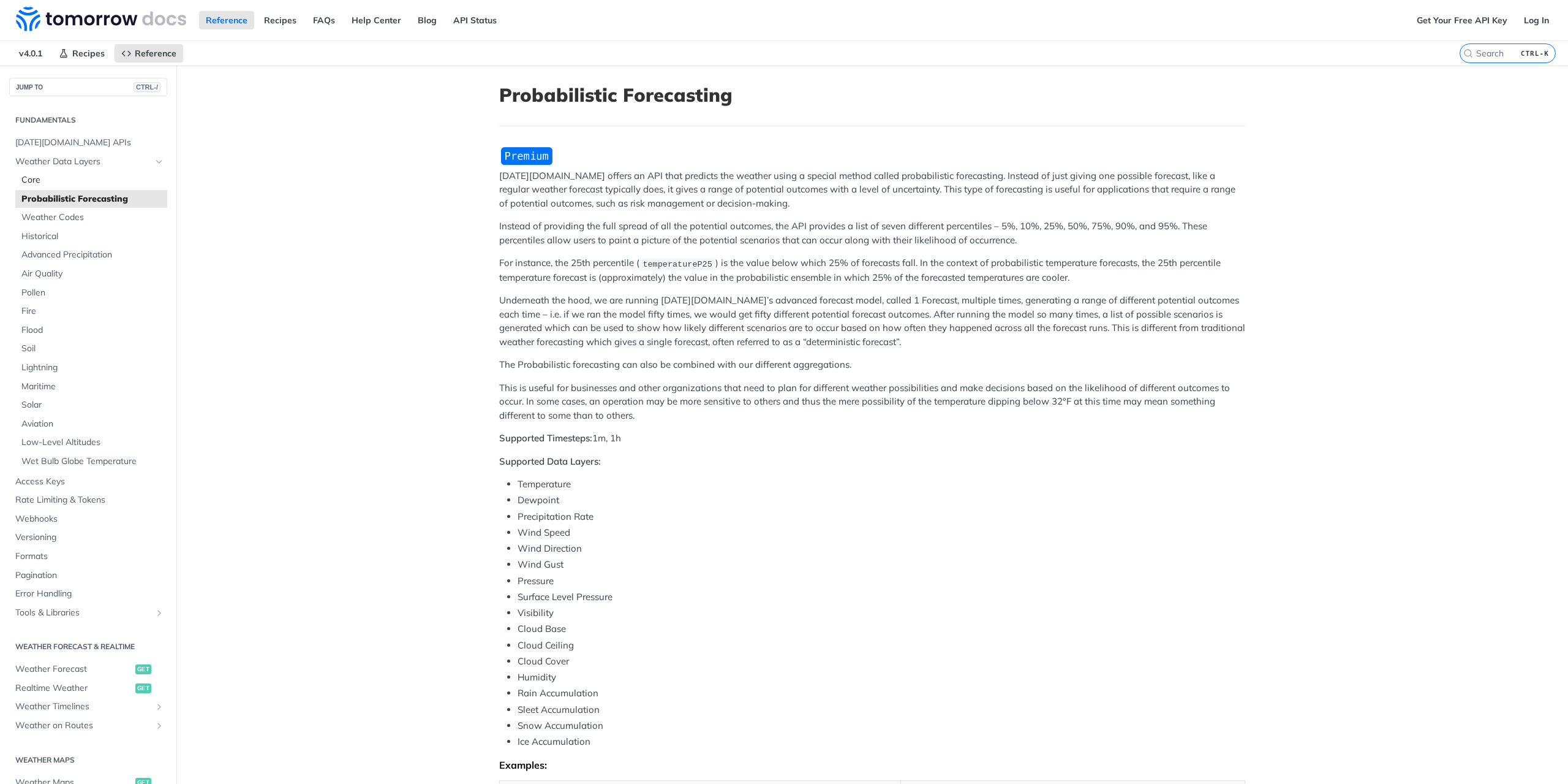
click at [48, 184] on span "Core" at bounding box center [92, 180] width 142 height 12
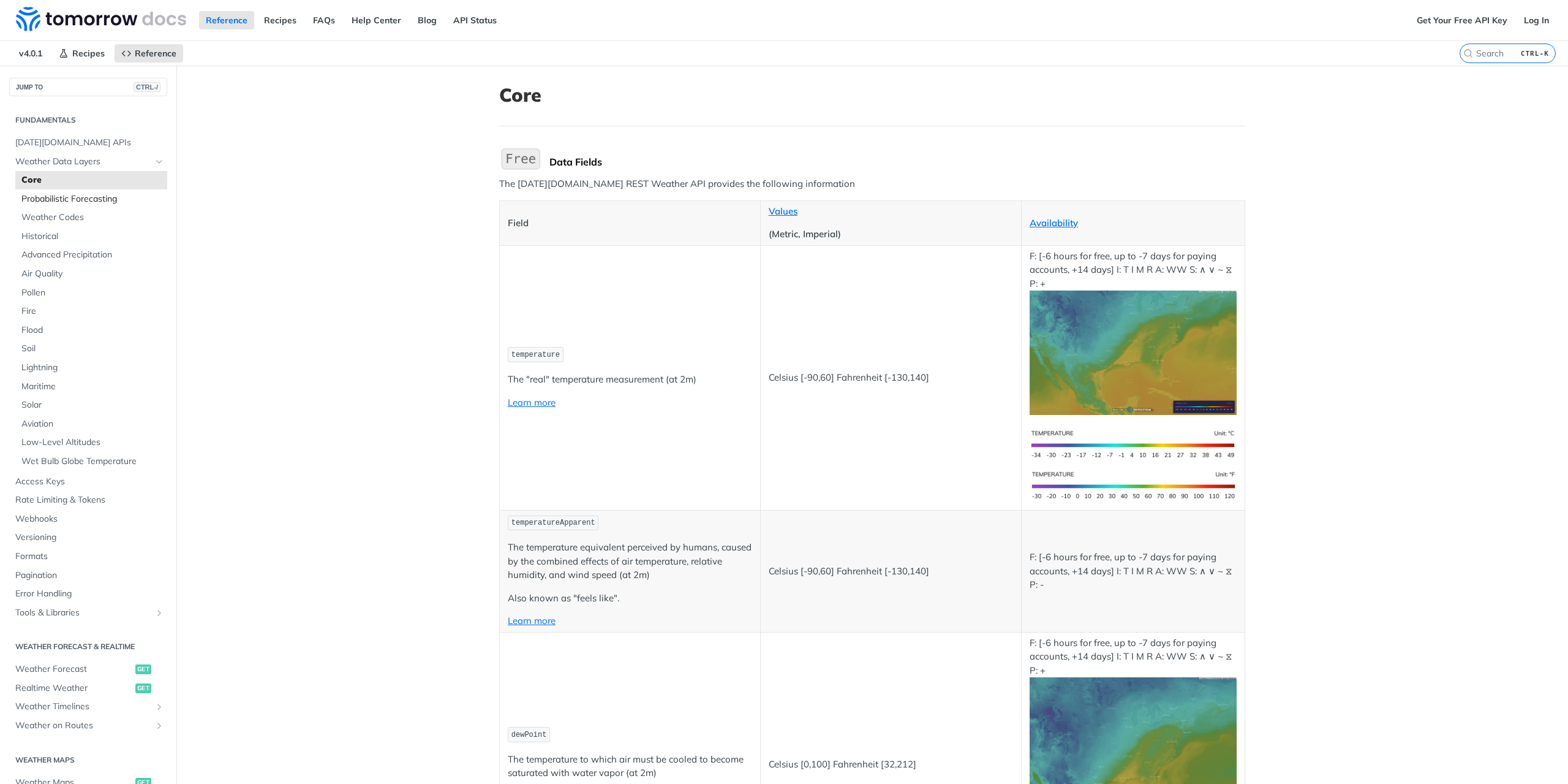
click at [89, 203] on span "Probabilistic Forecasting" at bounding box center [92, 199] width 142 height 12
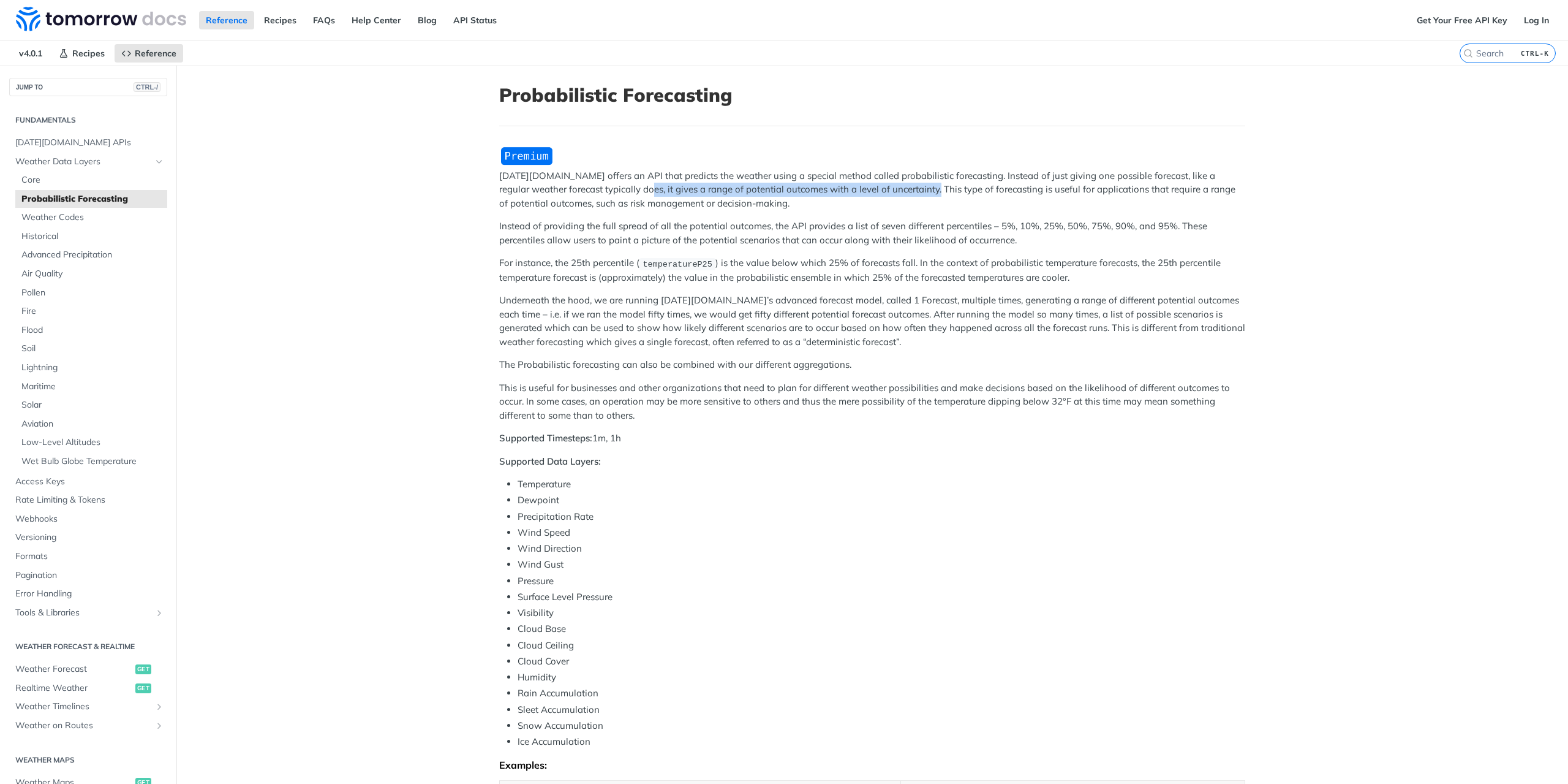
drag, startPoint x: 606, startPoint y: 182, endPoint x: 960, endPoint y: 190, distance: 354.1
click at [958, 190] on p "Tomorrow.io offers an API that predicts the weather using a special method call…" at bounding box center [872, 190] width 746 height 42
click at [960, 190] on p "Tomorrow.io offers an API that predicts the weather using a special method call…" at bounding box center [872, 190] width 746 height 42
drag, startPoint x: 967, startPoint y: 207, endPoint x: 944, endPoint y: 197, distance: 25.1
click at [944, 197] on p "Tomorrow.io offers an API that predicts the weather using a special method call…" at bounding box center [872, 190] width 746 height 42
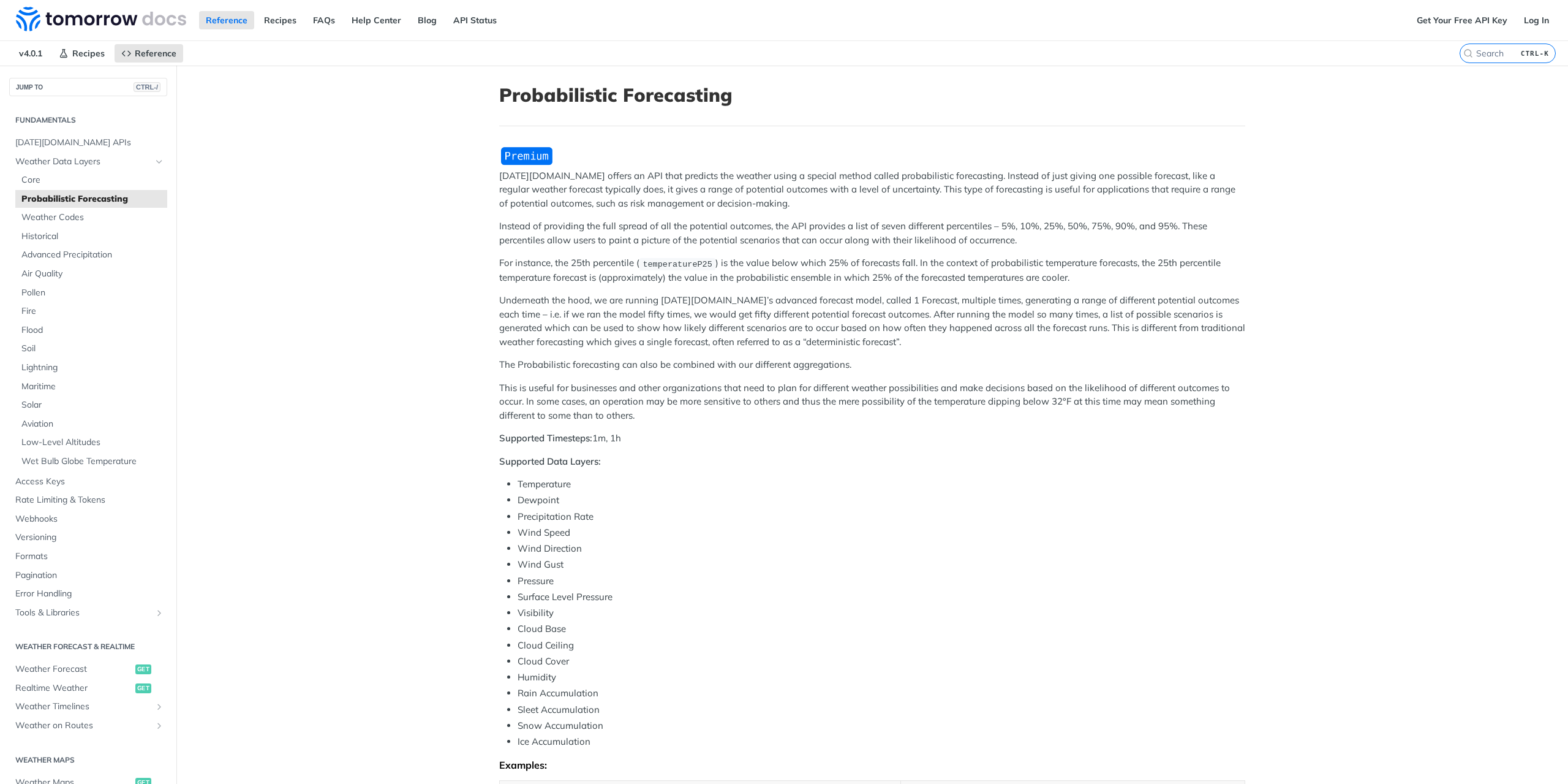
click at [944, 197] on p "Tomorrow.io offers an API that predicts the weather using a special method call…" at bounding box center [872, 190] width 746 height 42
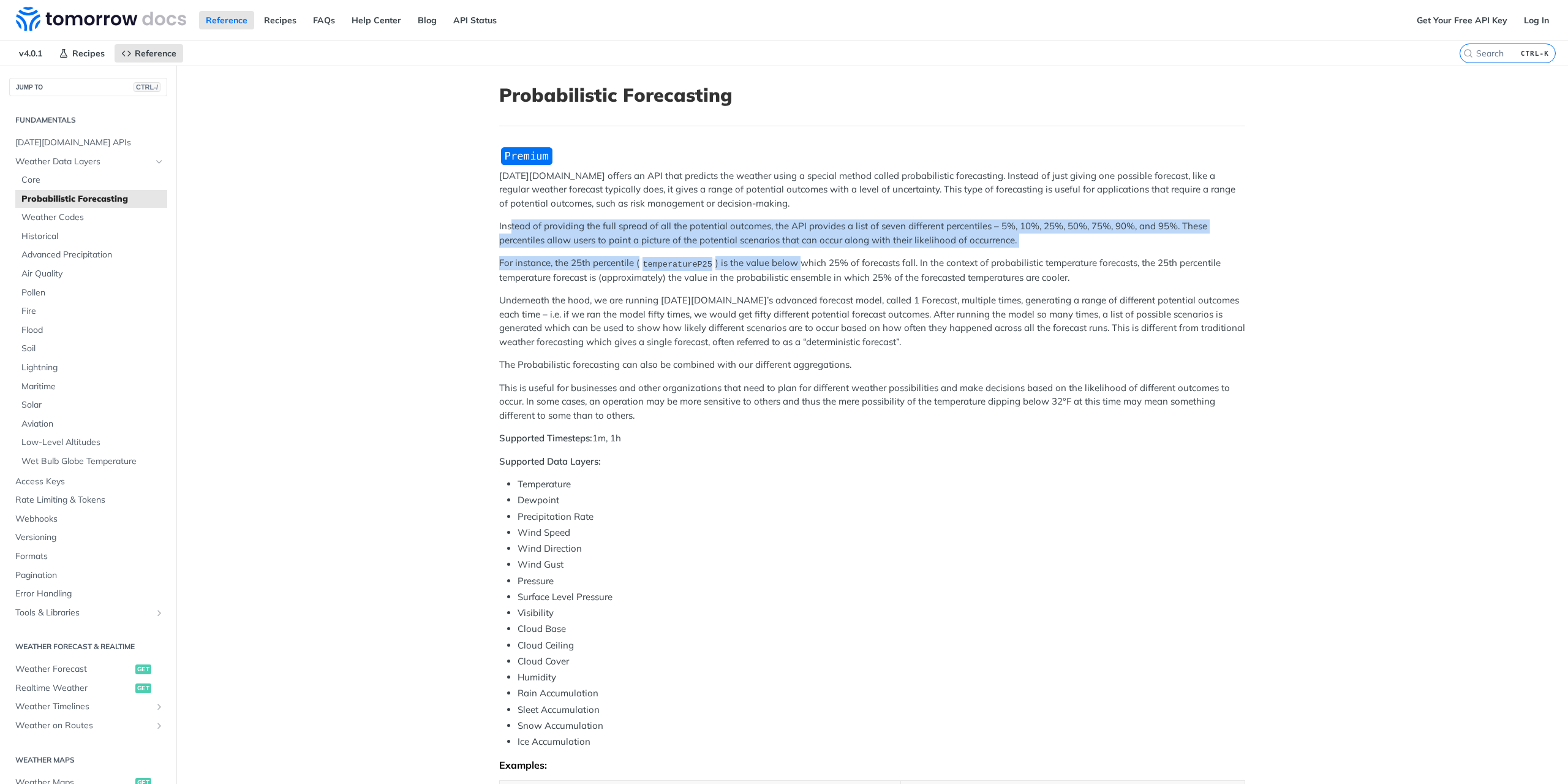
drag, startPoint x: 505, startPoint y: 231, endPoint x: 793, endPoint y: 249, distance: 288.6
click at [793, 249] on div "Tomorrow.io offers an API that predicts the weather using a special method call…" at bounding box center [872, 533] width 746 height 775
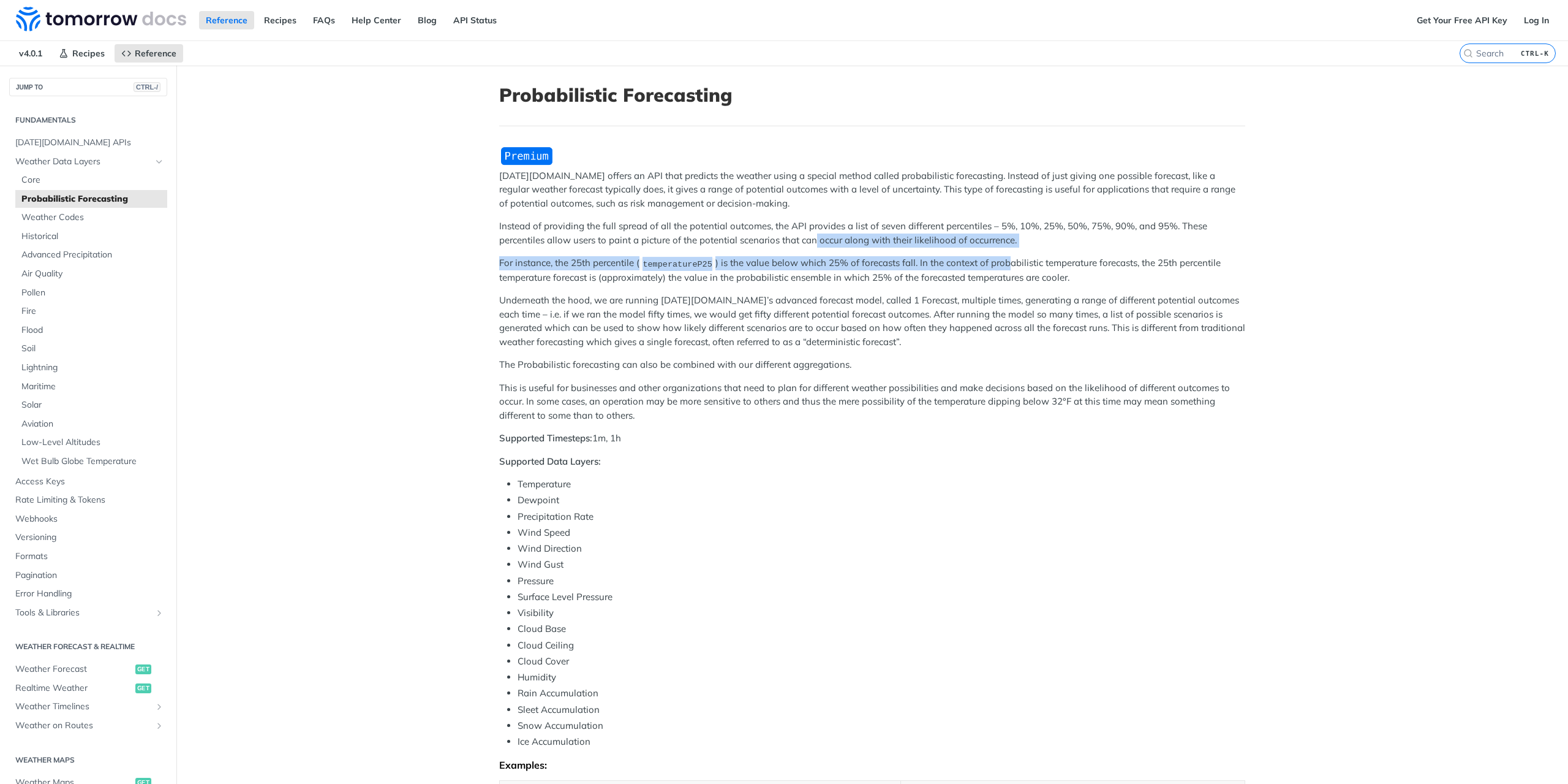
drag, startPoint x: 810, startPoint y: 233, endPoint x: 1045, endPoint y: 258, distance: 236.3
click at [1044, 258] on div "Tomorrow.io offers an API that predicts the weather using a special method call…" at bounding box center [872, 533] width 746 height 775
click at [1045, 258] on p "For instance, the 25th percentile ( temperatureP25 ) is the value below which 2…" at bounding box center [872, 270] width 746 height 28
drag, startPoint x: 1047, startPoint y: 239, endPoint x: 464, endPoint y: 235, distance: 583.0
click at [464, 235] on main "JUMP TO CTRL-/ Fundamentals Tomorrow.io APIs Weather Data Layers Core Probabili…" at bounding box center [784, 581] width 1568 height 1031
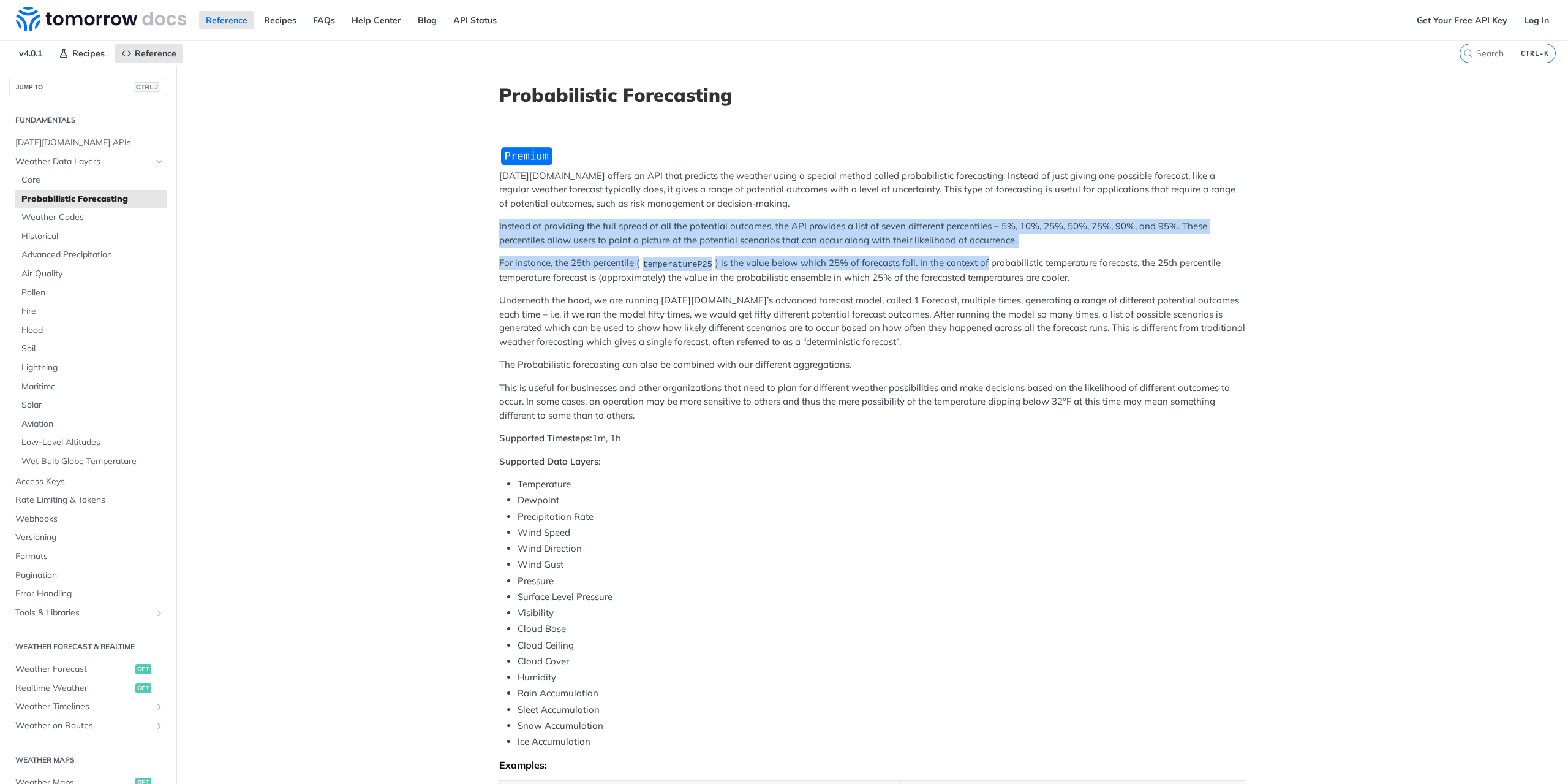
drag, startPoint x: 474, startPoint y: 225, endPoint x: 978, endPoint y: 253, distance: 504.8
click at [978, 253] on main "JUMP TO CTRL-/ Fundamentals Tomorrow.io APIs Weather Data Layers Core Probabili…" at bounding box center [784, 581] width 1568 height 1031
click at [978, 253] on div "Tomorrow.io offers an API that predicts the weather using a special method call…" at bounding box center [872, 533] width 746 height 775
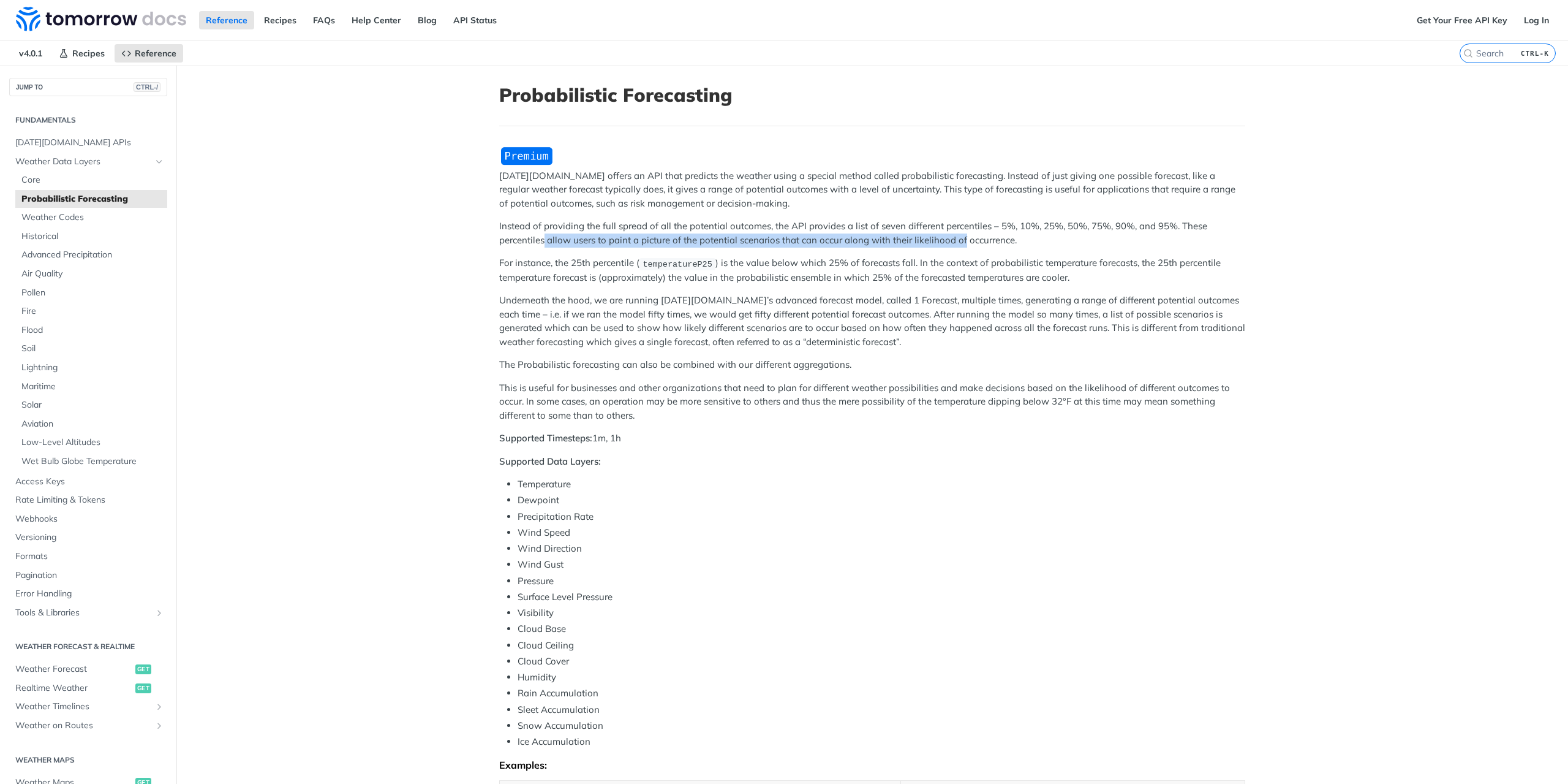
drag, startPoint x: 957, startPoint y: 243, endPoint x: 541, endPoint y: 236, distance: 416.1
click at [541, 236] on p "Instead of providing the full spread of all the potential outcomes, the API pro…" at bounding box center [872, 233] width 746 height 28
click at [550, 226] on p "Instead of providing the full spread of all the potential outcomes, the API pro…" at bounding box center [872, 233] width 746 height 28
click at [42, 175] on span "Core" at bounding box center [92, 180] width 142 height 12
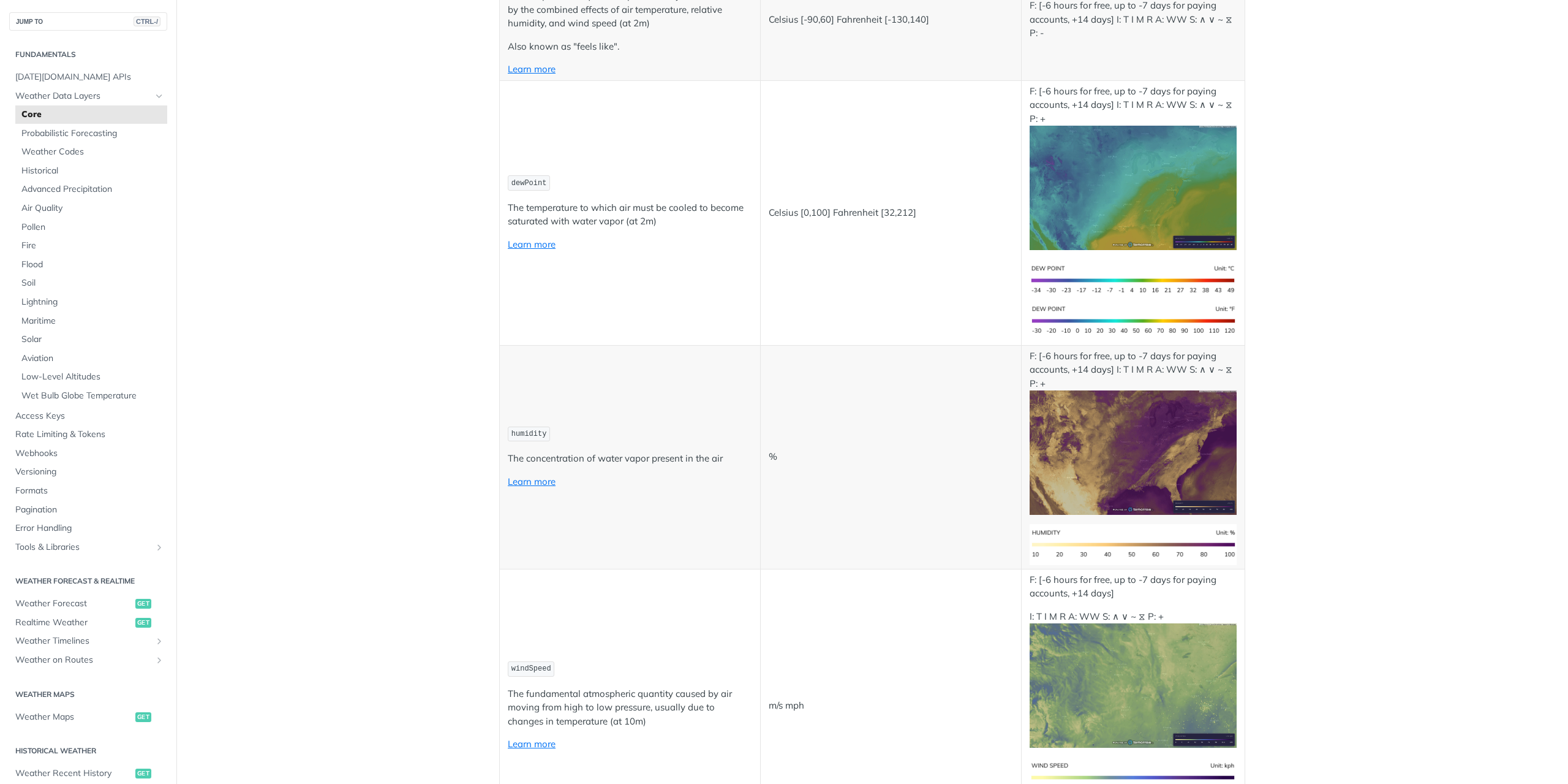
scroll to position [736, 0]
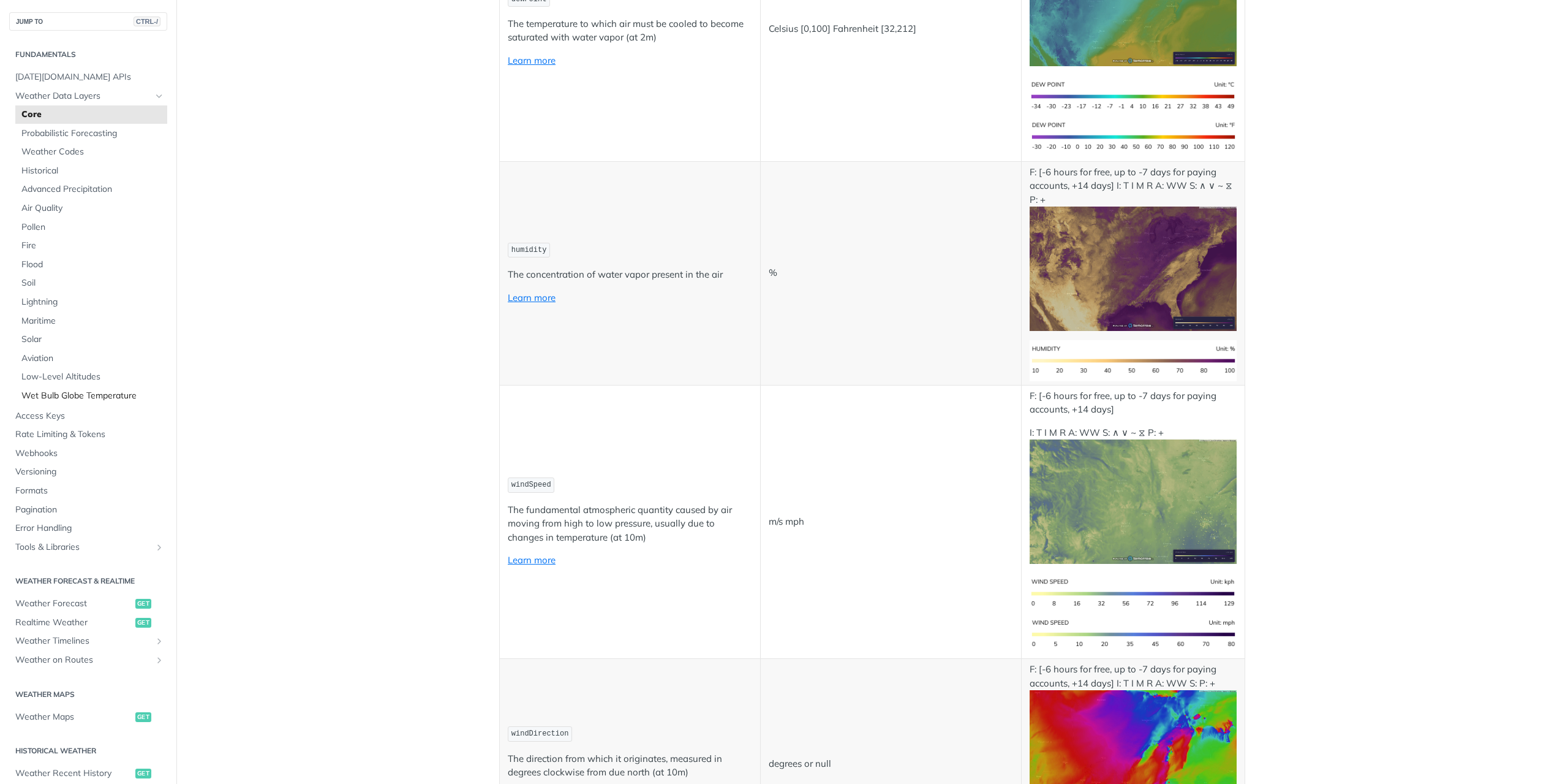
click at [42, 399] on span "Wet Bulb Globe Temperature" at bounding box center [92, 396] width 142 height 12
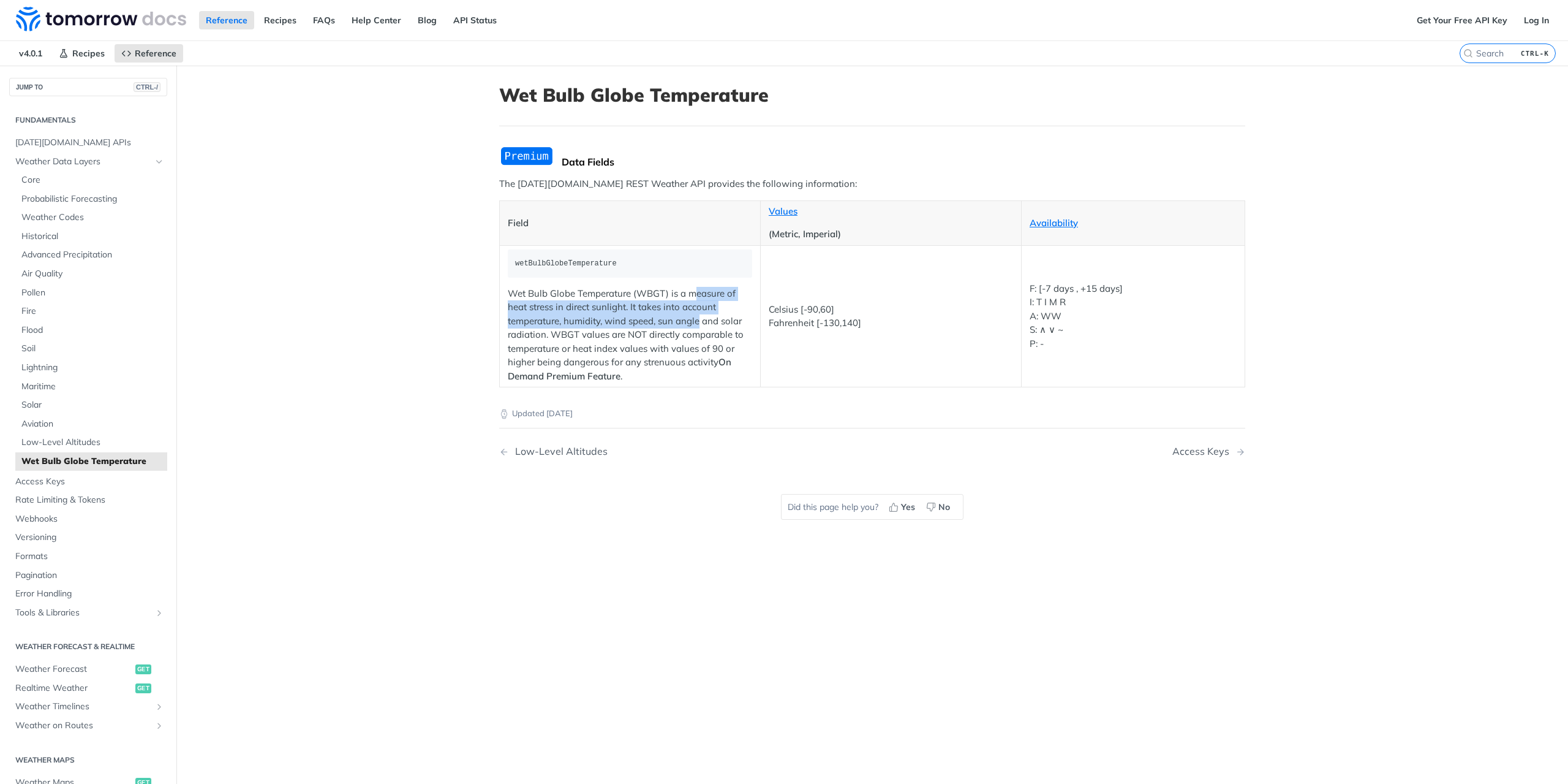
drag, startPoint x: 693, startPoint y: 296, endPoint x: 696, endPoint y: 355, distance: 59.1
click at [696, 341] on p "Wet Bulb Globe Temperature (WBGT) is a measure of heat stress in direct sunligh…" at bounding box center [630, 335] width 244 height 97
click at [695, 357] on p "Wet Bulb Globe Temperature (WBGT) is a measure of heat stress in direct sunligh…" at bounding box center [630, 335] width 244 height 97
drag, startPoint x: 695, startPoint y: 357, endPoint x: 557, endPoint y: 270, distance: 163.1
click at [570, 279] on td "wetBulbGlobeTemperature Wet Bulb Globe Temperature (WBGT) is a measure of heat …" at bounding box center [631, 316] width 261 height 142
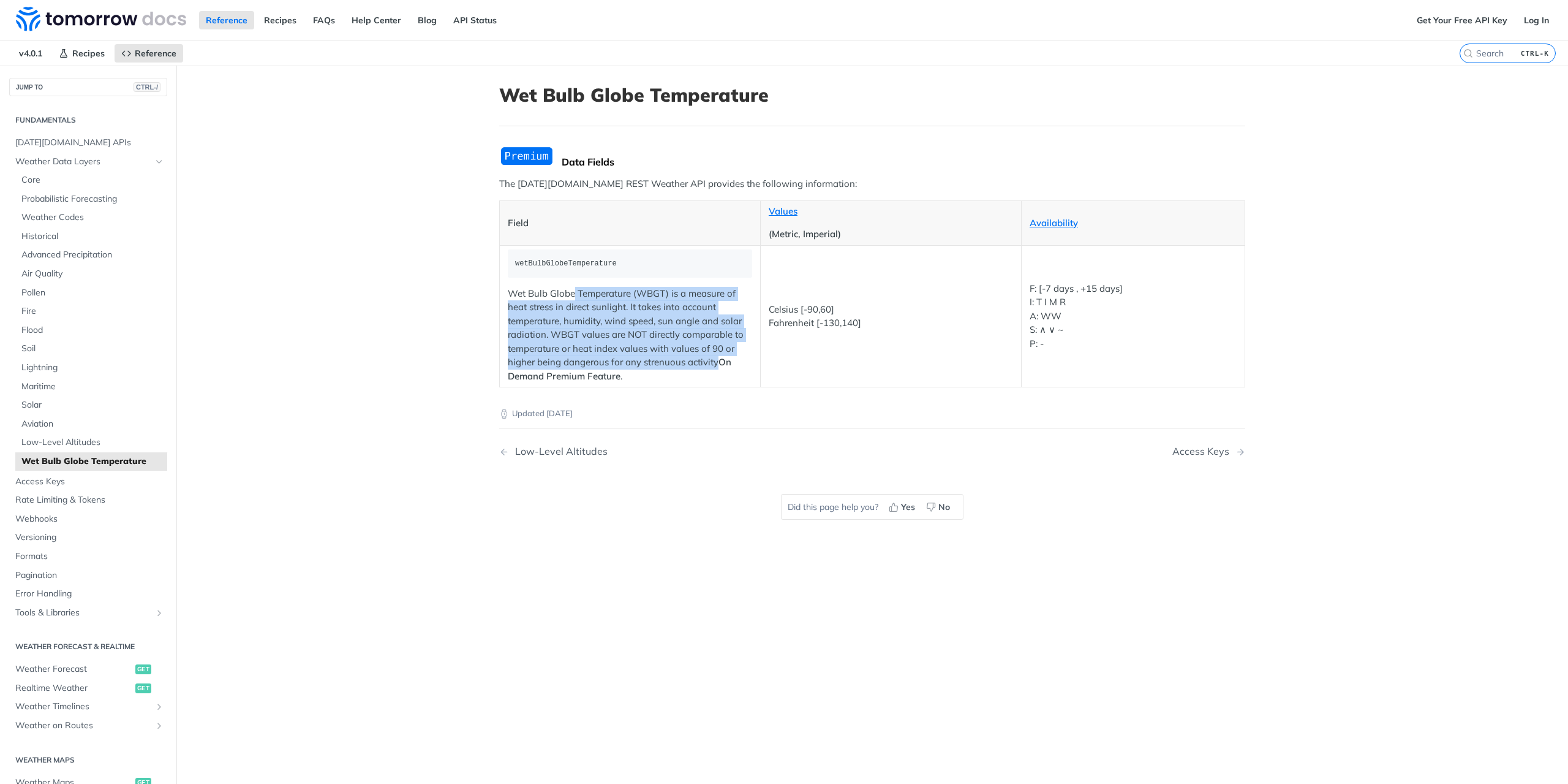
click at [633, 317] on p "Wet Bulb Globe Temperature (WBGT) is a measure of heat stress in direct sunligh…" at bounding box center [630, 335] width 244 height 97
